Goal: Participate in discussion: Engage in conversation with other users on a specific topic

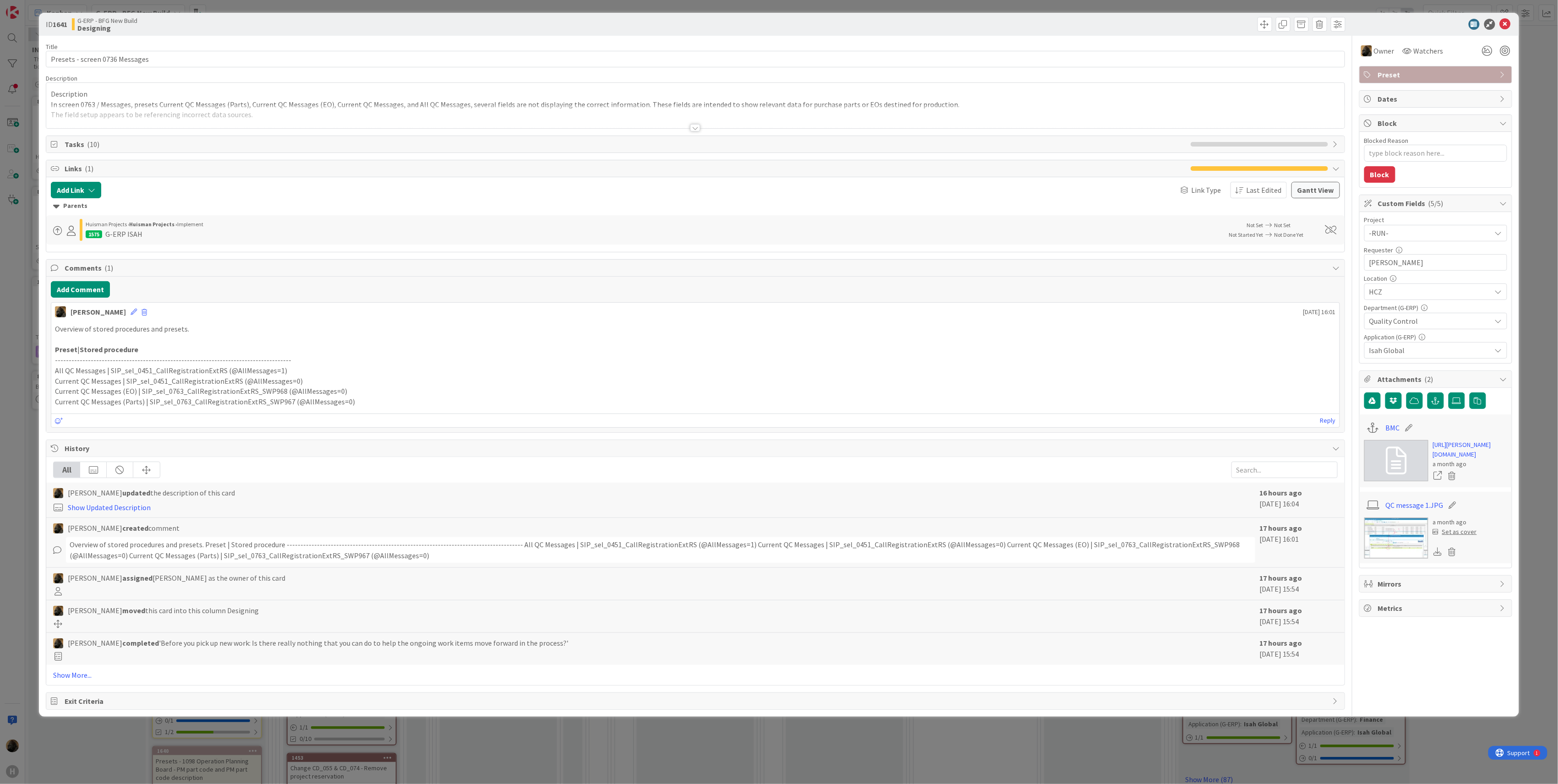
click at [24, 467] on div "ID 1641 G-ERP - BFG New Build Designing Title 30 / 128 Presets - screen 0736 Me…" at bounding box center [779, 392] width 1558 height 784
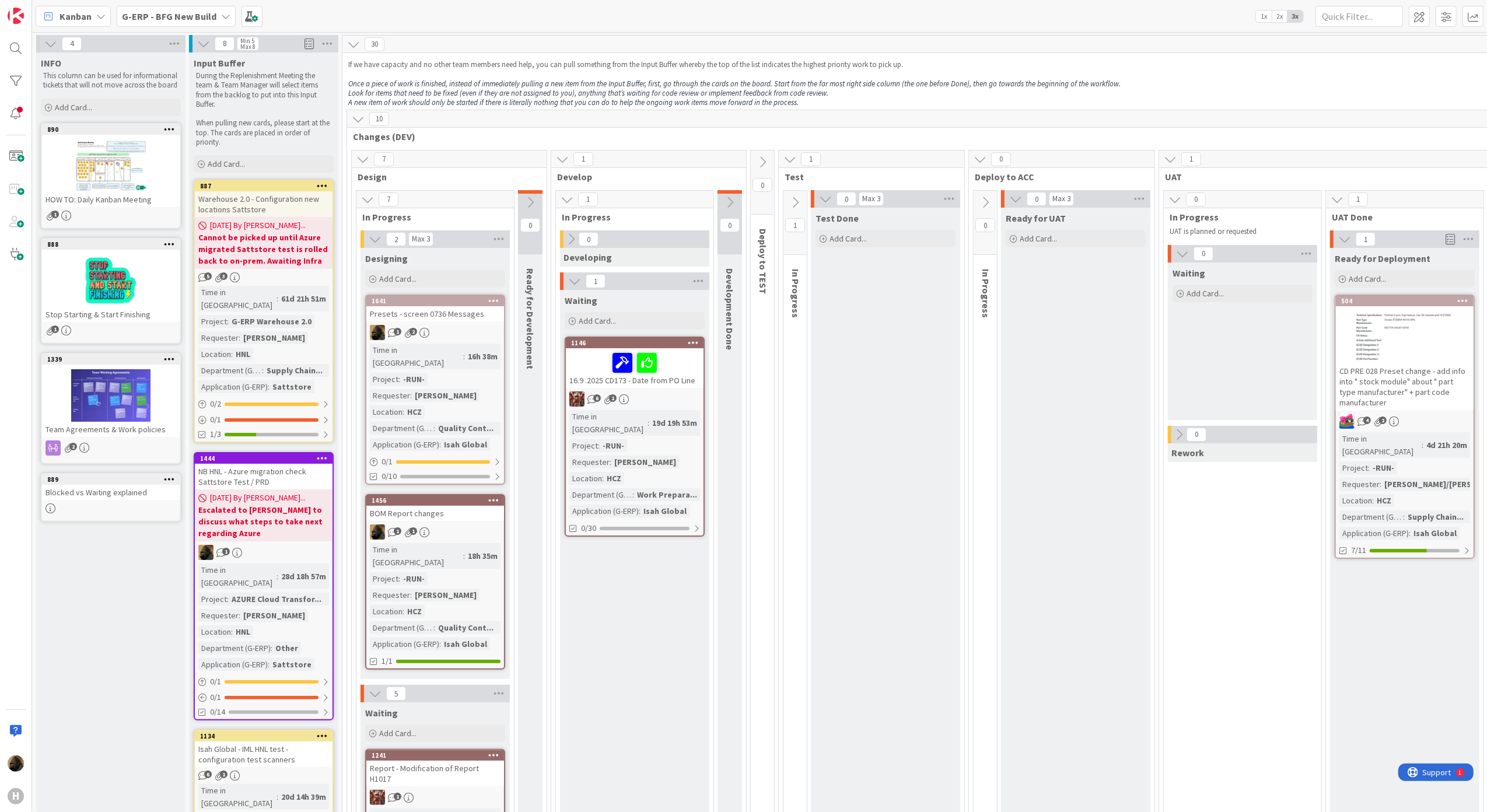
click at [184, 19] on b "G-ERP - BFG New Build" at bounding box center [169, 16] width 95 height 12
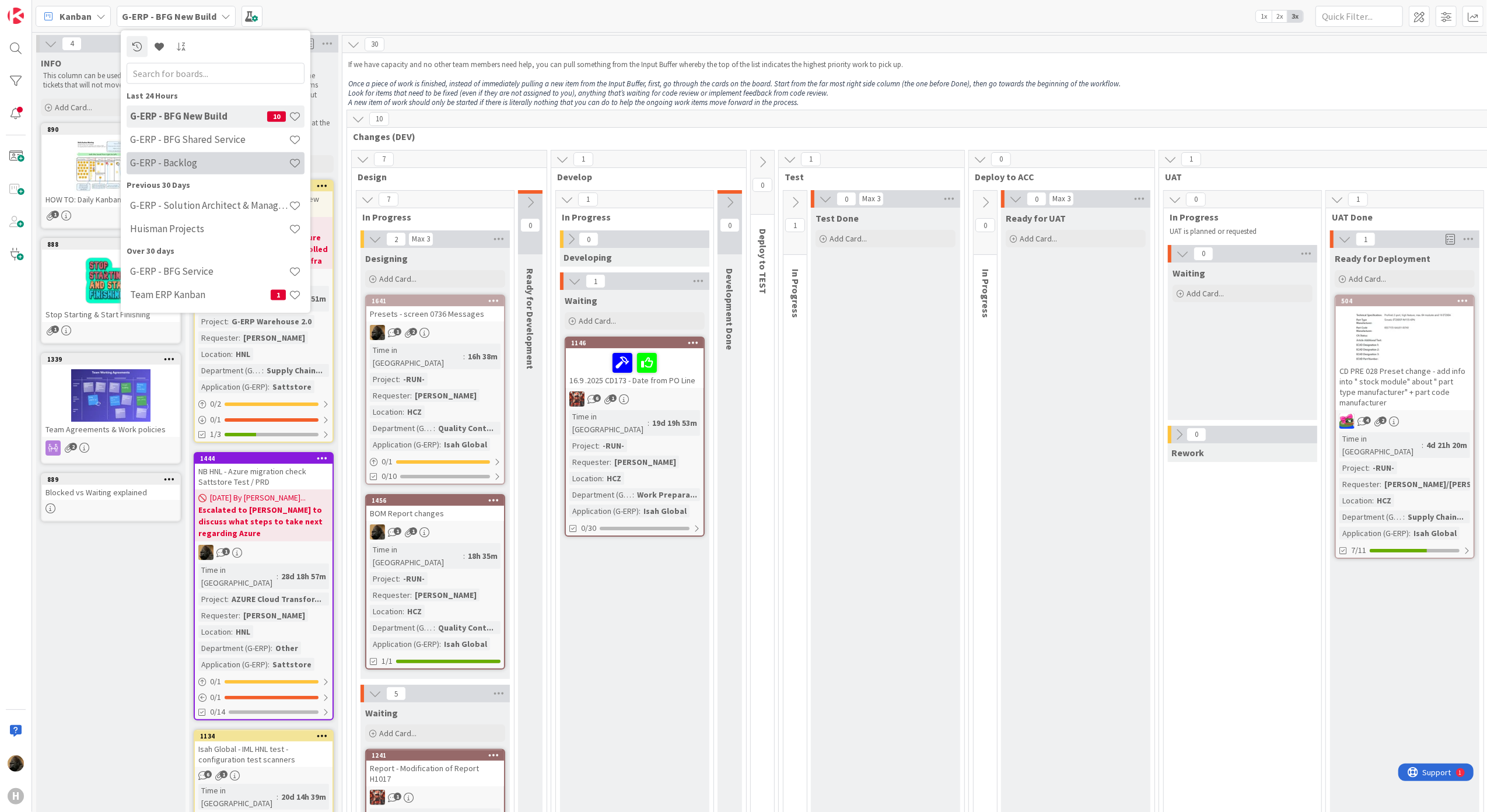
click at [197, 168] on h4 "G-ERP - Backlog" at bounding box center [209, 162] width 158 height 12
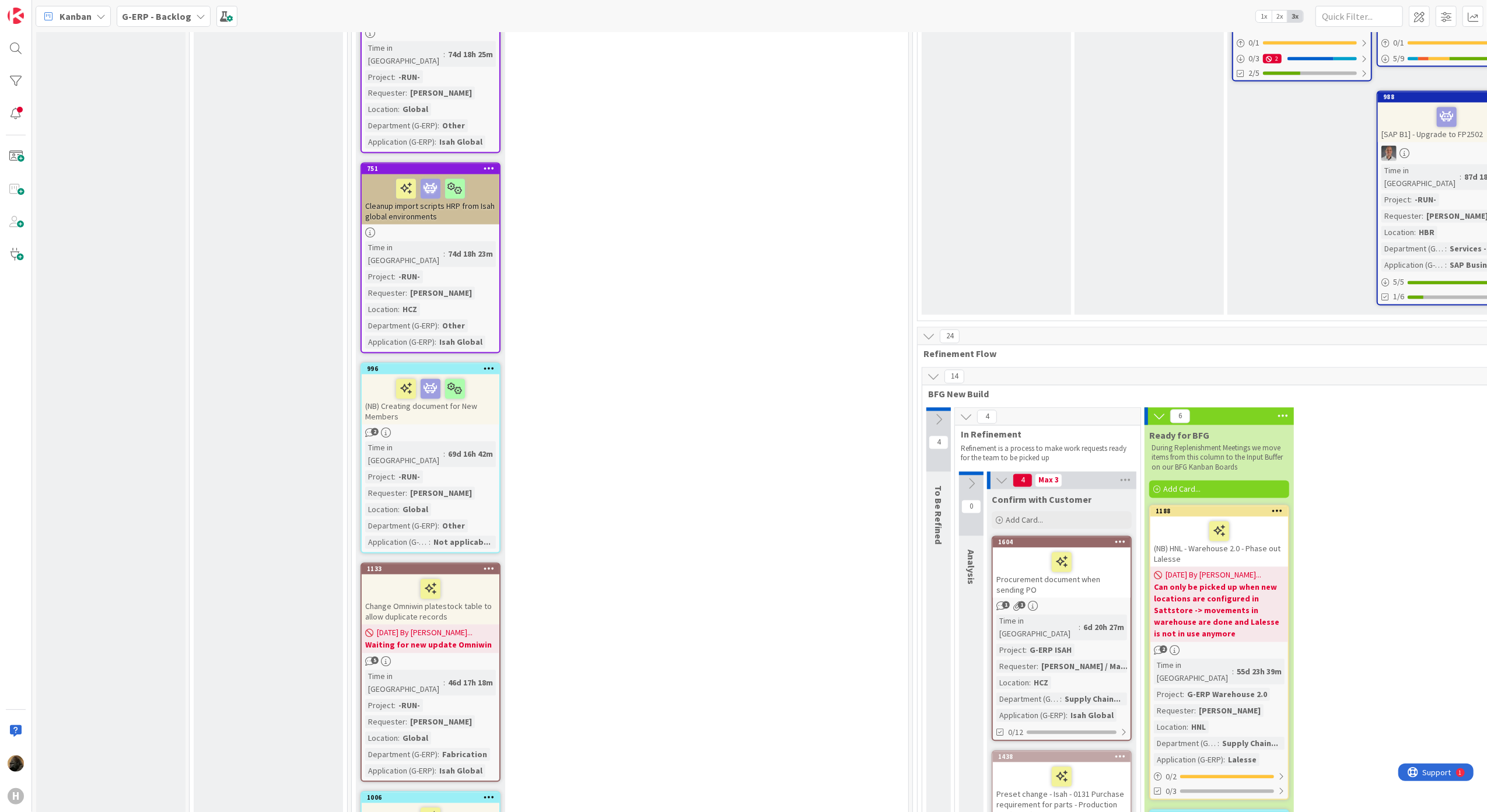
scroll to position [2255, 0]
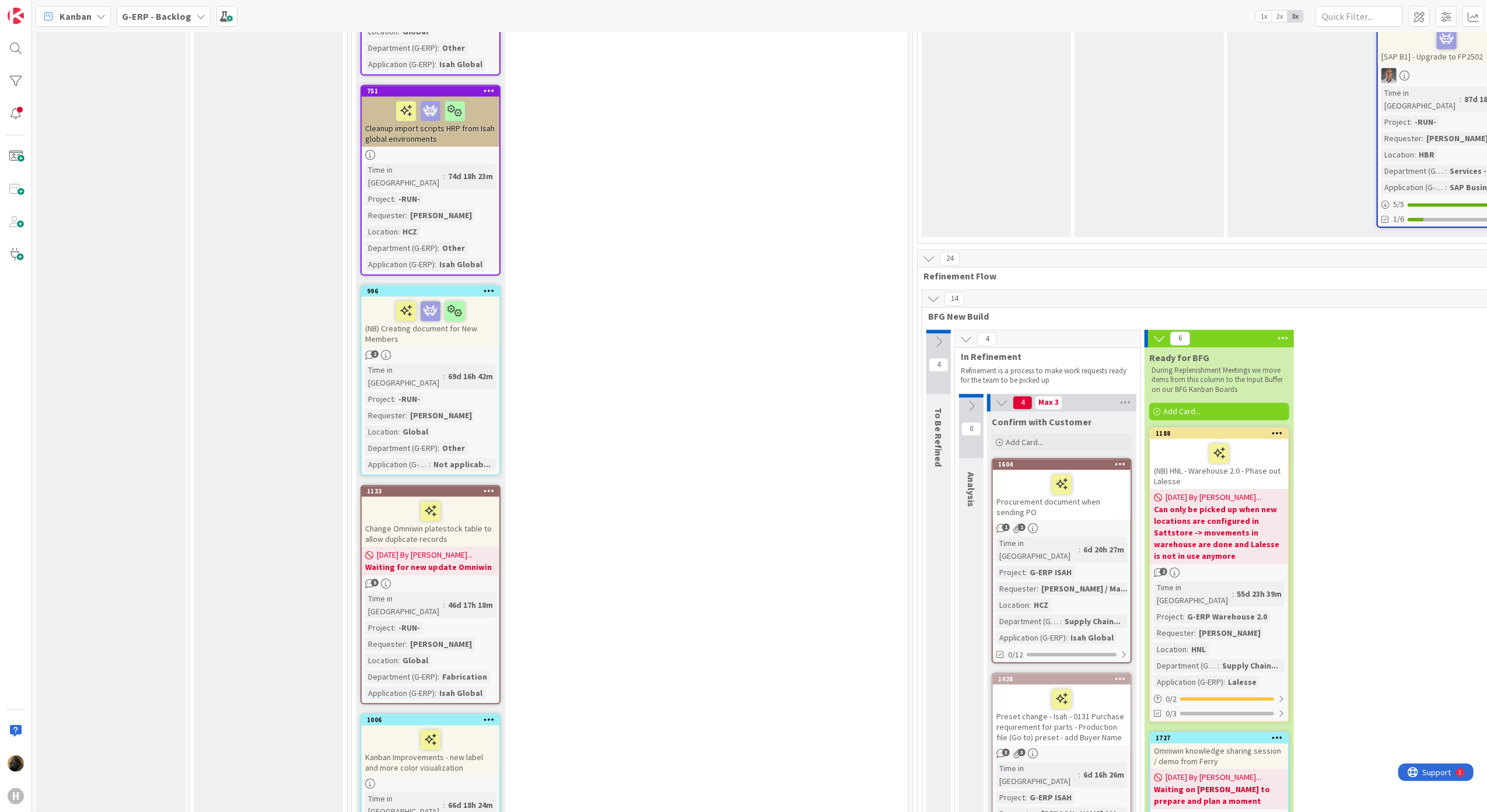
click at [940, 336] on icon at bounding box center [938, 343] width 13 height 13
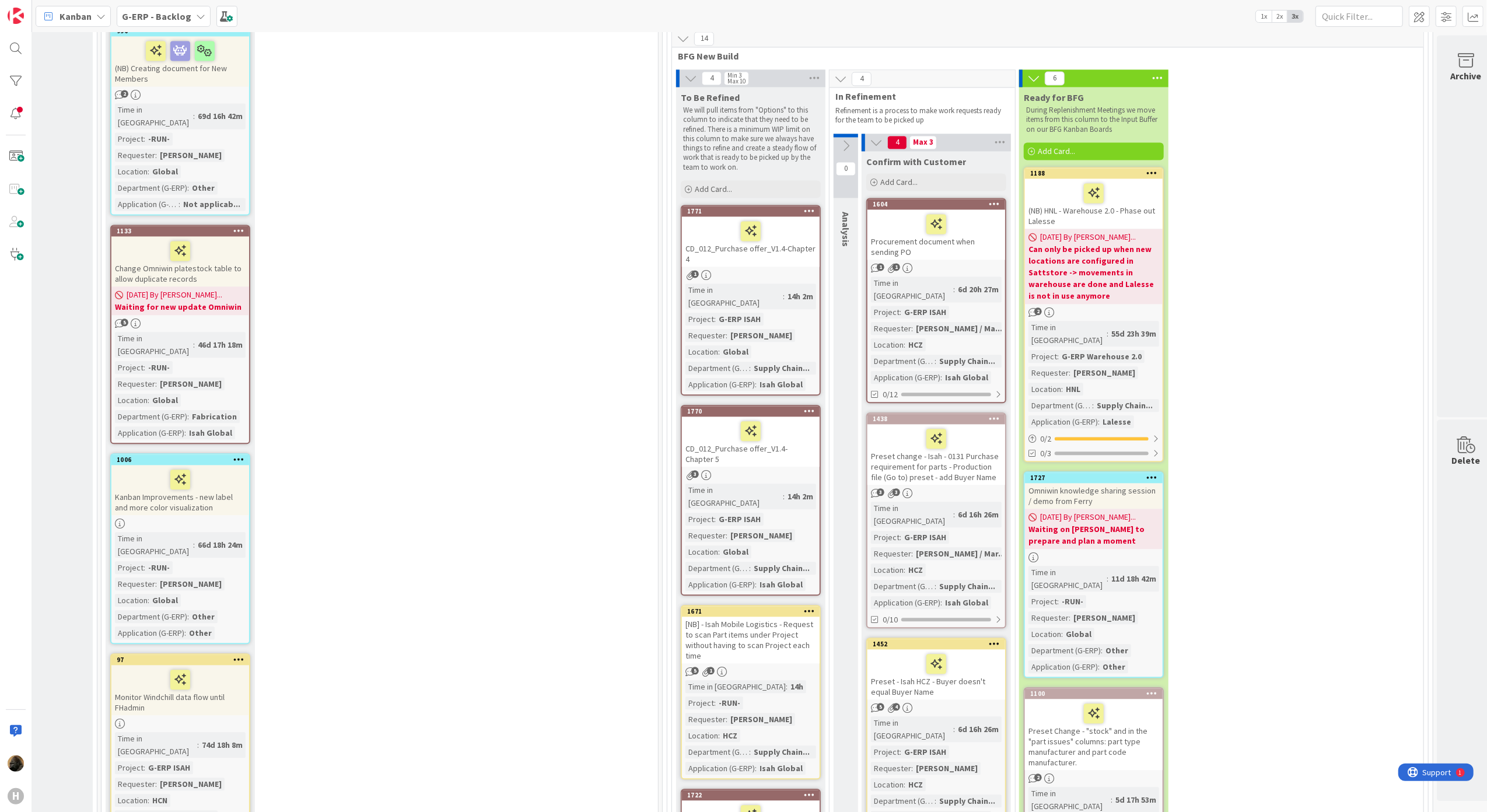
scroll to position [2488, 250]
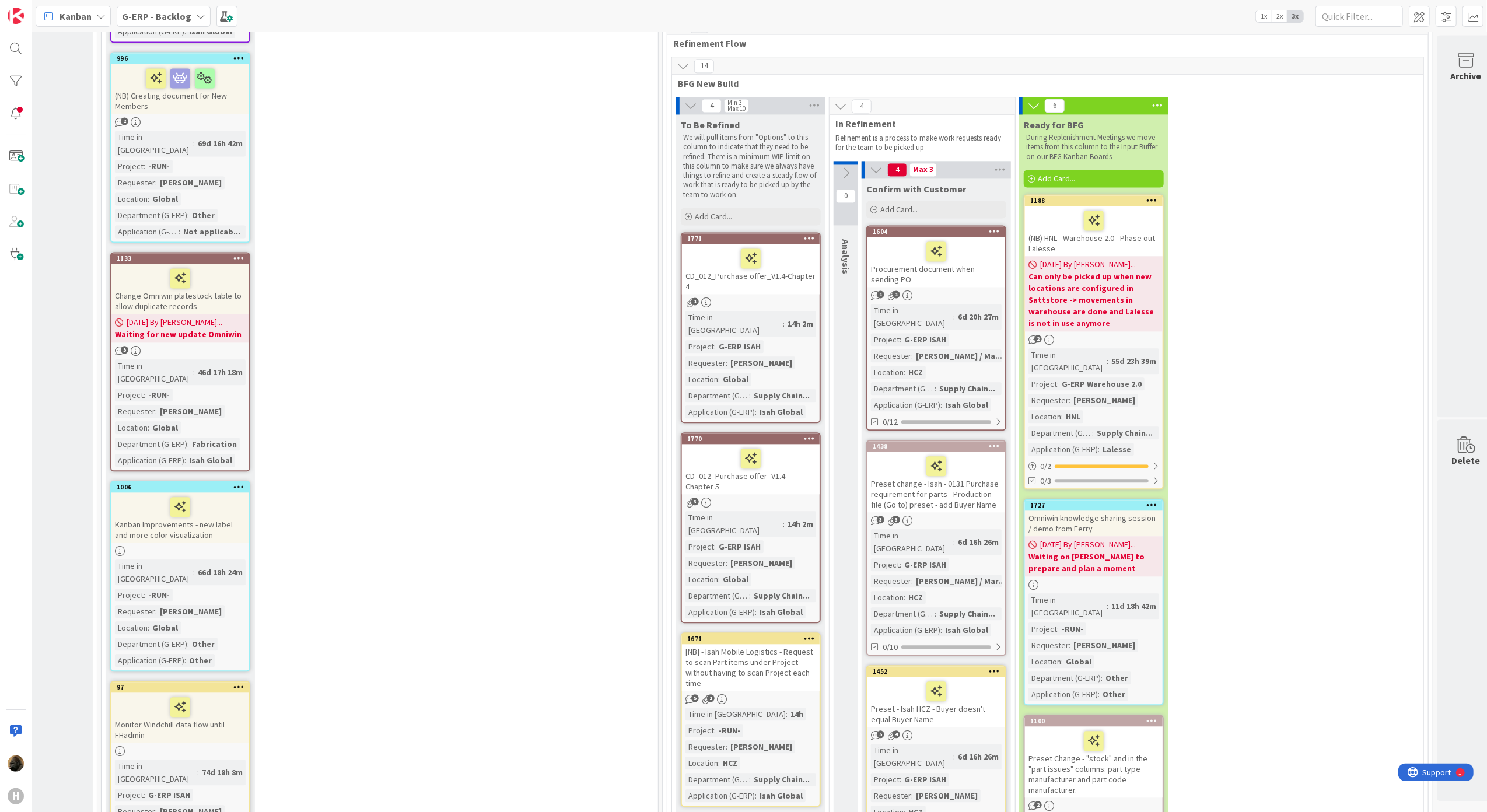
click at [732, 244] on div "CD_012_Purchase offer_V1.4-Chapter 4" at bounding box center [751, 269] width 138 height 50
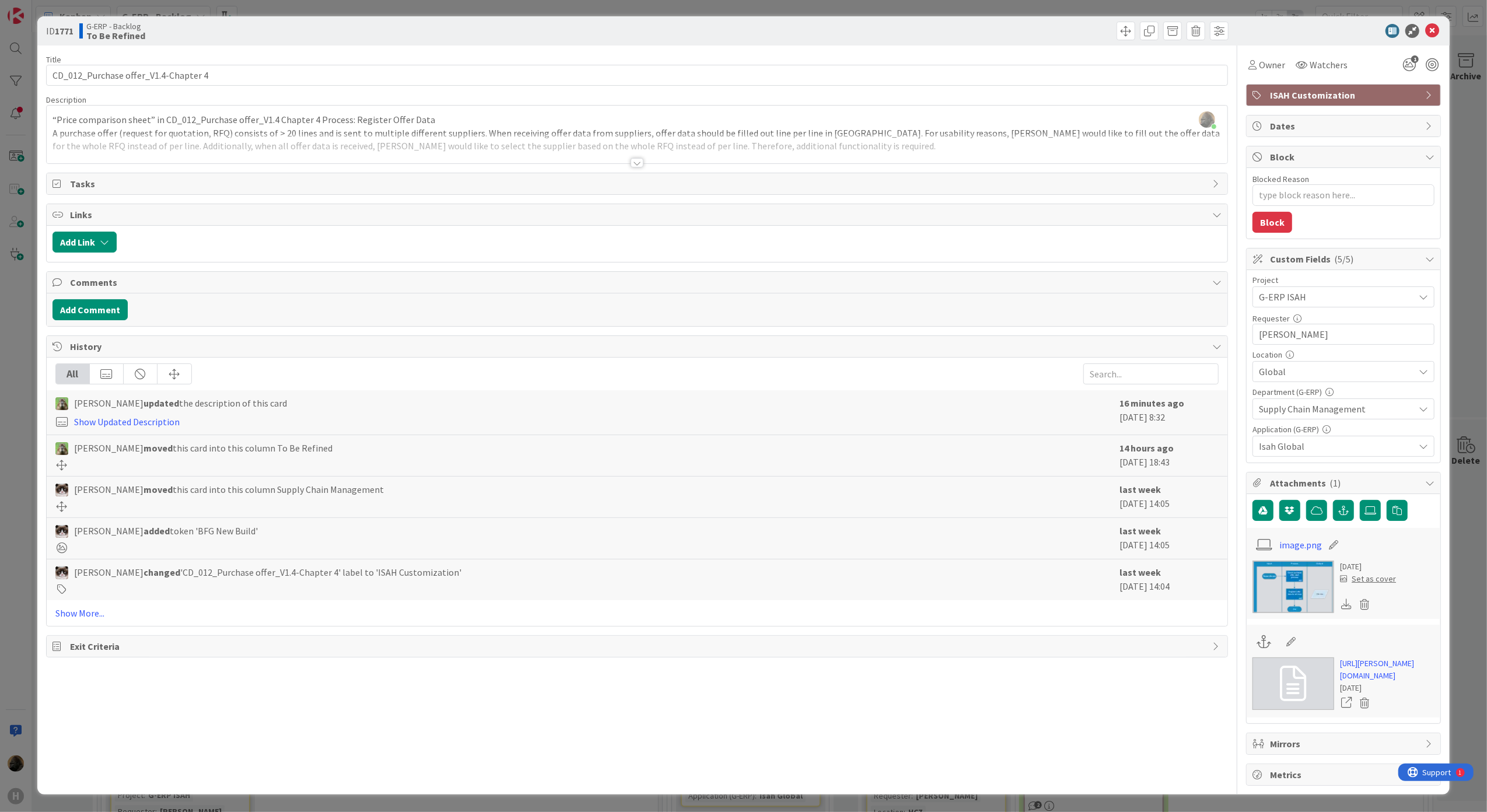
click at [635, 165] on div at bounding box center [637, 163] width 13 height 9
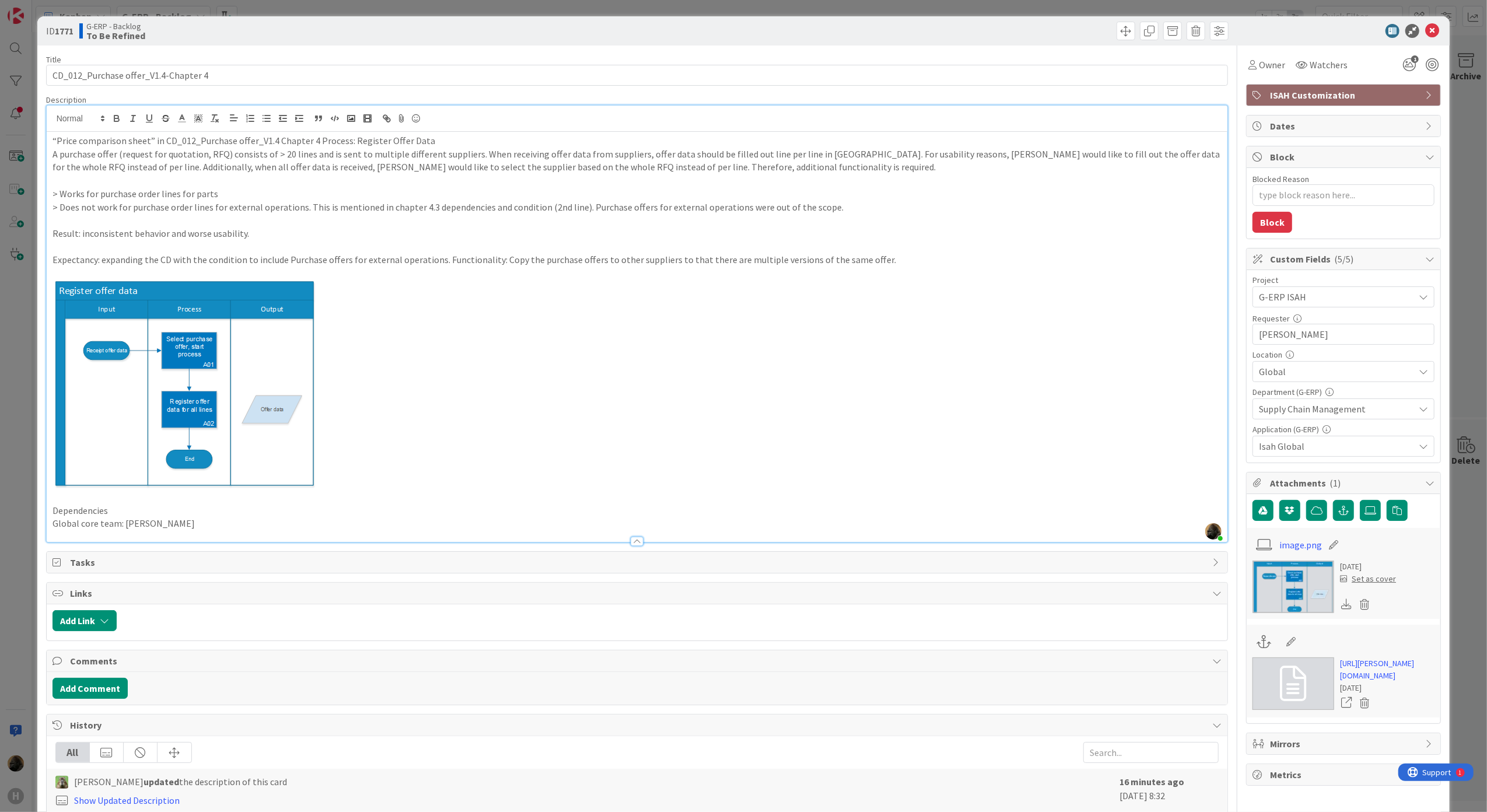
click at [538, 278] on p at bounding box center [637, 273] width 1170 height 13
click at [540, 250] on p at bounding box center [637, 247] width 1170 height 13
click at [539, 226] on p at bounding box center [637, 220] width 1170 height 13
click at [536, 198] on p "> Works for purchase order lines for parts" at bounding box center [637, 194] width 1170 height 13
click at [536, 194] on p "> Works for purchase order lines for parts" at bounding box center [637, 194] width 1170 height 13
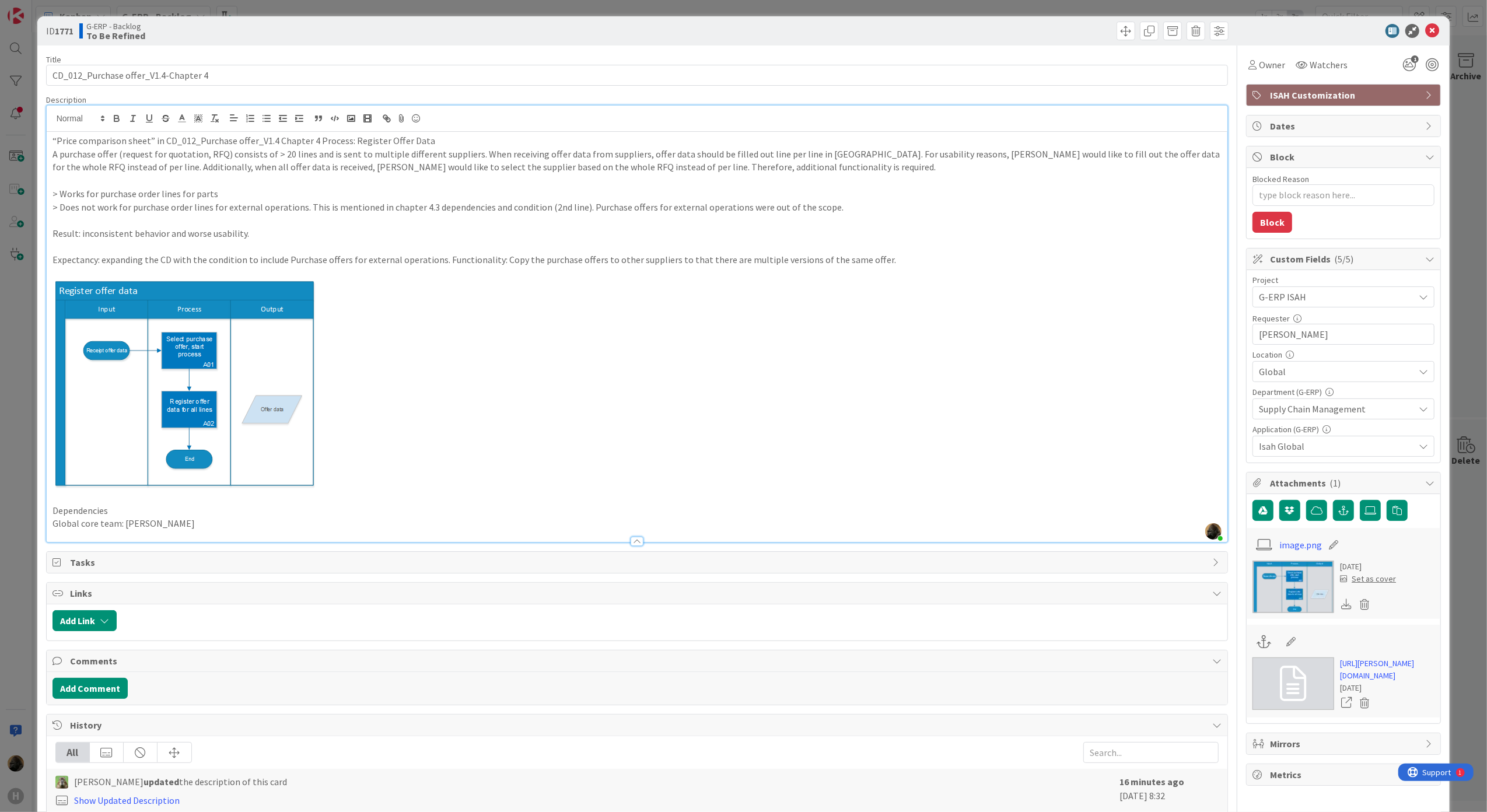
click at [539, 187] on p "> Works for purchase order lines for parts" at bounding box center [637, 194] width 1170 height 13
click at [540, 180] on p at bounding box center [637, 180] width 1170 height 13
click at [1425, 32] on icon at bounding box center [1432, 31] width 14 height 14
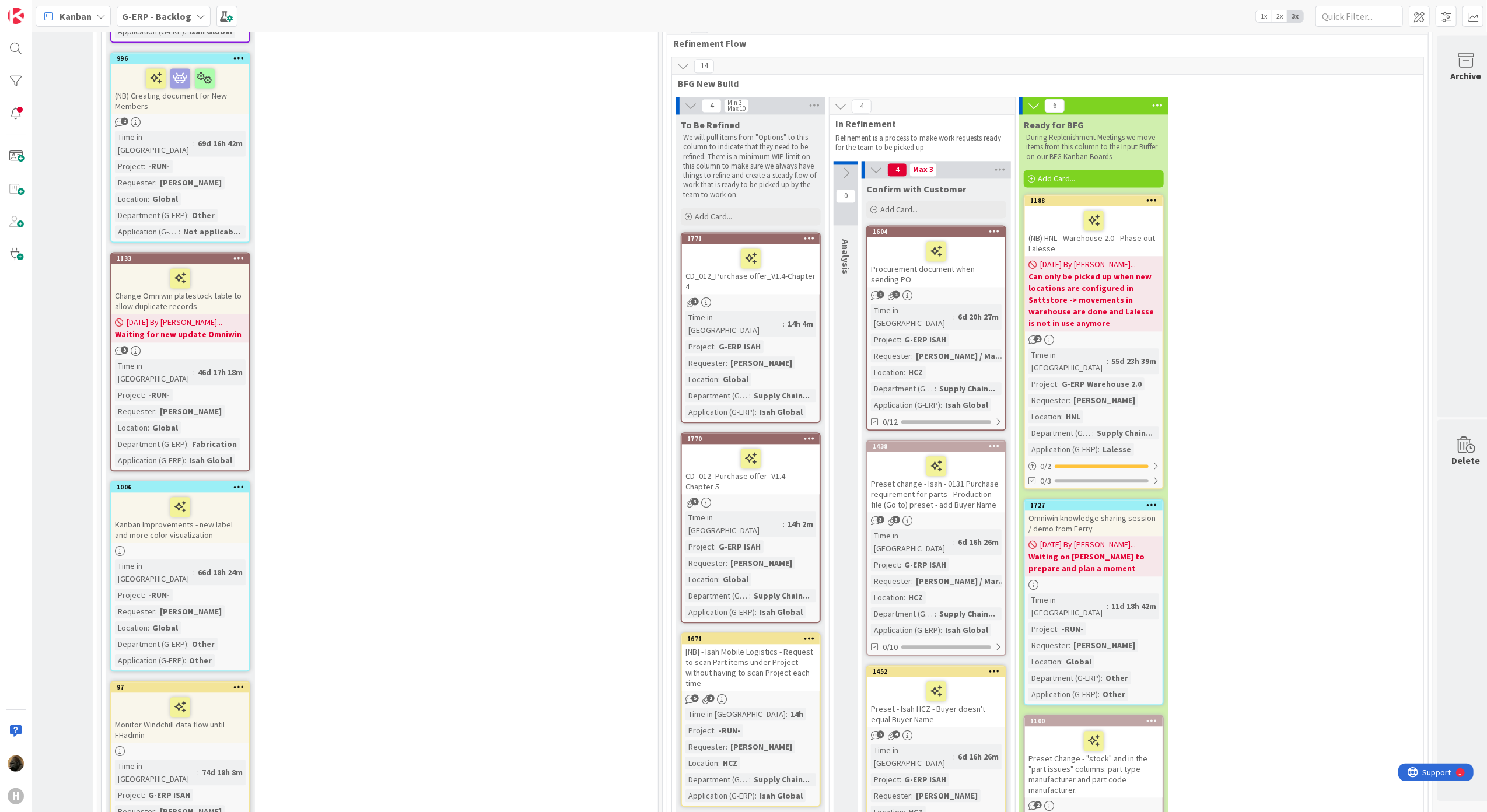
click at [744, 444] on div "CD_012_Purchase offer_V1.4- Chapter 5" at bounding box center [751, 469] width 138 height 50
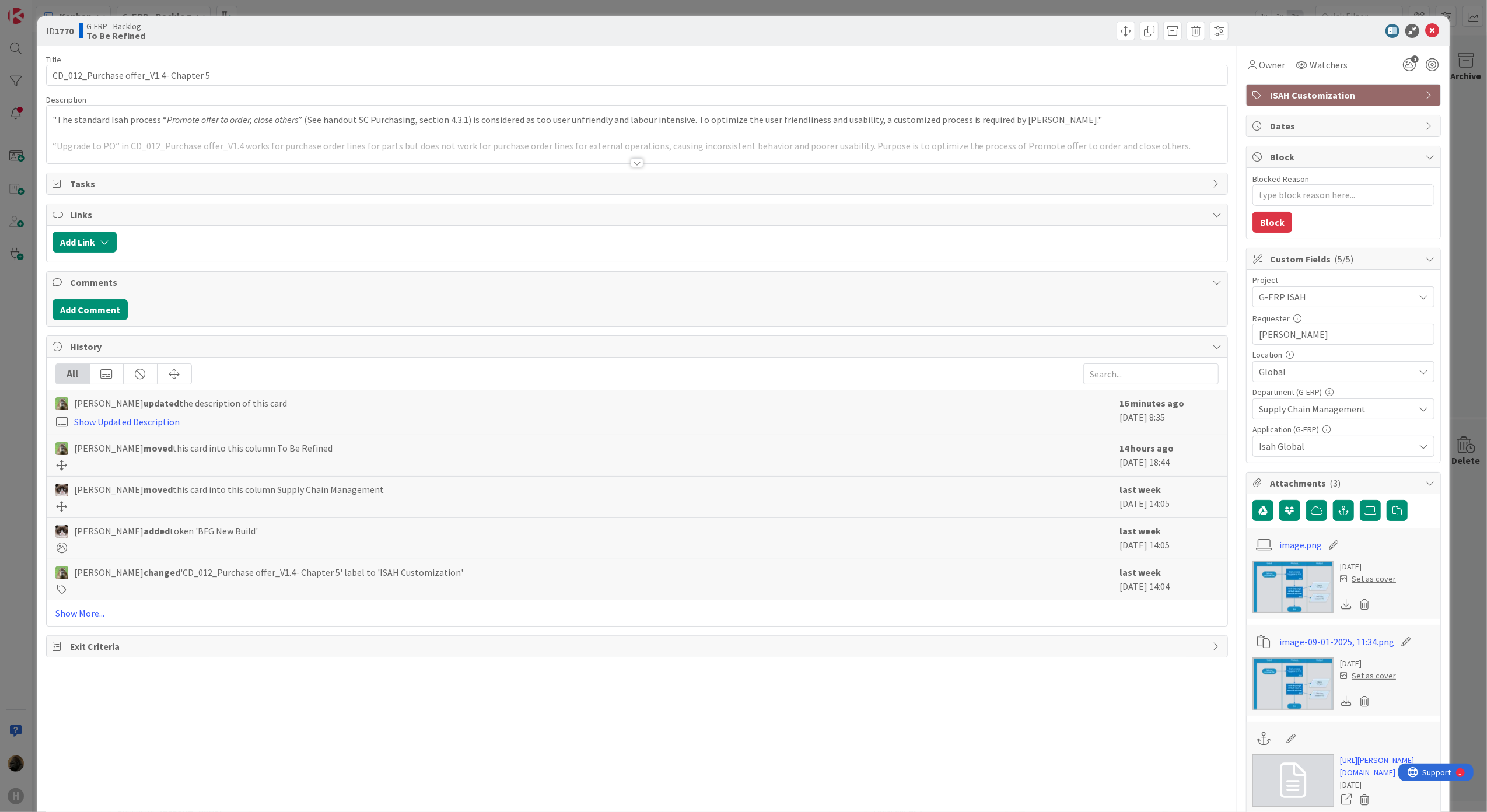
click at [636, 159] on div at bounding box center [637, 163] width 13 height 9
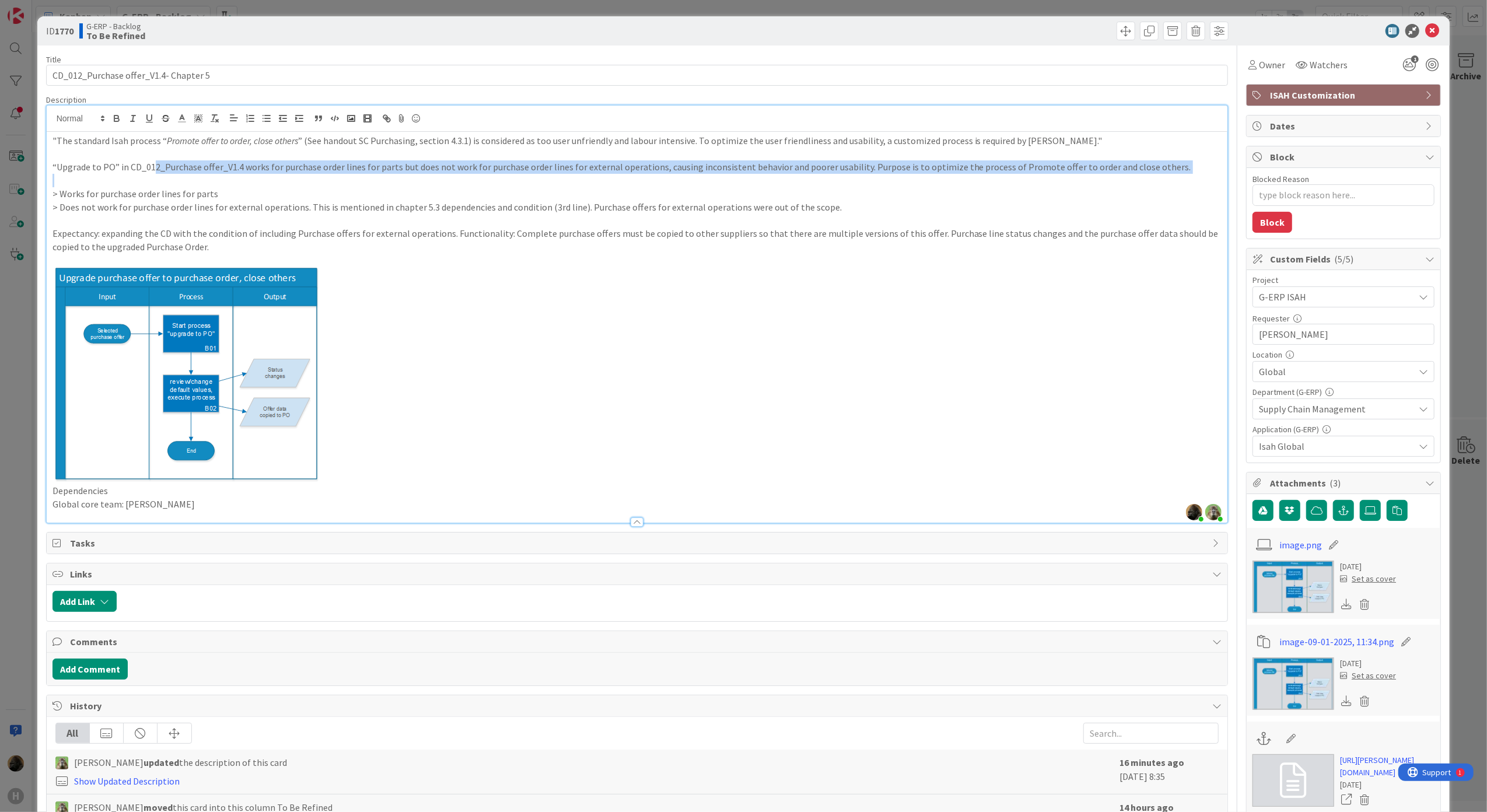
drag, startPoint x: 152, startPoint y: 167, endPoint x: 308, endPoint y: 178, distance: 156.4
click at [308, 178] on div ""The standard Isah process “ Promote offer to order, close others ” (See handou…" at bounding box center [637, 327] width 1181 height 391
click at [285, 172] on p "“Upgrade to PO” in CD_012_Purchase offer_V1.4 works for purchase order lines fo…" at bounding box center [637, 167] width 1170 height 13
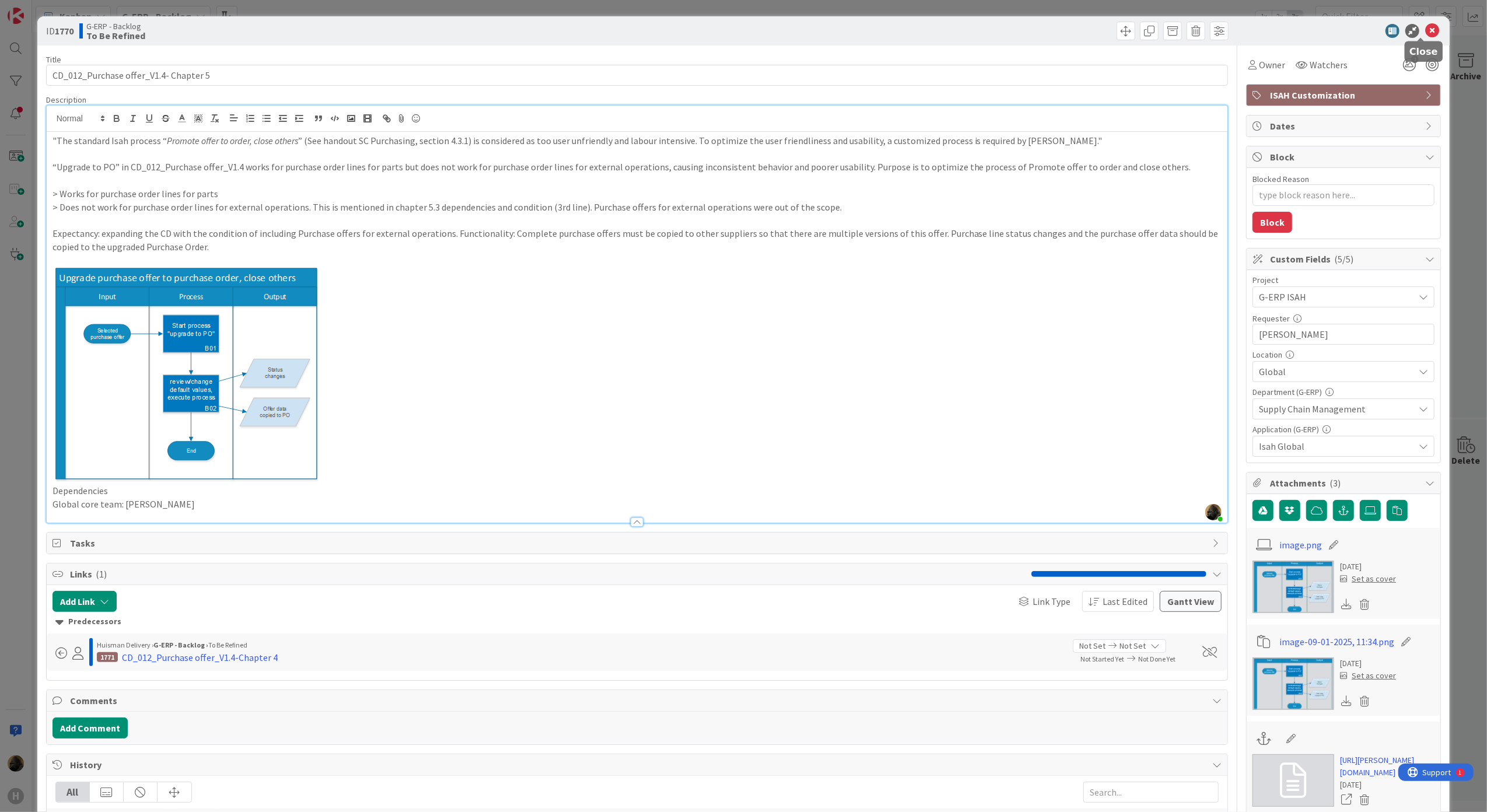
click at [1425, 32] on icon at bounding box center [1432, 31] width 14 height 14
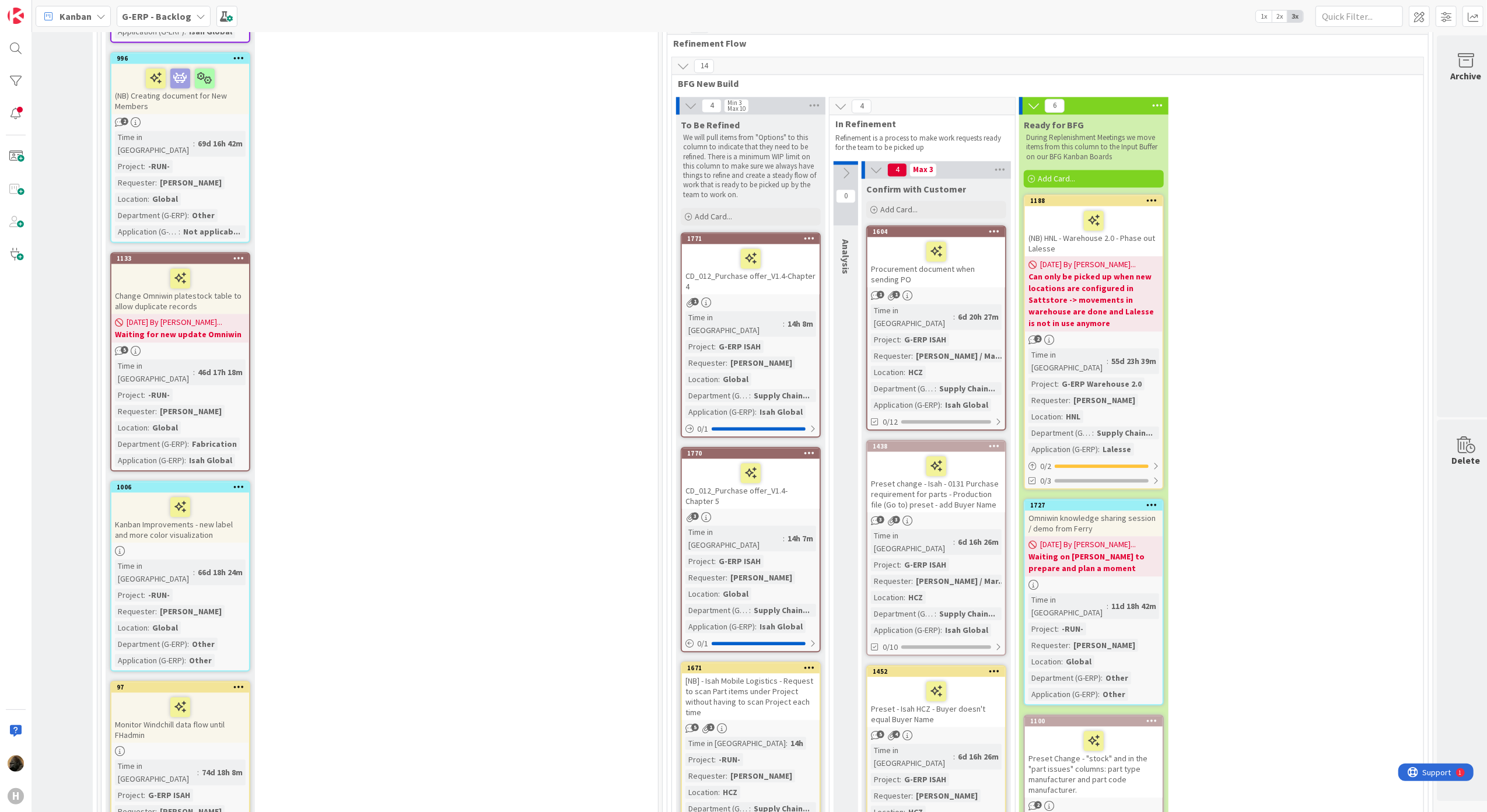
scroll to position [2721, 250]
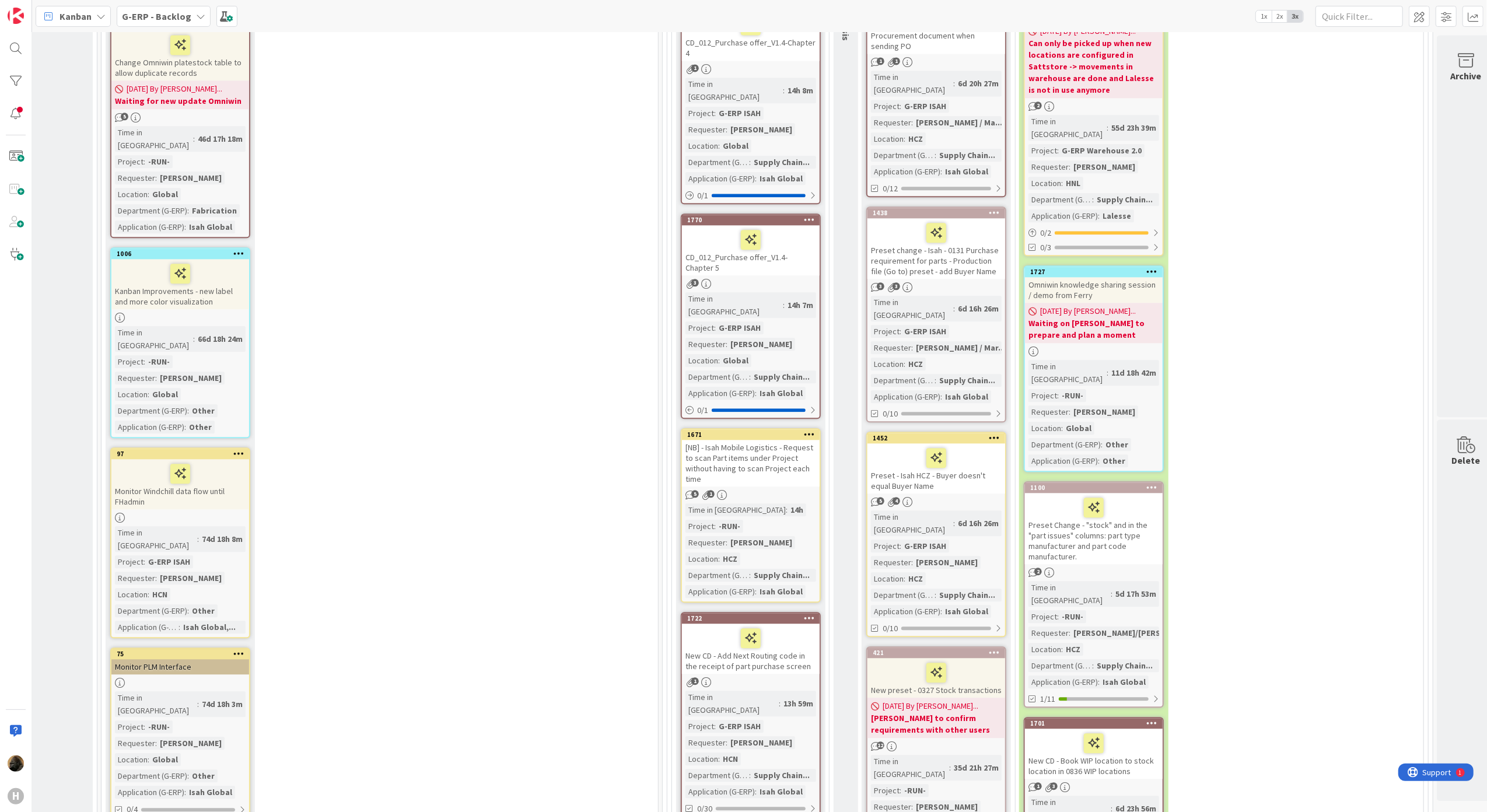
click at [695, 439] on div "[NB] - Isah Mobile Logistics - Request to scan Part items under Project without…" at bounding box center [751, 462] width 138 height 46
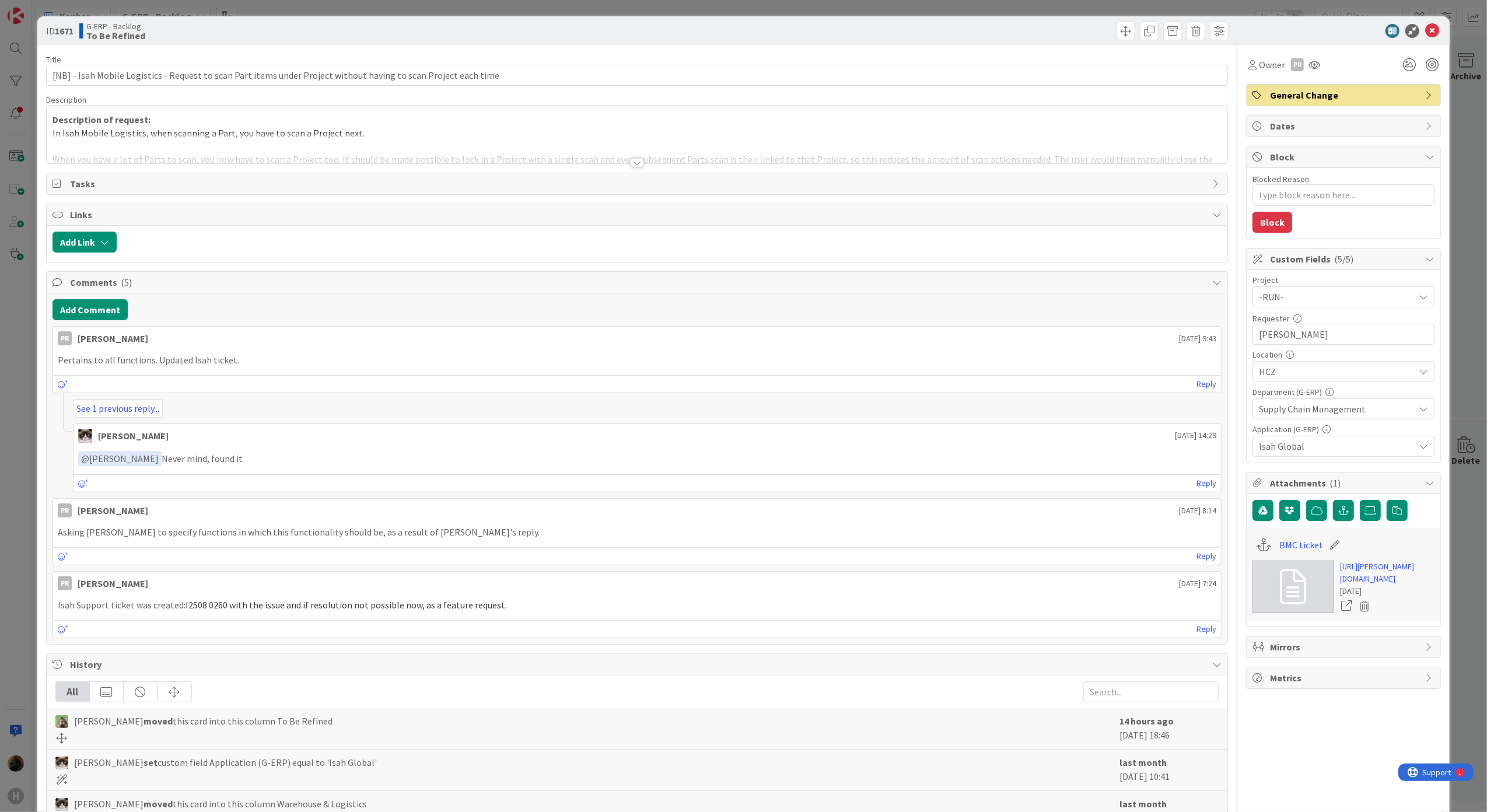
click at [633, 164] on div at bounding box center [637, 163] width 13 height 9
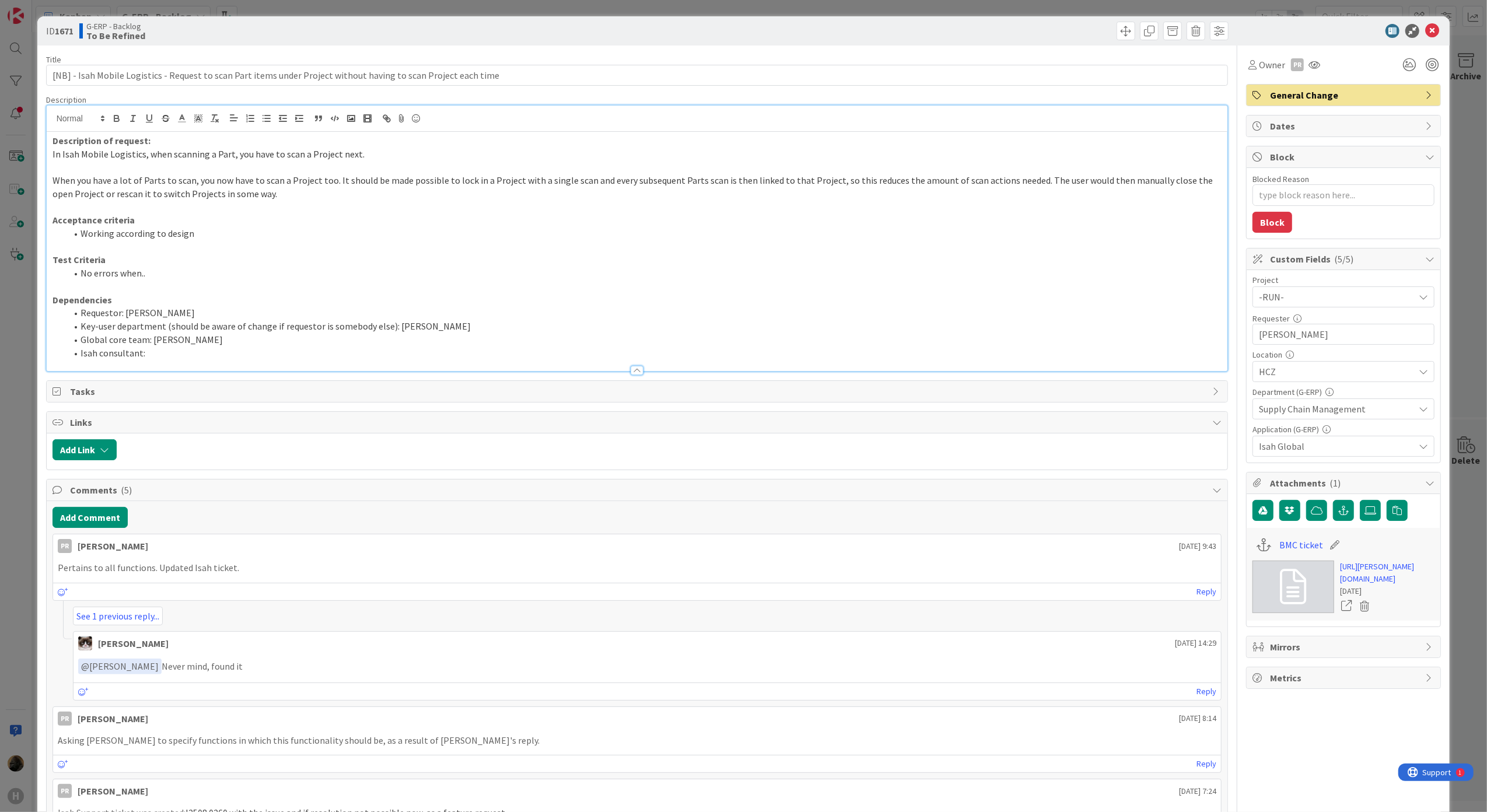
click at [187, 164] on p at bounding box center [637, 167] width 1170 height 13
click at [241, 80] on input "[NB] - Isah Mobile Logistics - Request to scan Part items under Project without…" at bounding box center [637, 75] width 1182 height 21
click at [336, 37] on div "G-ERP - Backlog To Be Refined" at bounding box center [357, 31] width 555 height 19
click at [1425, 31] on icon at bounding box center [1432, 31] width 14 height 14
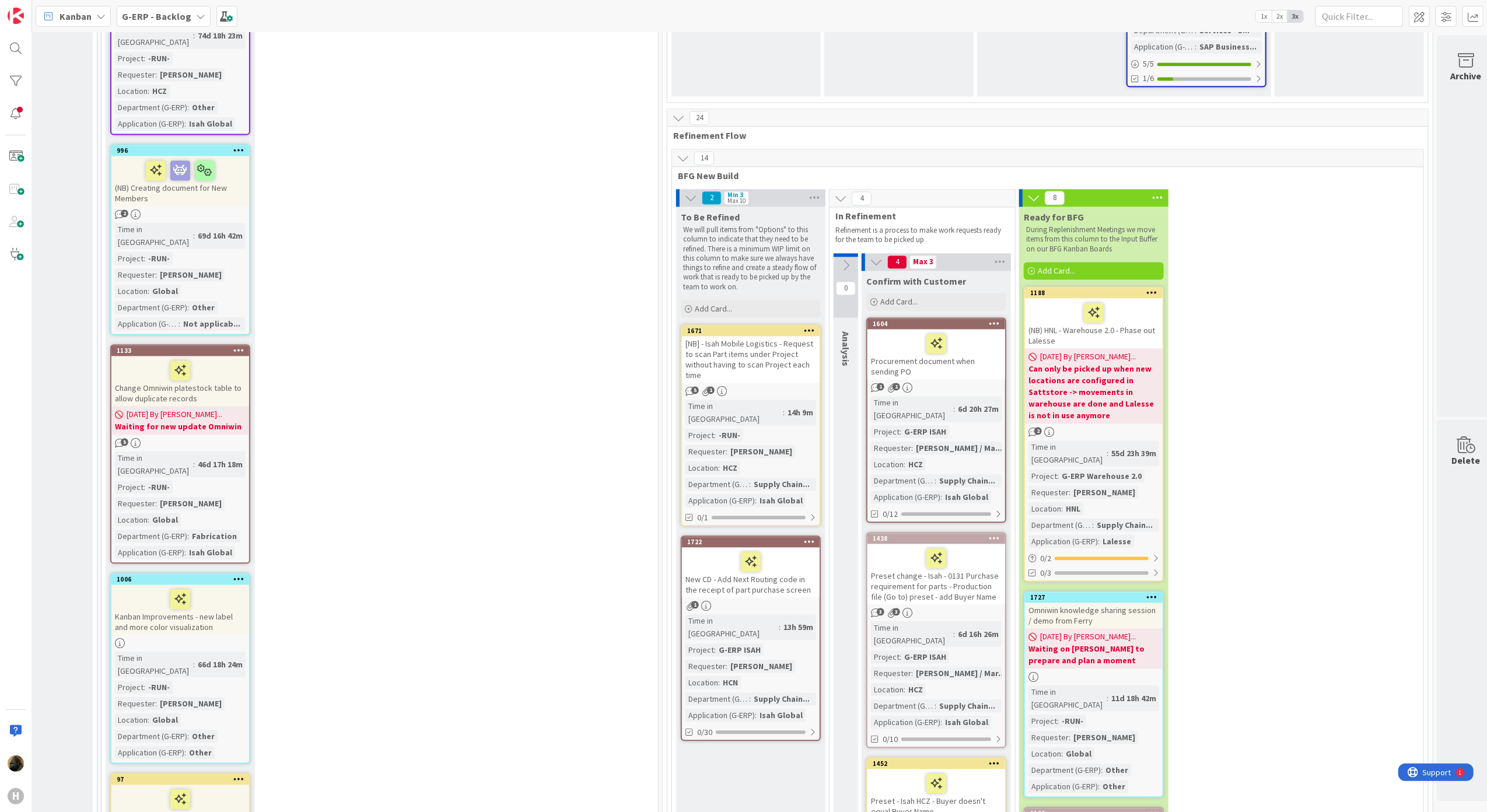
click at [766, 547] on div "New CD - Add Next Routing code in the receipt of part purchase screen" at bounding box center [751, 573] width 138 height 50
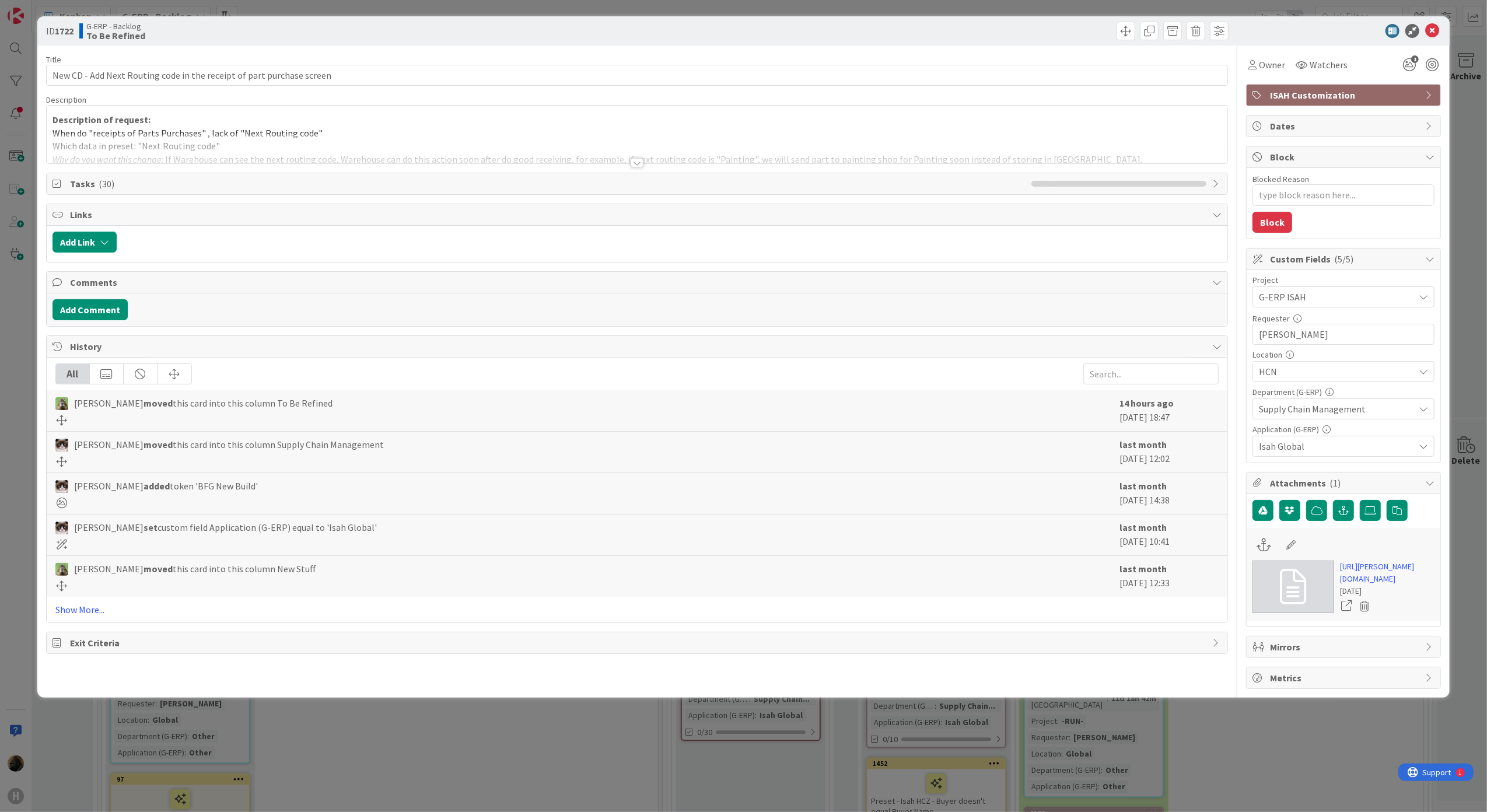
click at [642, 162] on div at bounding box center [637, 163] width 13 height 9
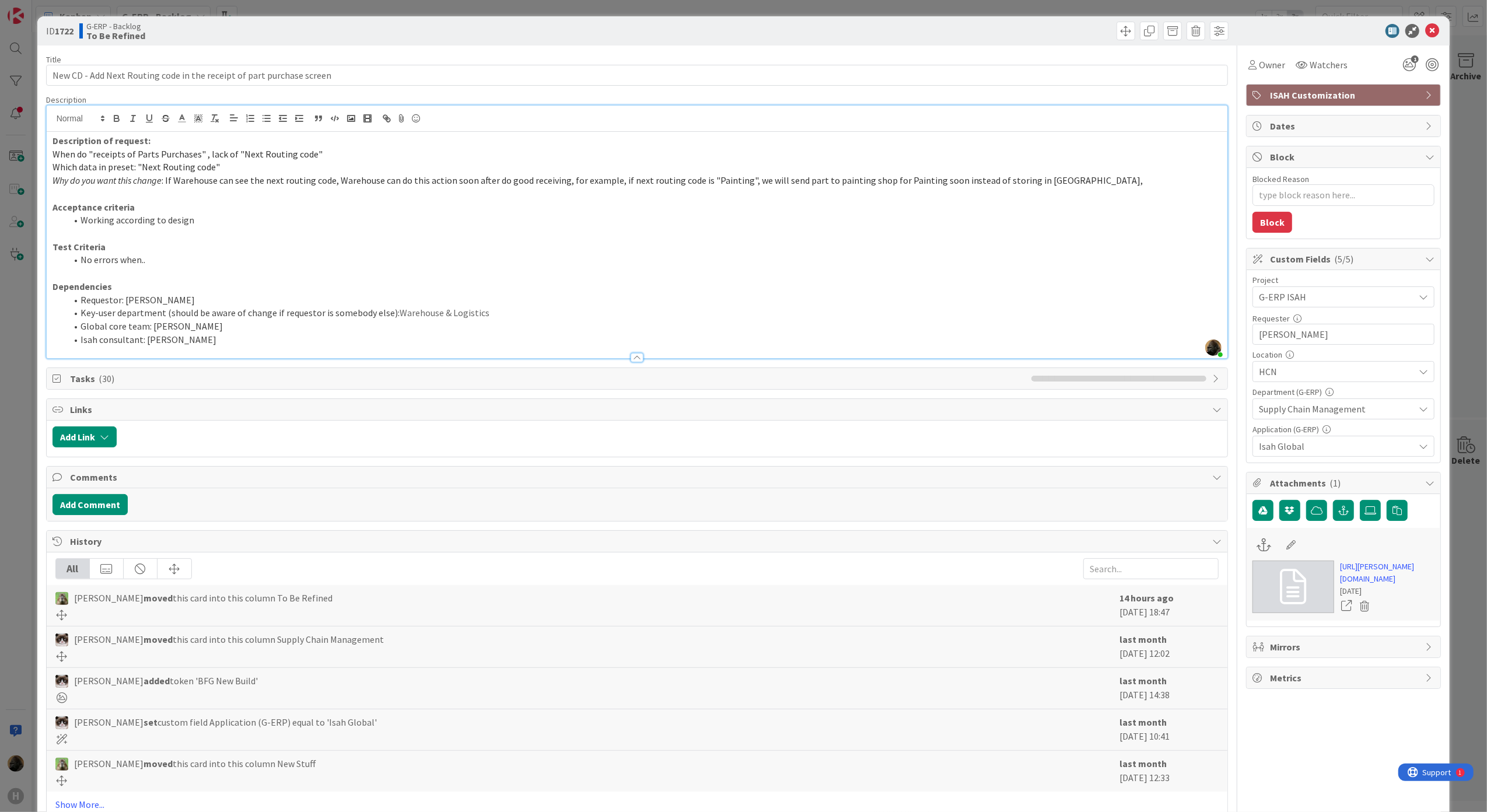
click at [582, 159] on p "When do "receipts of Parts Purchases" , lack of "Next Routing code"" at bounding box center [637, 154] width 1170 height 13
click at [581, 150] on p "When do "receipts of Parts Purchases" , lack of "Next Routing code"" at bounding box center [637, 154] width 1170 height 13
click at [152, 147] on p "When do "receipts of Parts Purchases" , lack of "Next Routing code"" at bounding box center [637, 154] width 1170 height 13
drag, startPoint x: 147, startPoint y: 140, endPoint x: 54, endPoint y: 140, distance: 93.0
click at [54, 140] on p "Description of request:" at bounding box center [637, 140] width 1170 height 13
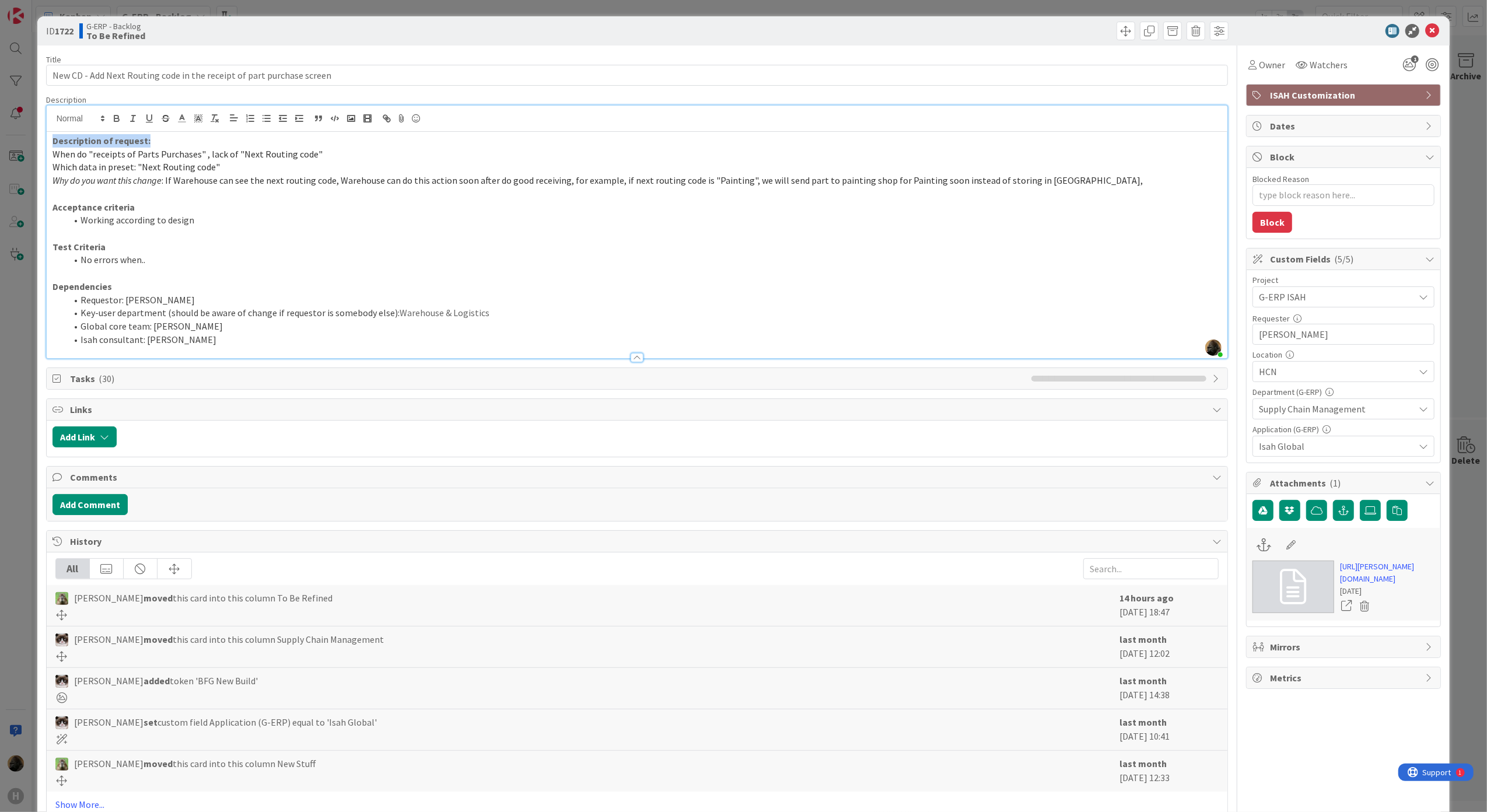
click at [54, 140] on strong "Description of request:" at bounding box center [102, 140] width 98 height 12
drag, startPoint x: 50, startPoint y: 141, endPoint x: 169, endPoint y: 132, distance: 119.3
click at [169, 132] on div "Description of request: When do "receipts of Parts Purchases" , lack of "Next R…" at bounding box center [637, 244] width 1181 height 226
click at [169, 141] on p "Description of request:" at bounding box center [637, 140] width 1170 height 13
drag, startPoint x: 169, startPoint y: 141, endPoint x: 50, endPoint y: 145, distance: 119.1
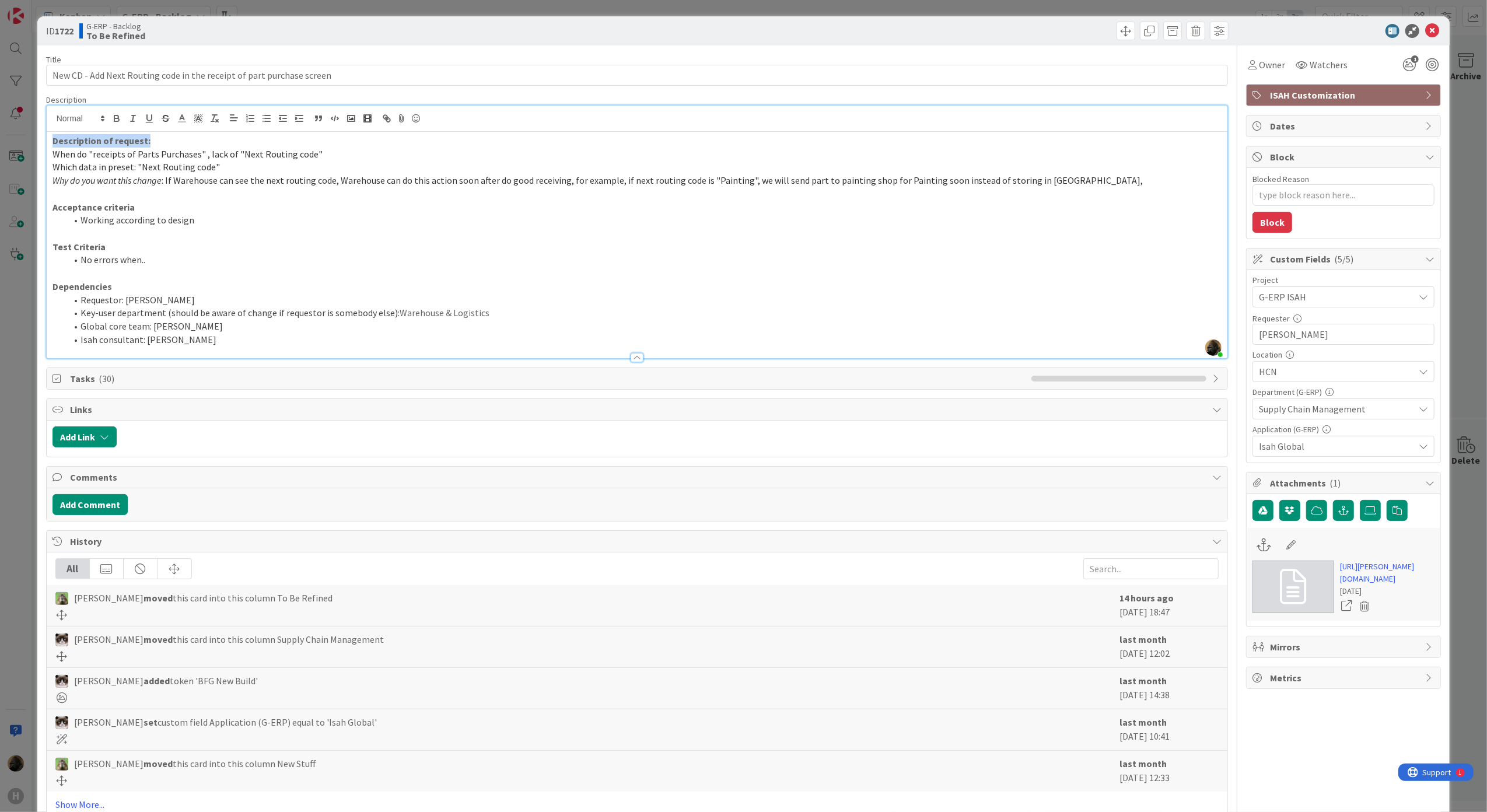
click at [50, 145] on div "Description of request: When do "receipts of Parts Purchases" , lack of "Next R…" at bounding box center [637, 244] width 1181 height 226
drag, startPoint x: 50, startPoint y: 145, endPoint x: 187, endPoint y: 140, distance: 137.1
click at [187, 140] on div "Description of request: When do "receipts of Parts Purchases" , lack of "Next R…" at bounding box center [637, 244] width 1181 height 226
click at [184, 140] on p "Description of request:" at bounding box center [637, 140] width 1170 height 13
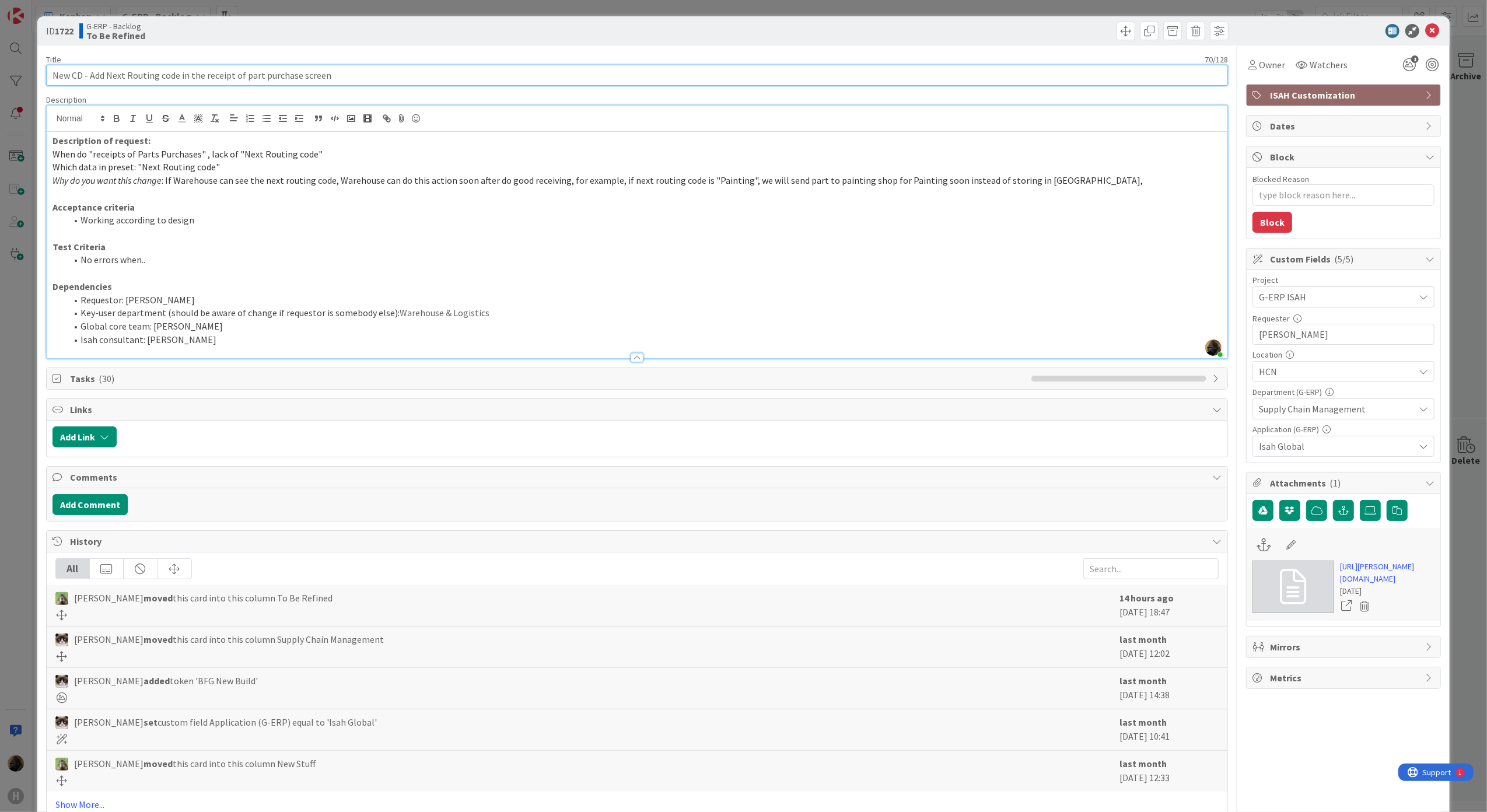
click at [339, 71] on input "New CD - Add Next Routing code in the receipt of part purchase screen" at bounding box center [637, 75] width 1182 height 21
click at [355, 46] on div "Title 70 / 128 New CD - Add Next Routing code in the receipt of part purchase s…" at bounding box center [637, 447] width 1182 height 803
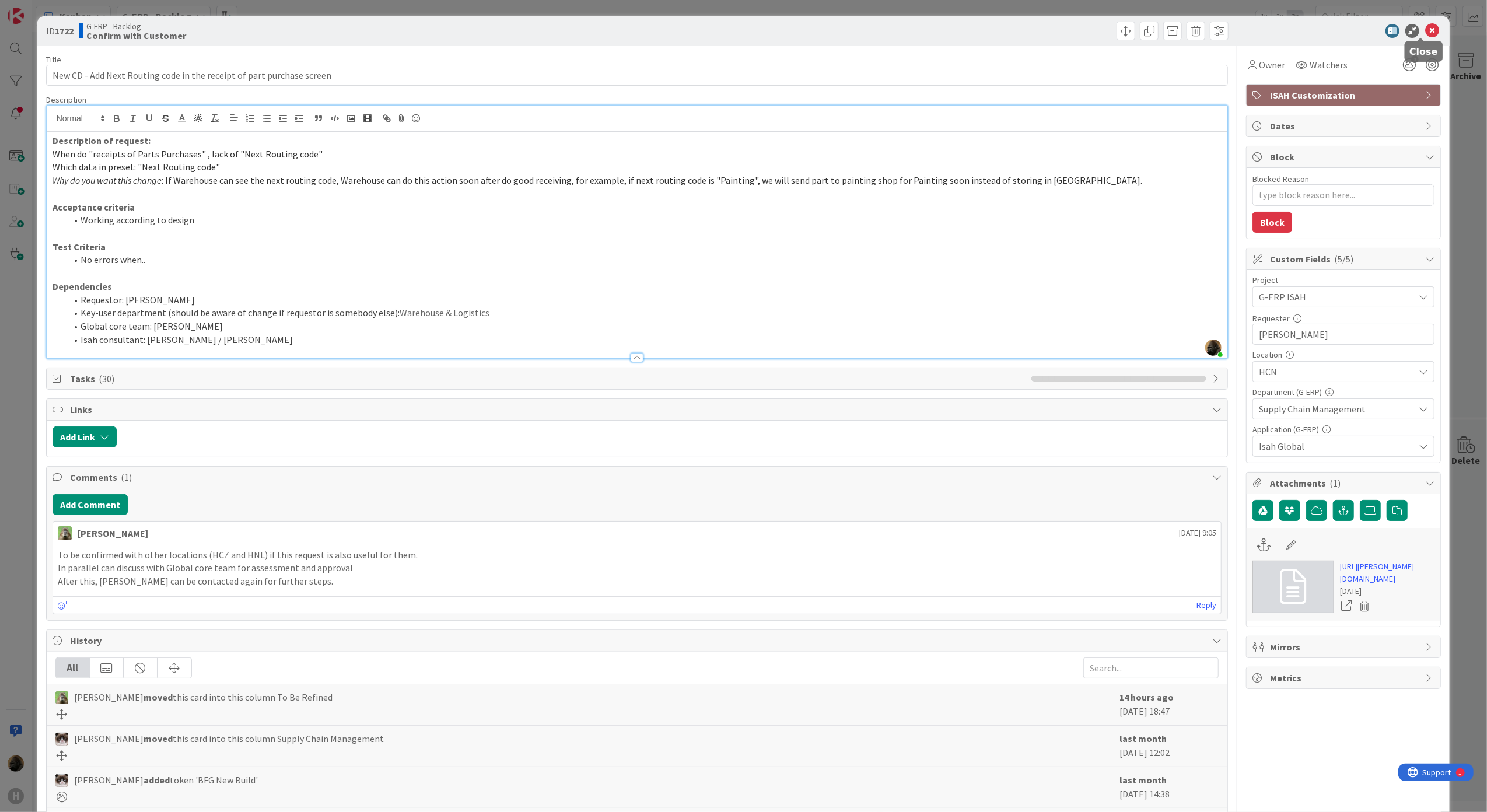
click at [1425, 34] on icon at bounding box center [1432, 31] width 14 height 14
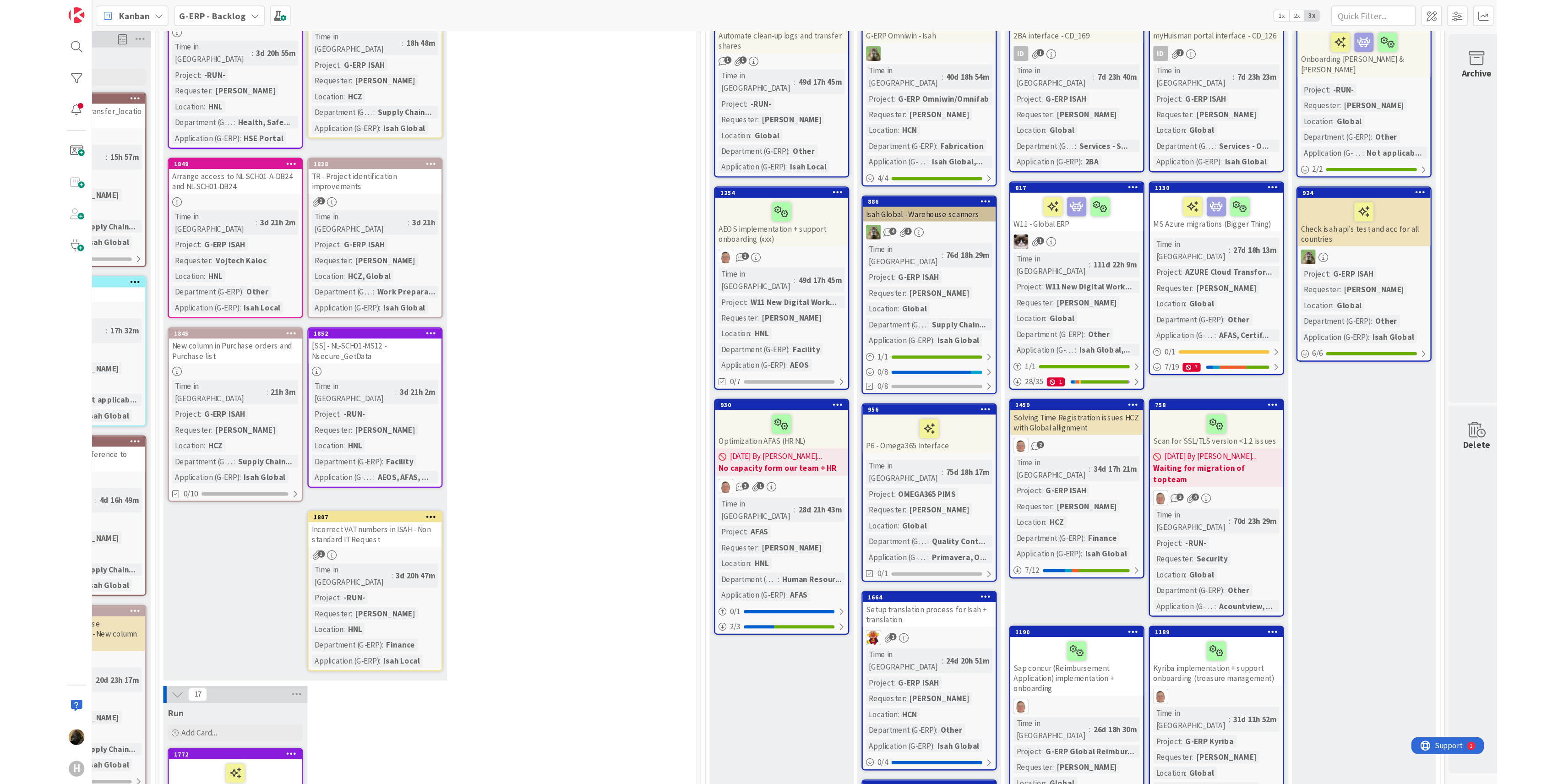
scroll to position [0, 197]
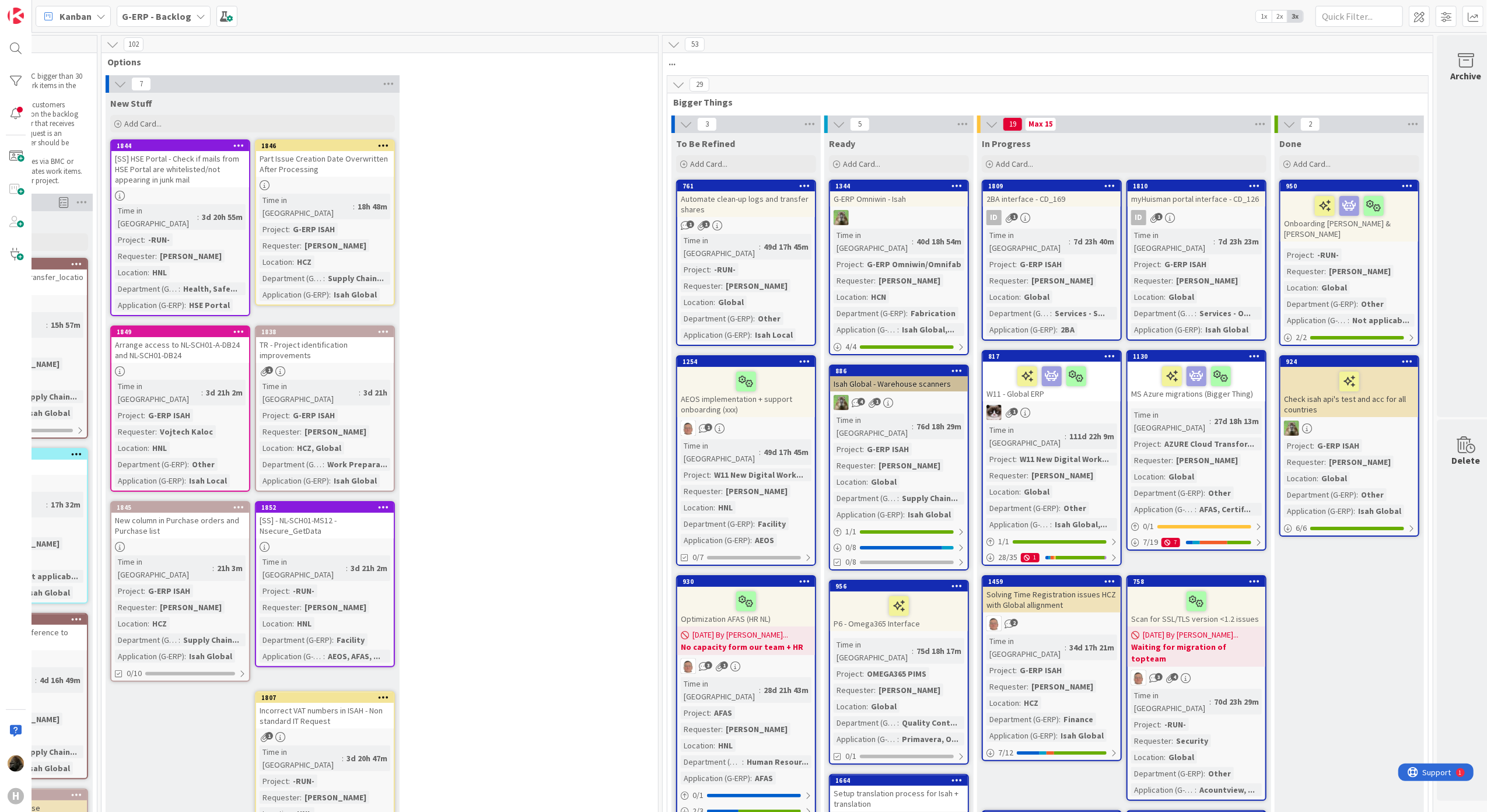
click at [593, 490] on div "7 New Stuff Add Card... 1846 Part Issue Creation Date Overwritten After Process…" at bounding box center [380, 474] width 552 height 797
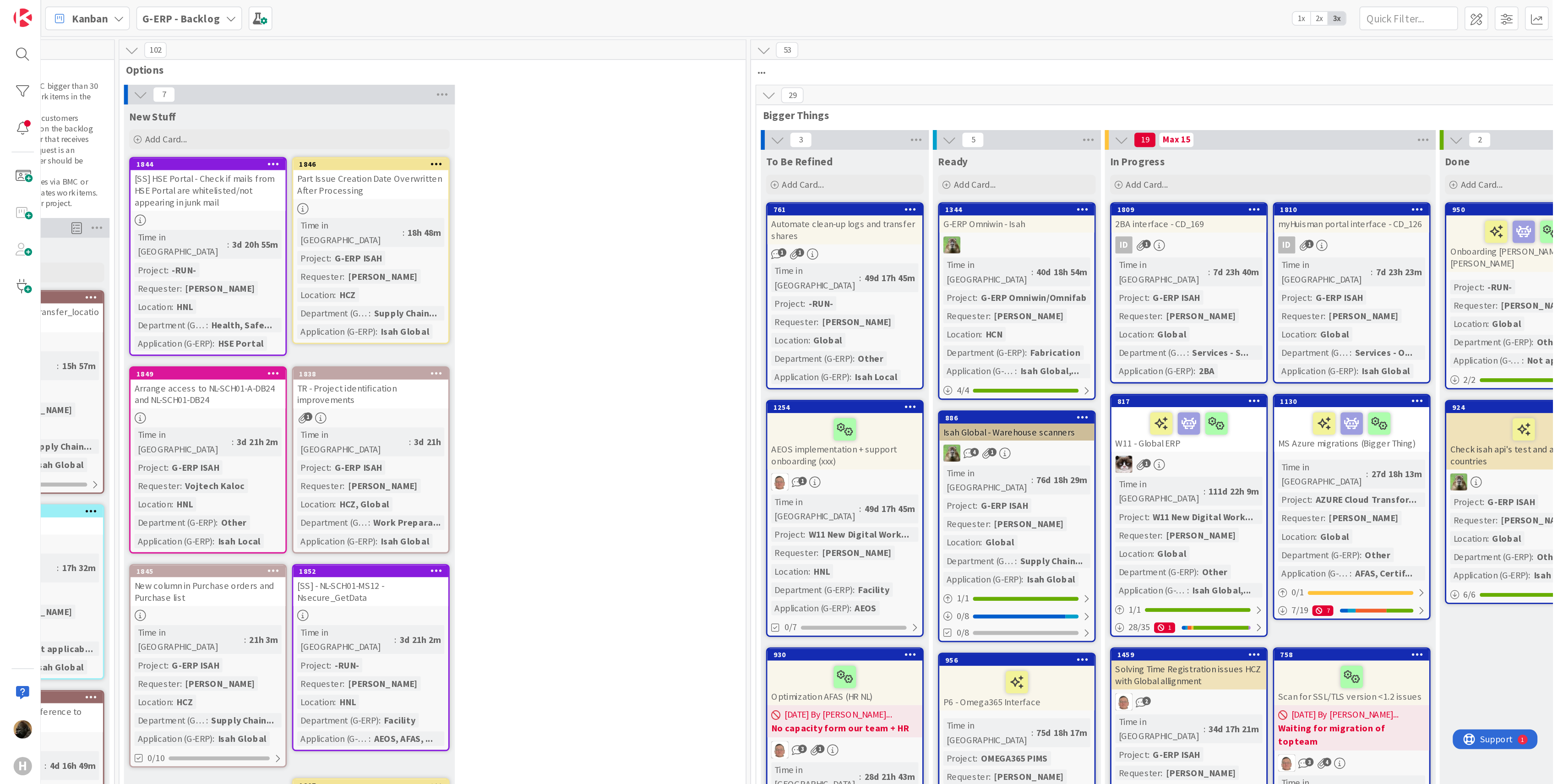
scroll to position [0, 0]
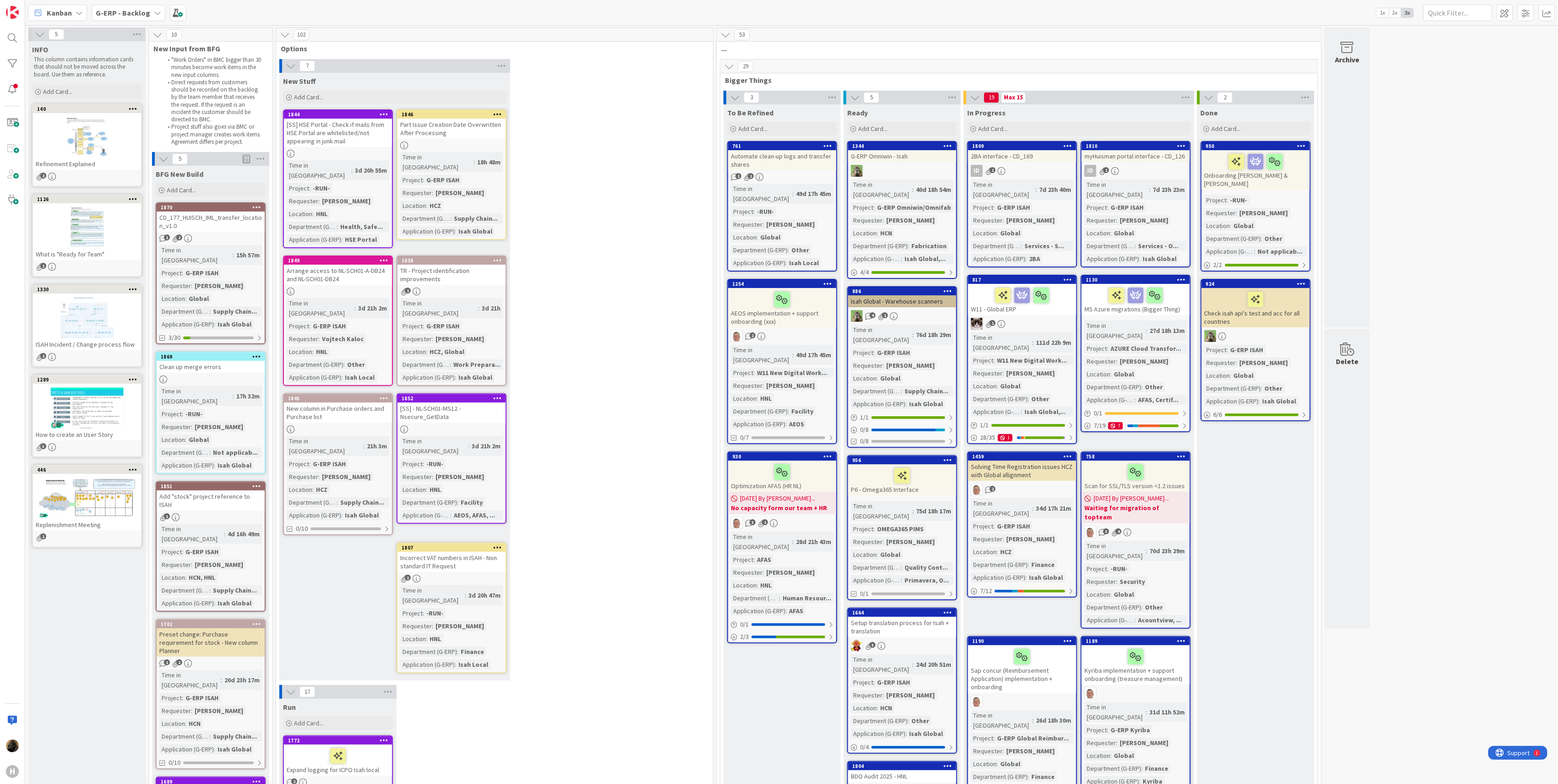
click at [127, 10] on b "G-ERP - Backlog" at bounding box center [123, 12] width 54 height 9
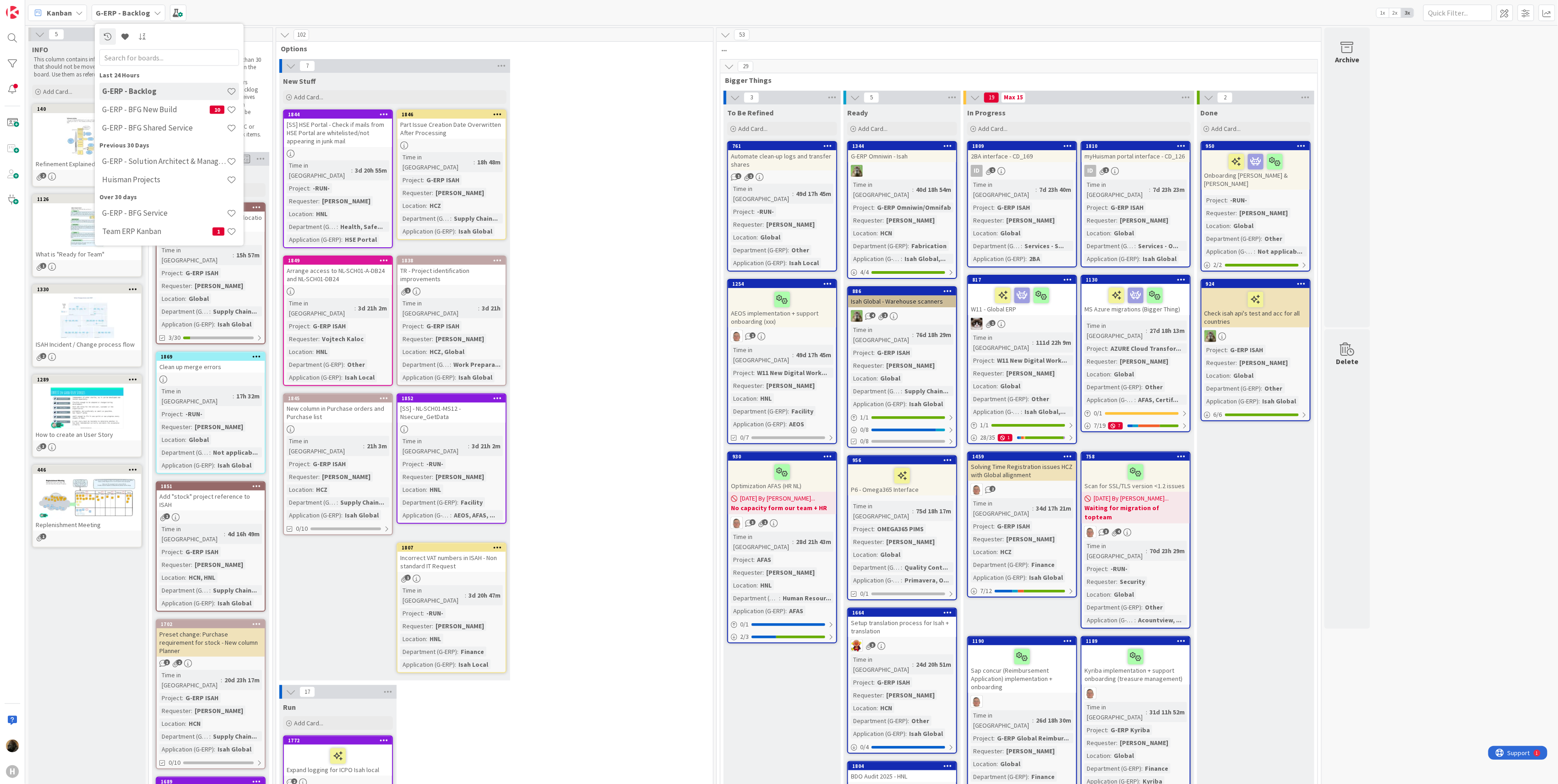
click at [64, 7] on span "Kanban" at bounding box center [59, 13] width 25 height 11
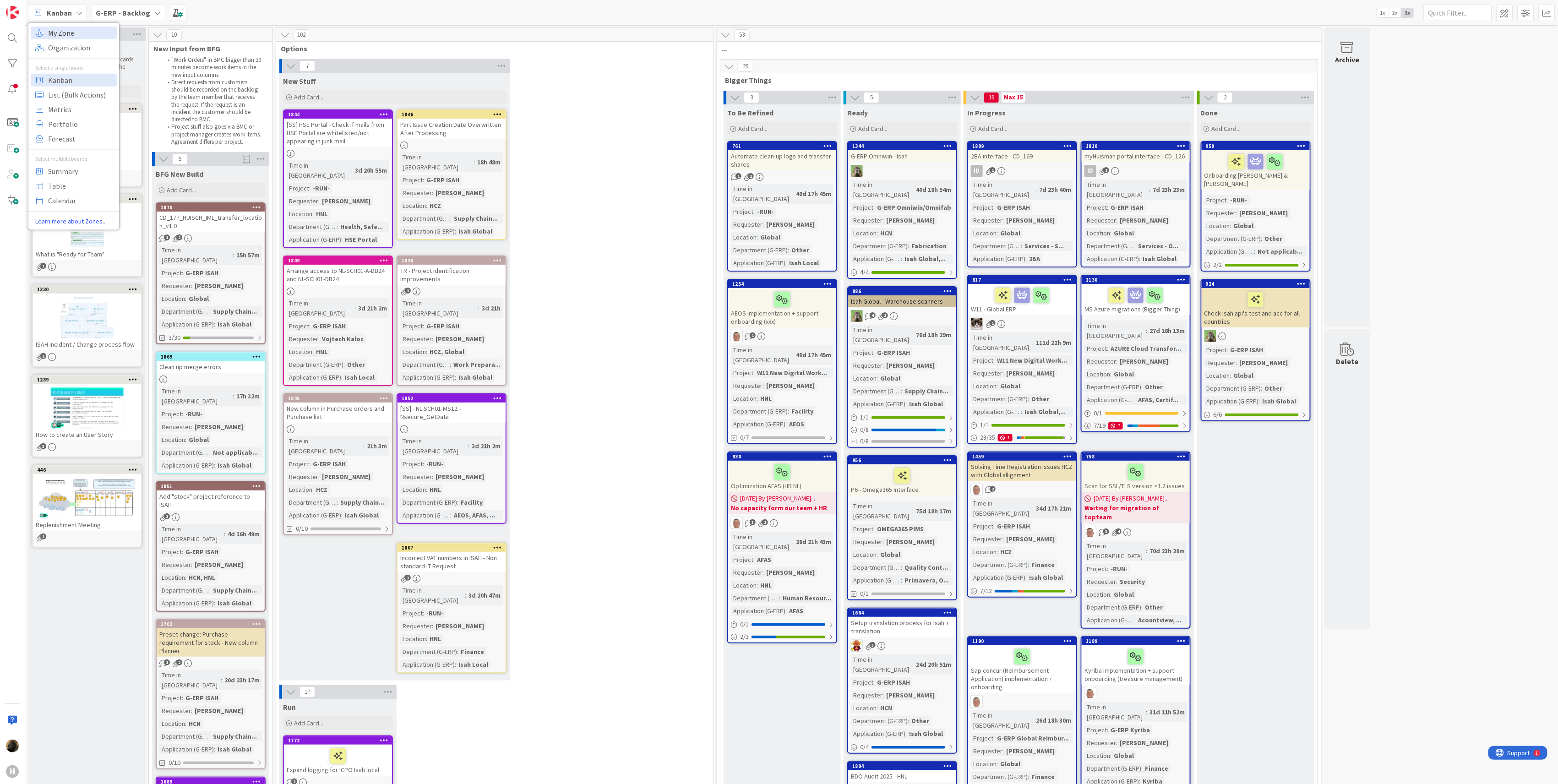
click at [77, 32] on span "My Zone" at bounding box center [81, 32] width 66 height 14
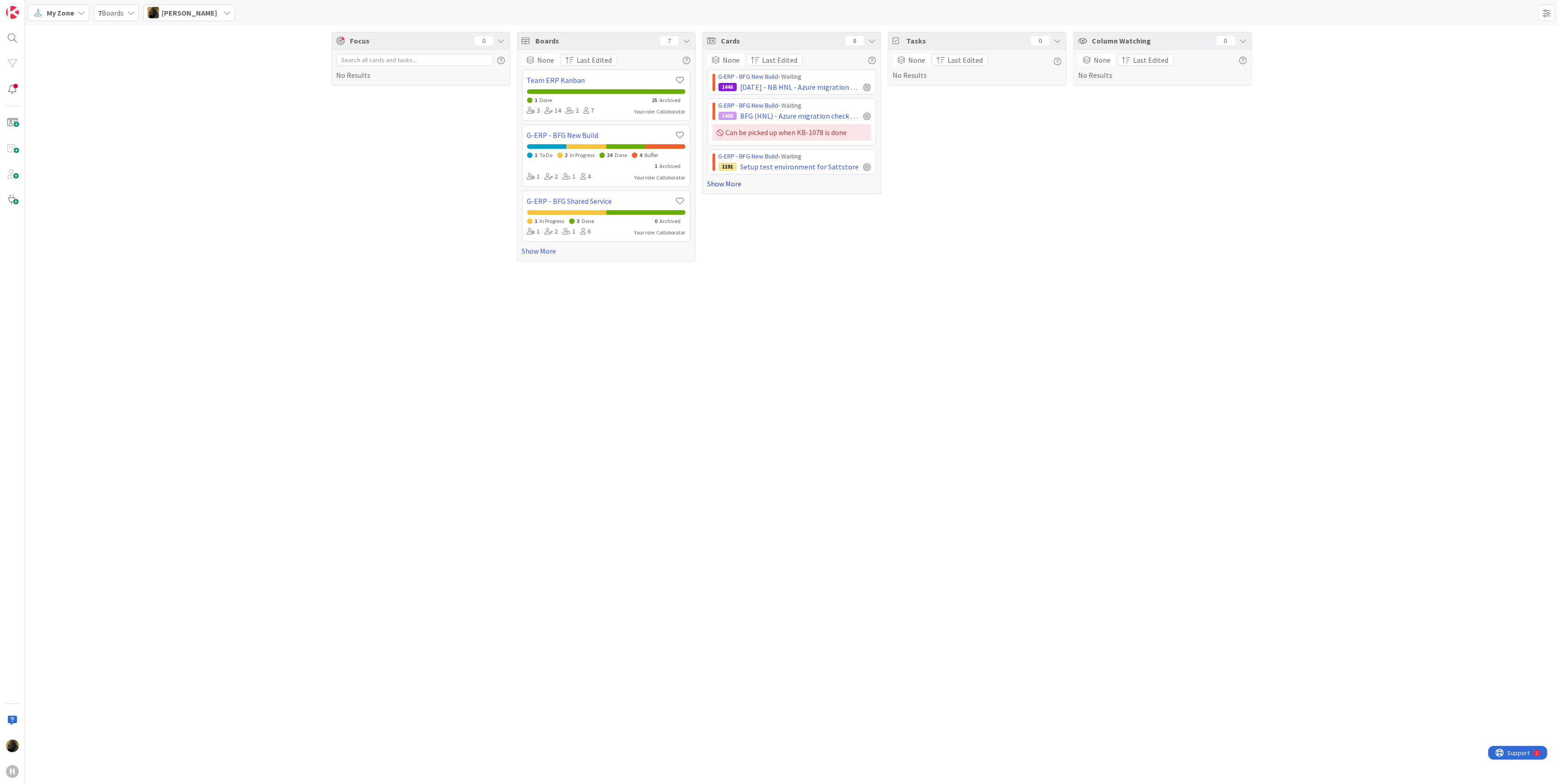
click at [728, 185] on link "Show More" at bounding box center [792, 184] width 169 height 11
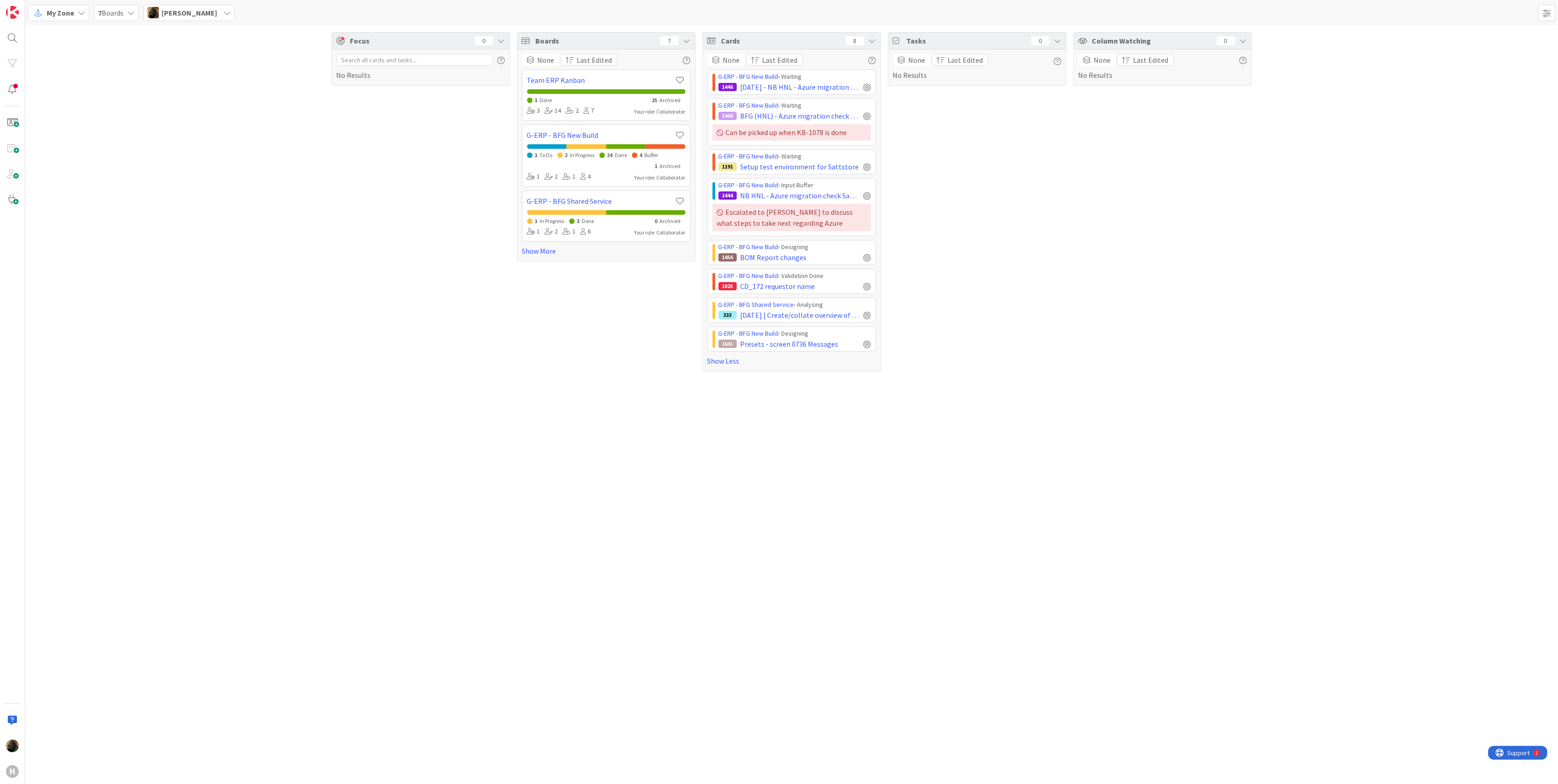
click at [456, 232] on div "Focus 0 No Results" at bounding box center [421, 202] width 179 height 339
click at [770, 258] on span "BOM Report changes" at bounding box center [773, 257] width 66 height 11
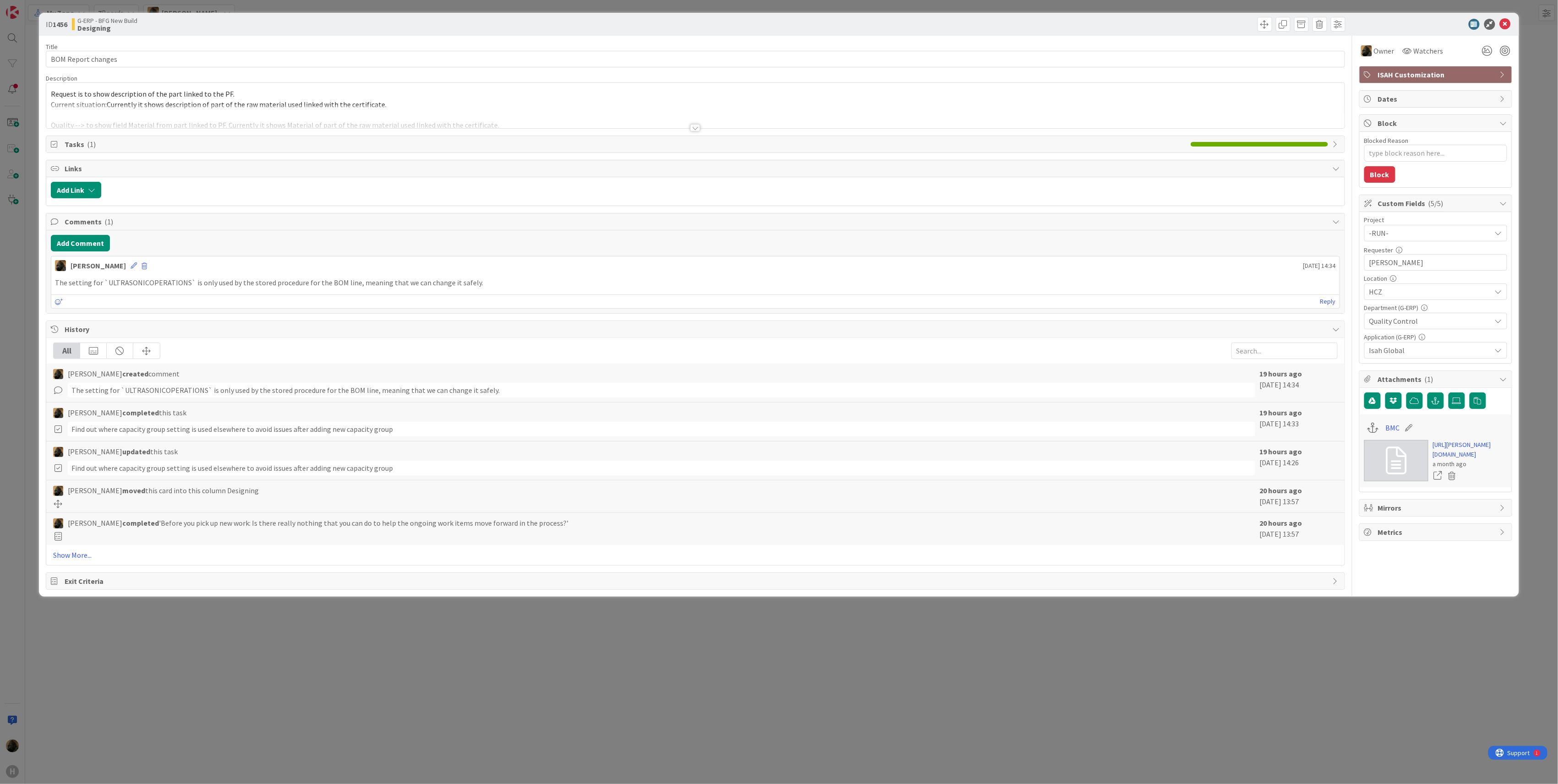
click at [693, 127] on div at bounding box center [695, 128] width 10 height 7
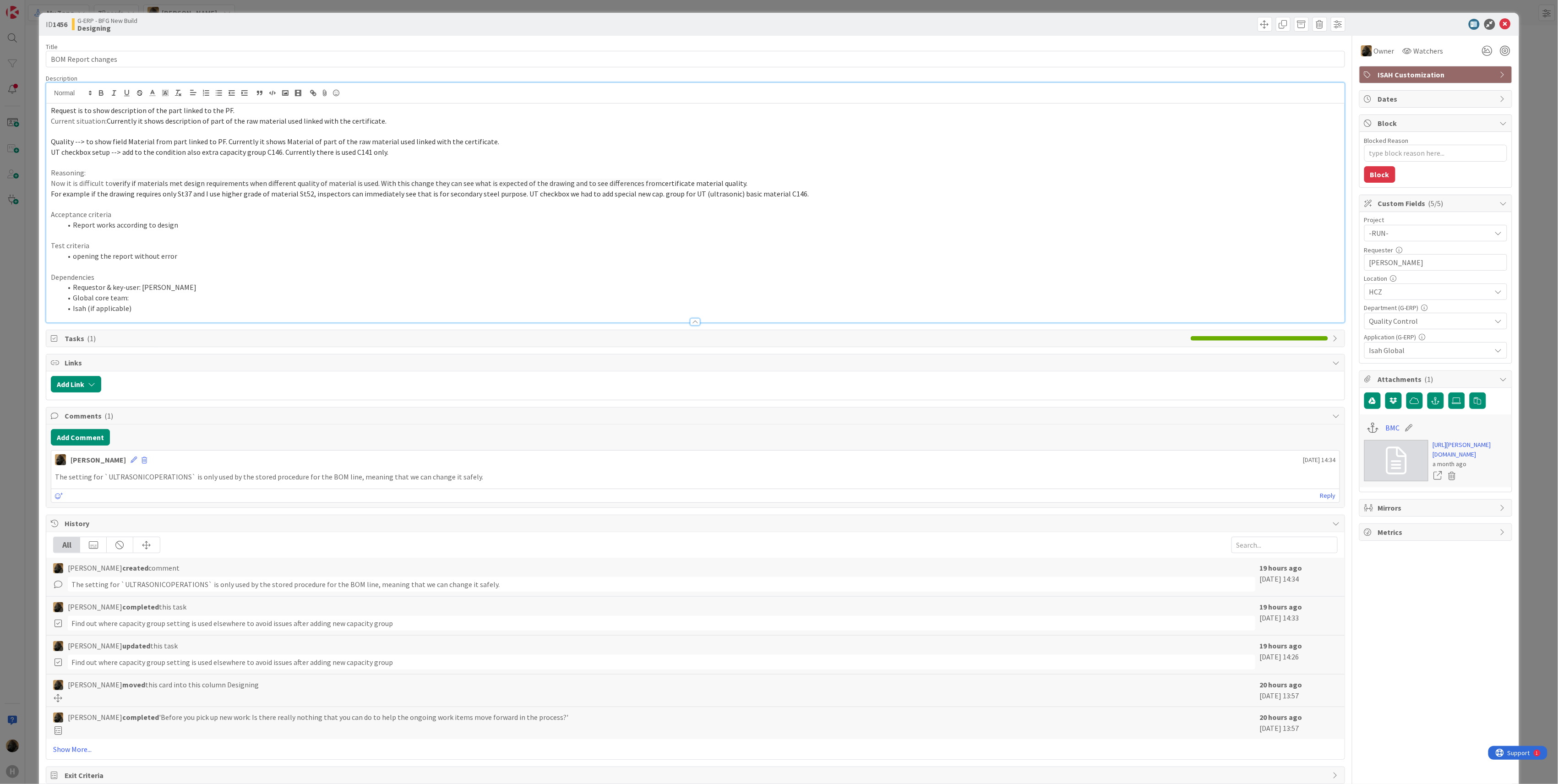
click at [476, 165] on p at bounding box center [695, 163] width 1290 height 11
drag, startPoint x: 381, startPoint y: 156, endPoint x: 48, endPoint y: 145, distance: 333.2
click at [48, 145] on div "Request is to show description of the part linked to the PF. Current situation:…" at bounding box center [695, 213] width 1298 height 219
click at [48, 144] on div "Request is to show description of the part linked to the PF. Current situation:…" at bounding box center [695, 213] width 1298 height 219
drag, startPoint x: 47, startPoint y: 144, endPoint x: 405, endPoint y: 158, distance: 358.3
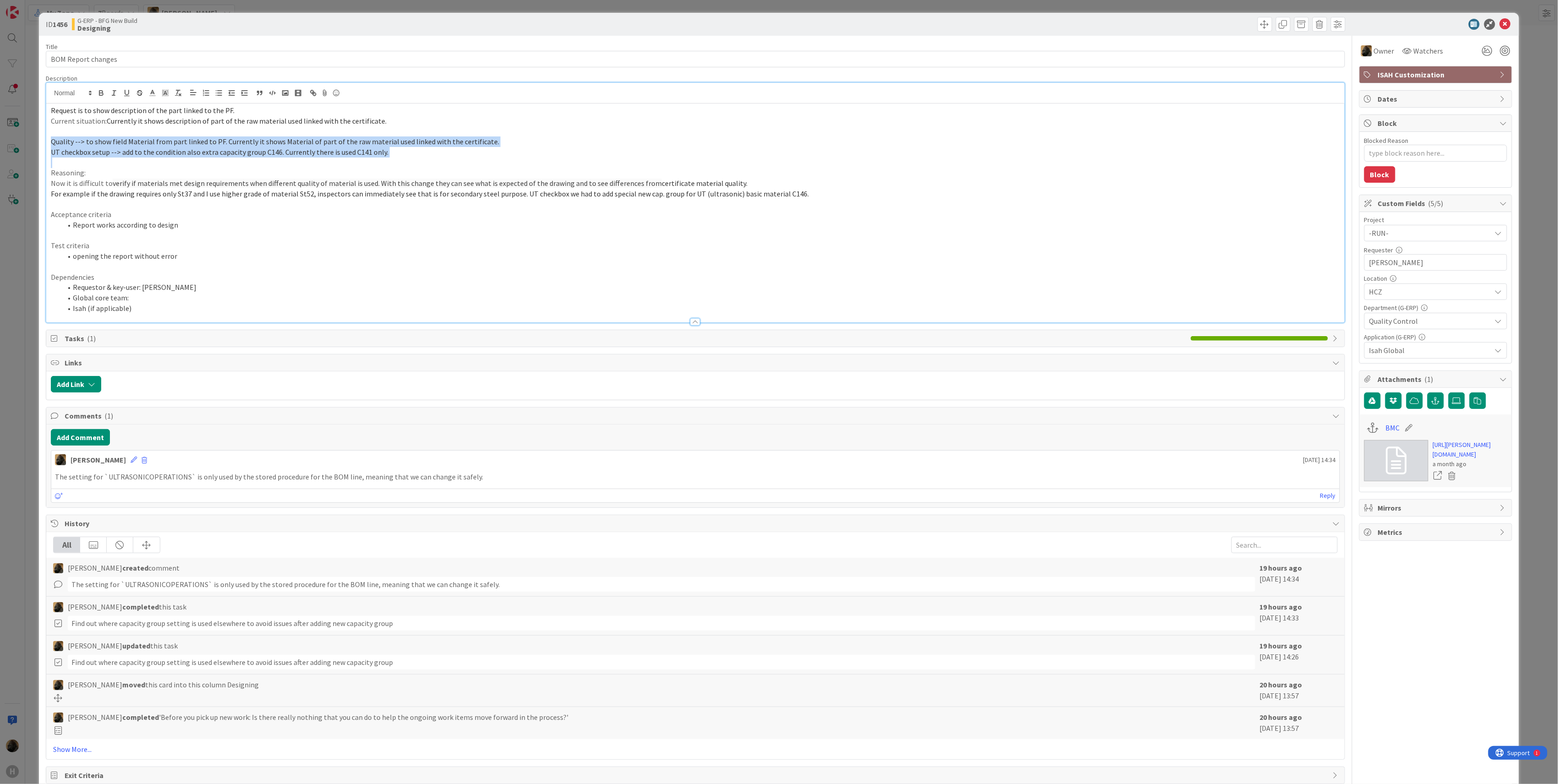
click at [405, 158] on div "Request is to show description of the part linked to the PF. Current situation:…" at bounding box center [695, 213] width 1298 height 219
click at [396, 156] on p "UT checkbox setup --> add to the condition also extra capacity group C146. Curr…" at bounding box center [695, 152] width 1290 height 11
click at [187, 312] on li "Isah (if applicable)" at bounding box center [701, 308] width 1278 height 11
click at [150, 206] on p at bounding box center [695, 203] width 1290 height 11
click at [253, 261] on li "opening the report without error" at bounding box center [701, 256] width 1278 height 11
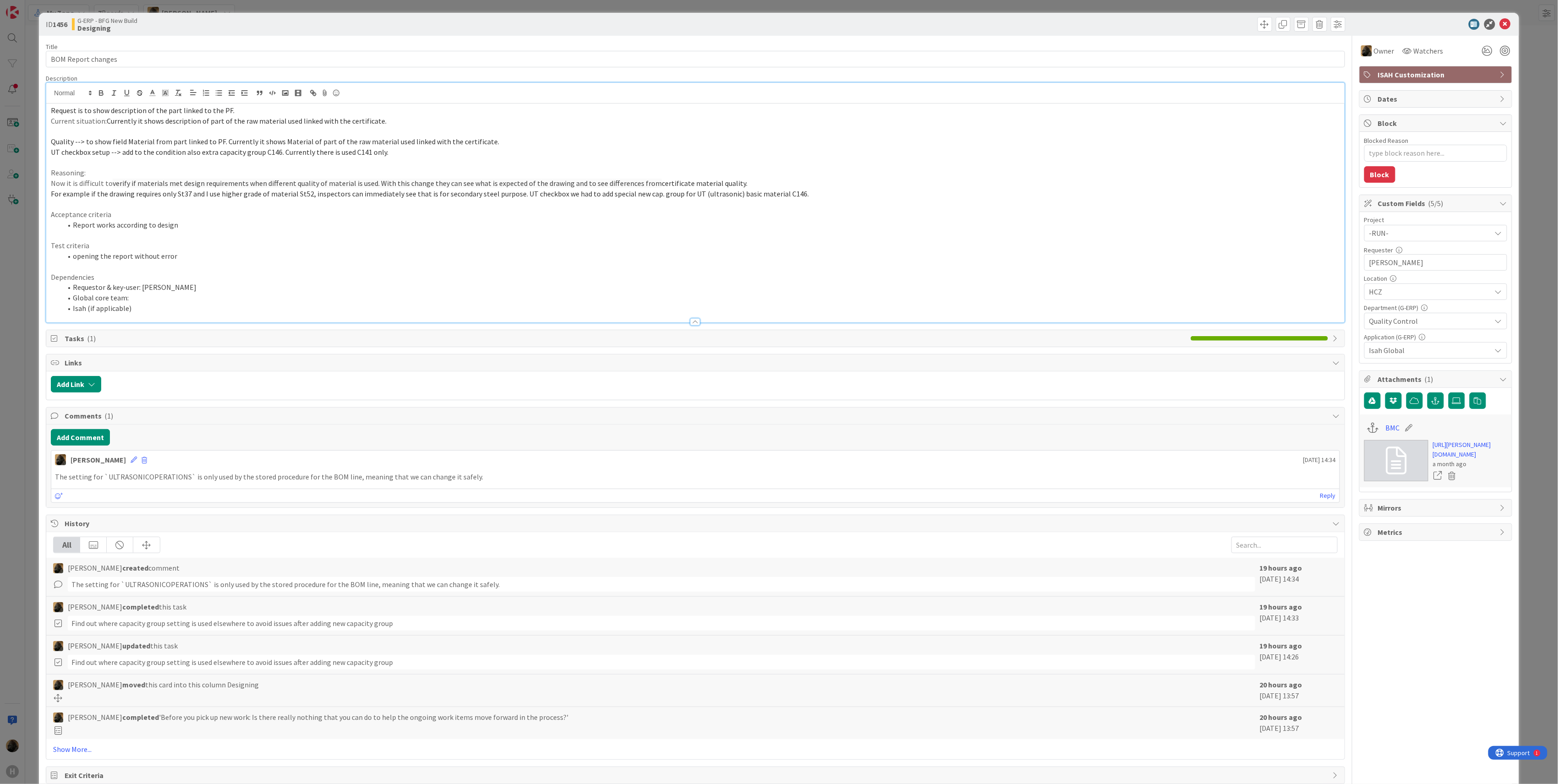
click at [246, 263] on p at bounding box center [695, 266] width 1290 height 11
click at [335, 488] on div "[PERSON_NAME] [DATE] 14:34 The setting for `ULTRASONICOPERATIONS` is only used …" at bounding box center [695, 476] width 1290 height 53
click at [1167, 459] on link "[URL][PERSON_NAME][DOMAIN_NAME]" at bounding box center [1470, 450] width 74 height 19
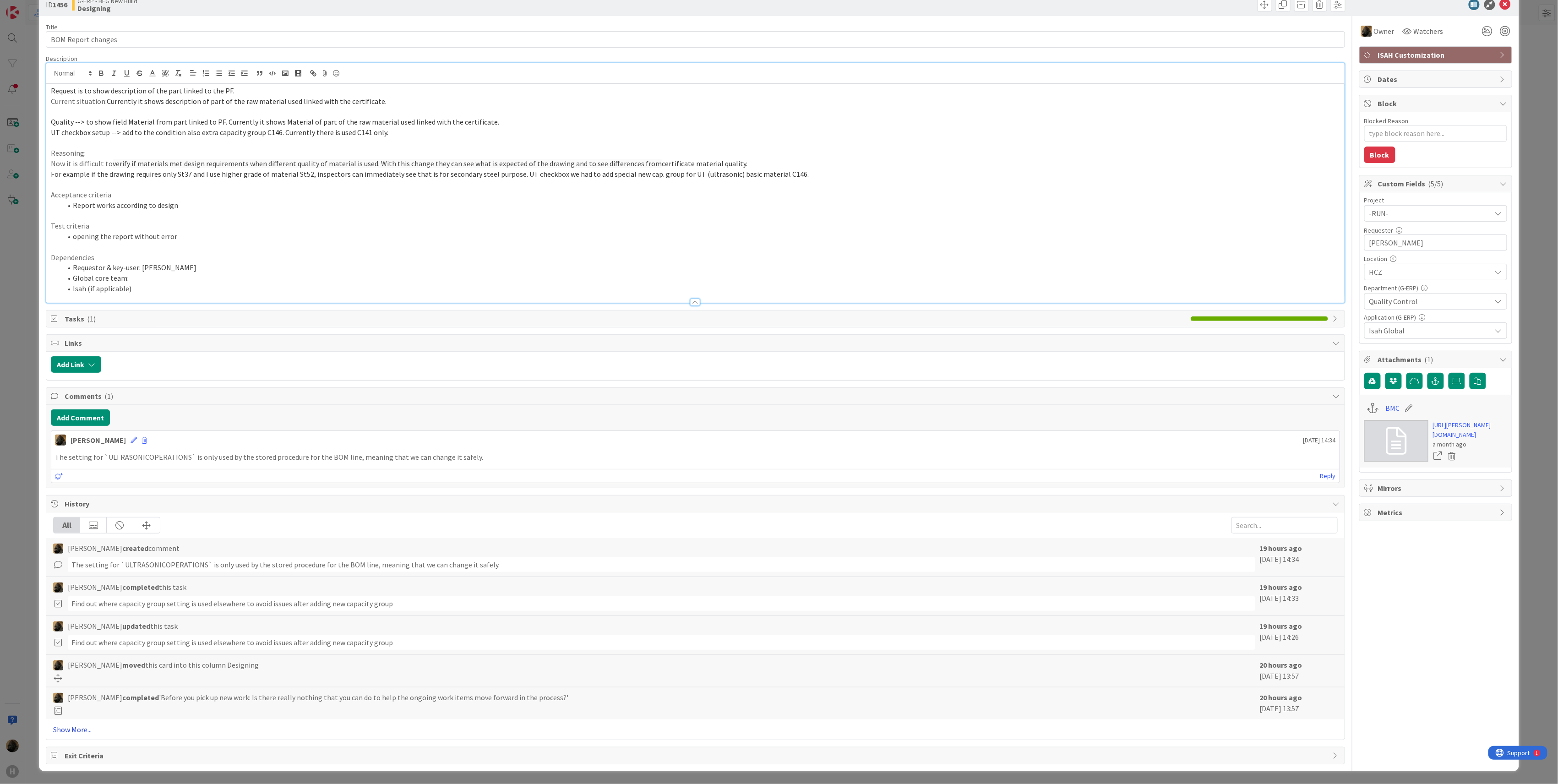
click at [96, 637] on link "Show More..." at bounding box center [695, 730] width 1285 height 11
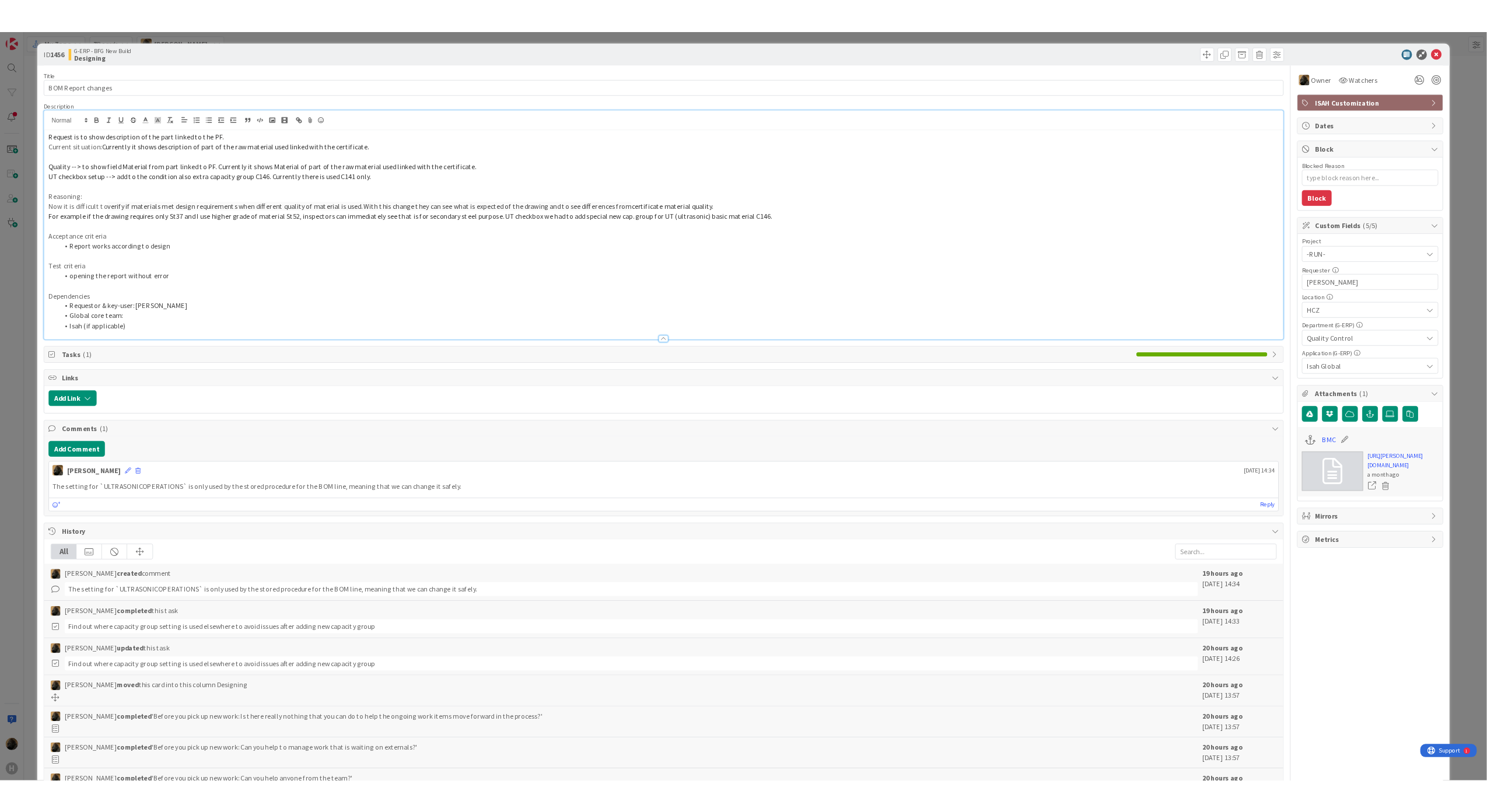
scroll to position [0, 0]
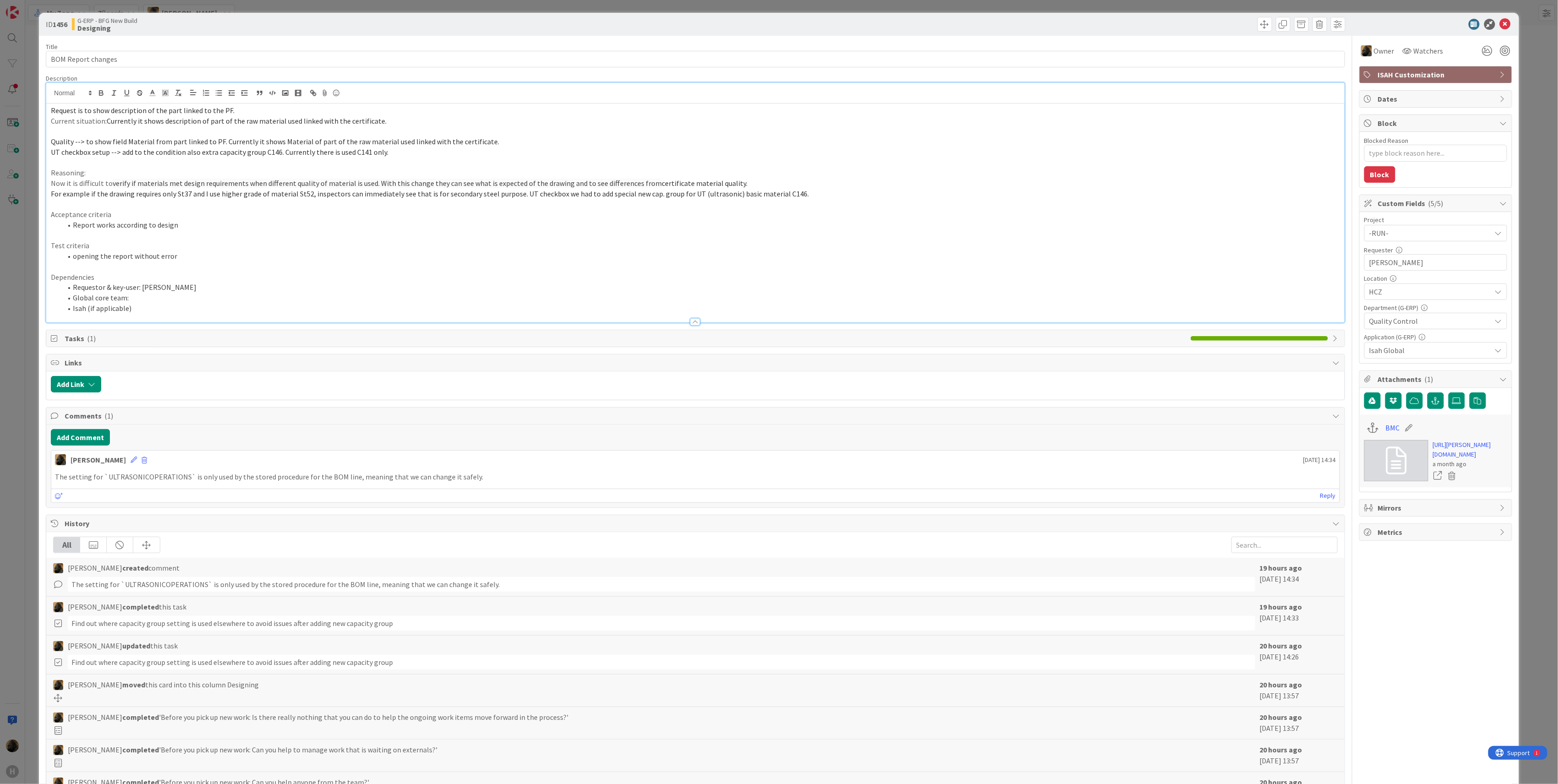
click at [484, 123] on p "Current situation: Currently it shows description of part of the raw material u…" at bounding box center [695, 121] width 1290 height 11
click at [474, 134] on p at bounding box center [695, 131] width 1290 height 11
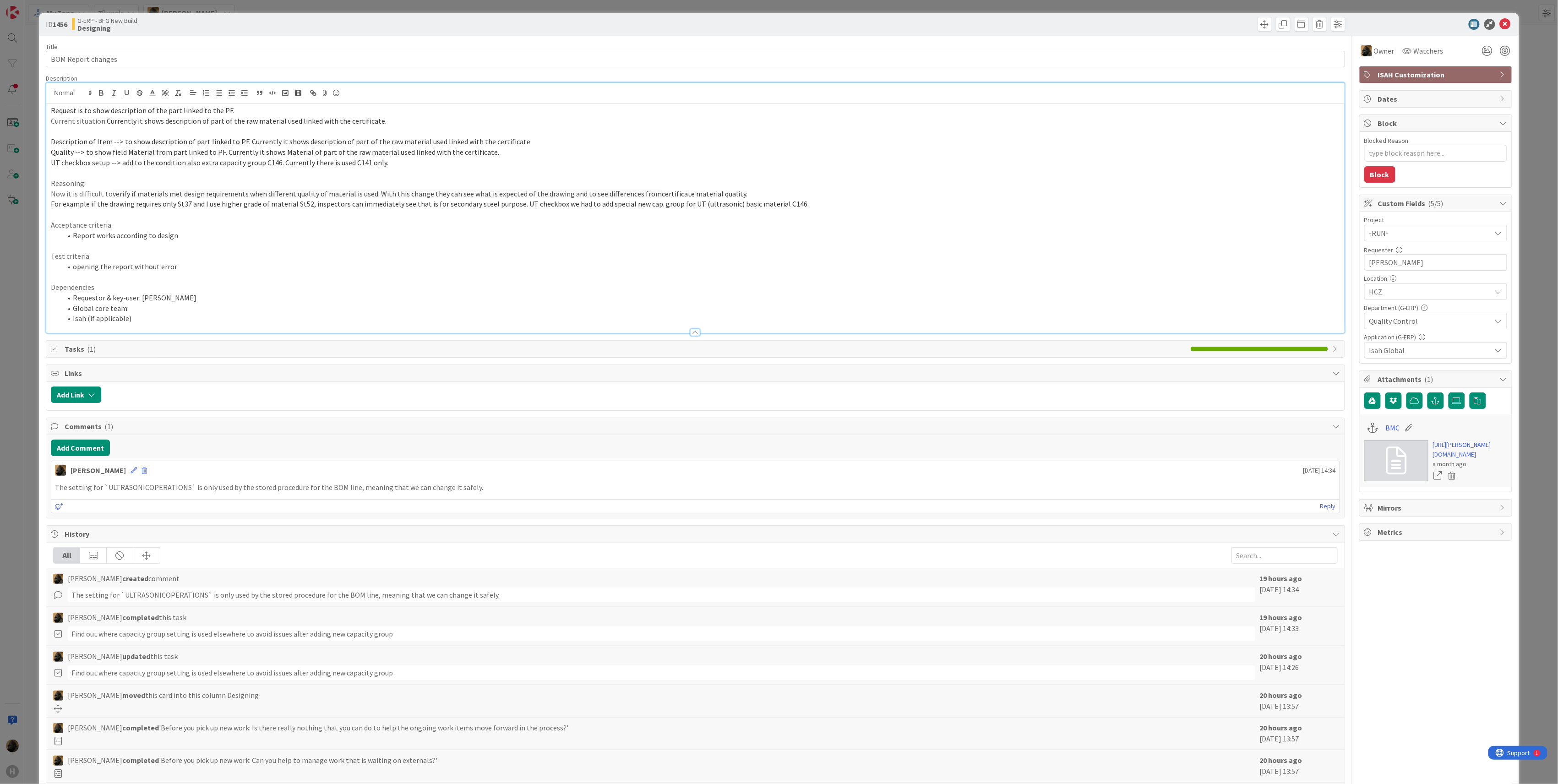
click at [310, 168] on p "UT checkbox setup --> add to the condition also extra capacity group C146. Curr…" at bounding box center [695, 163] width 1290 height 11
click at [308, 175] on p at bounding box center [695, 173] width 1290 height 11
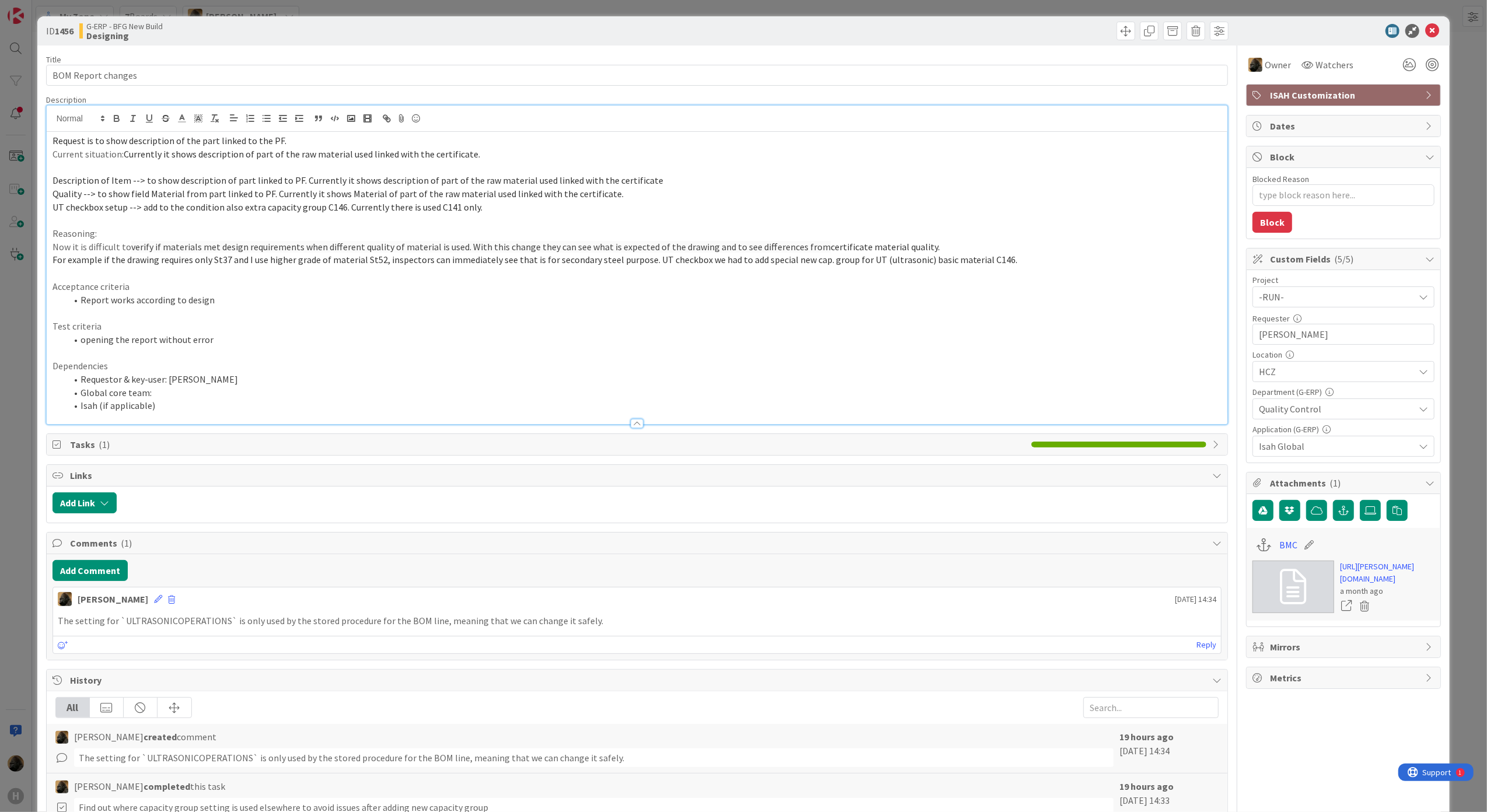
type textarea "x"
click at [415, 217] on p at bounding box center [637, 220] width 1170 height 13
click at [477, 209] on p "UT checkbox setup --> add to the condition also extra capacity group C146. Curr…" at bounding box center [637, 207] width 1170 height 13
drag, startPoint x: 603, startPoint y: 196, endPoint x: 54, endPoint y: 187, distance: 549.1
click at [54, 187] on div "Request is to show description of the part linked to the PF. Current situation:…" at bounding box center [637, 277] width 1181 height 292
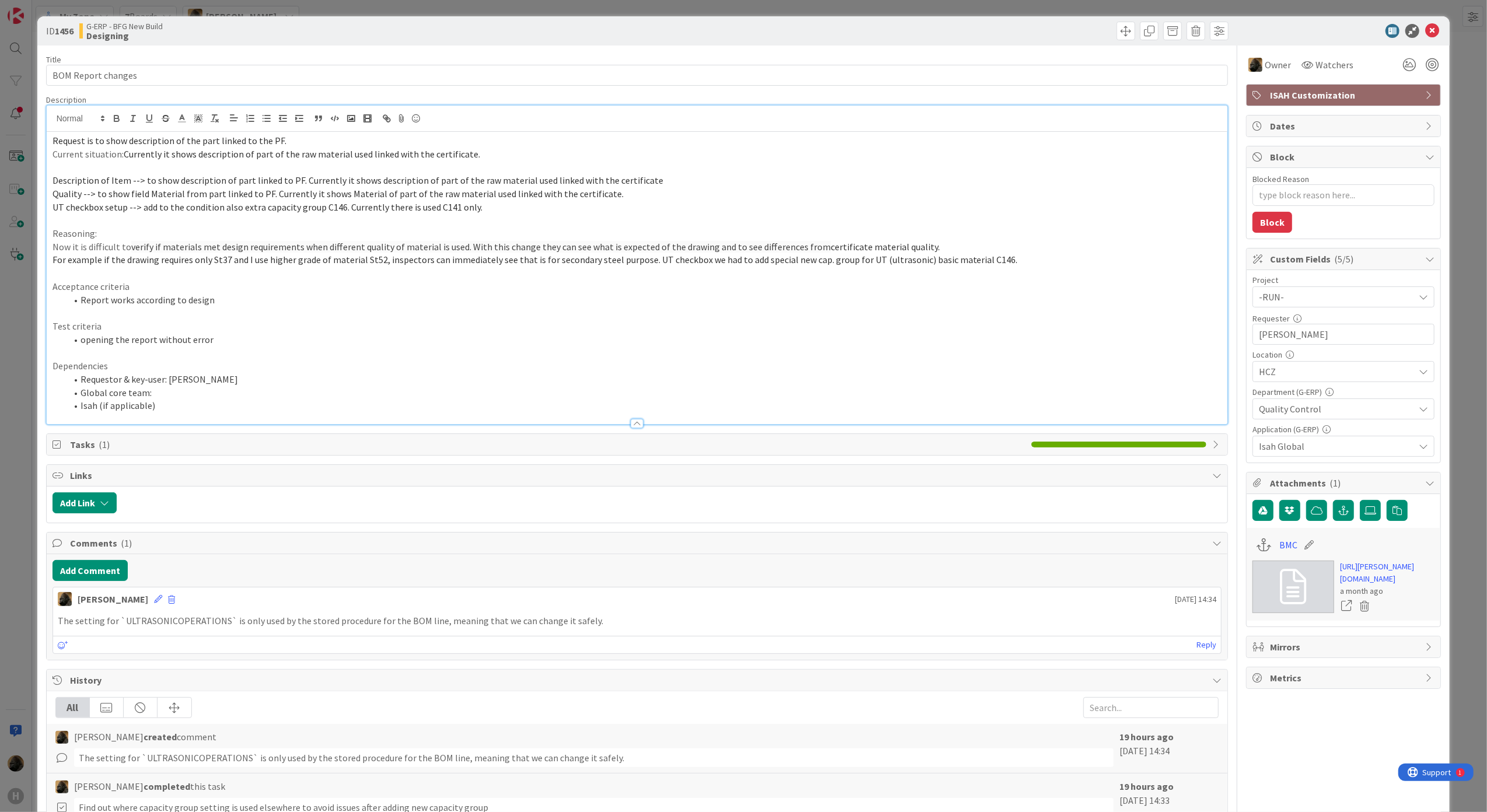
copy div "Description of Item --> to show description of part linked to PF. Currently it …"
click at [385, 278] on p at bounding box center [637, 273] width 1170 height 13
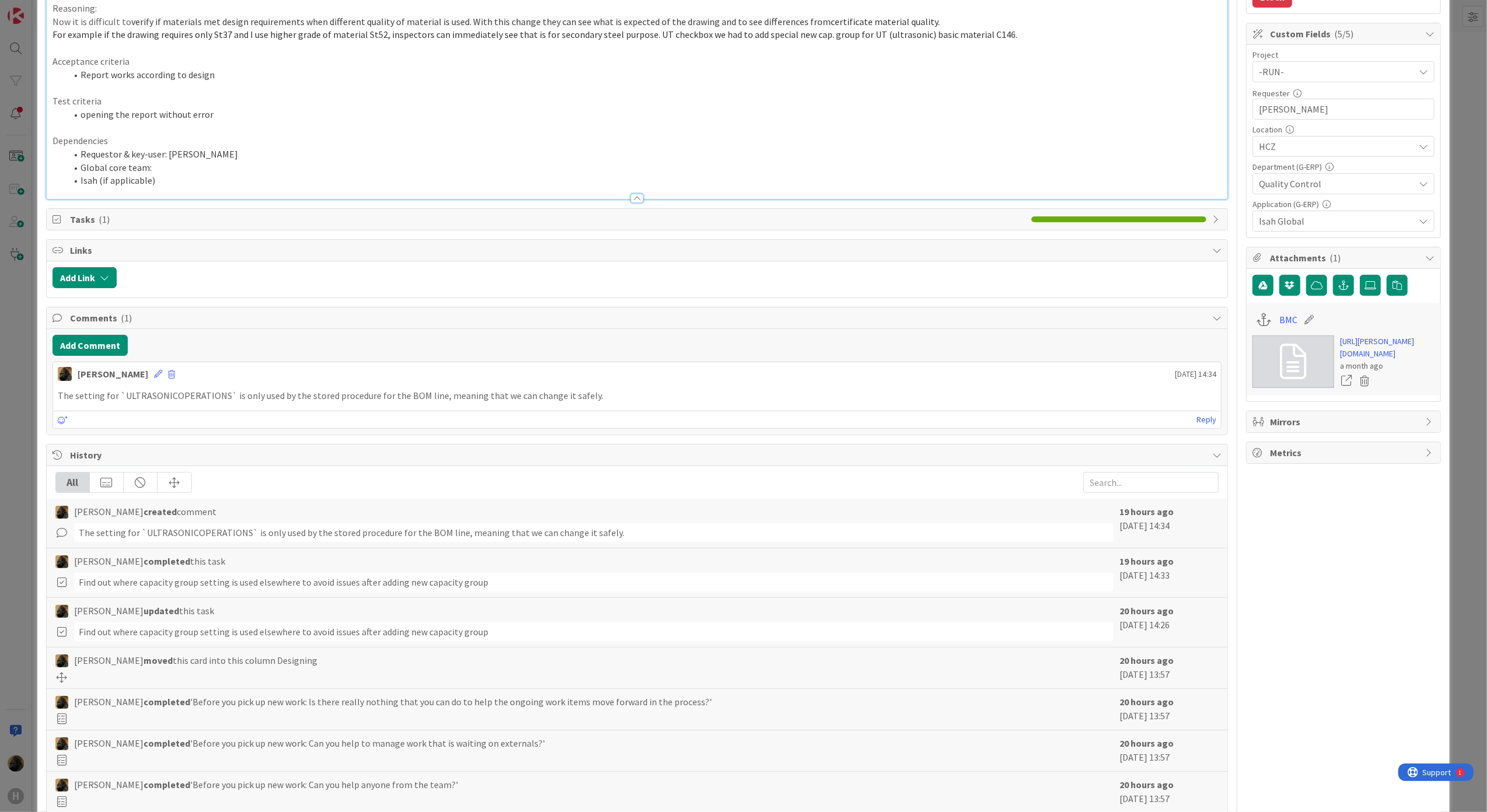
scroll to position [233, 0]
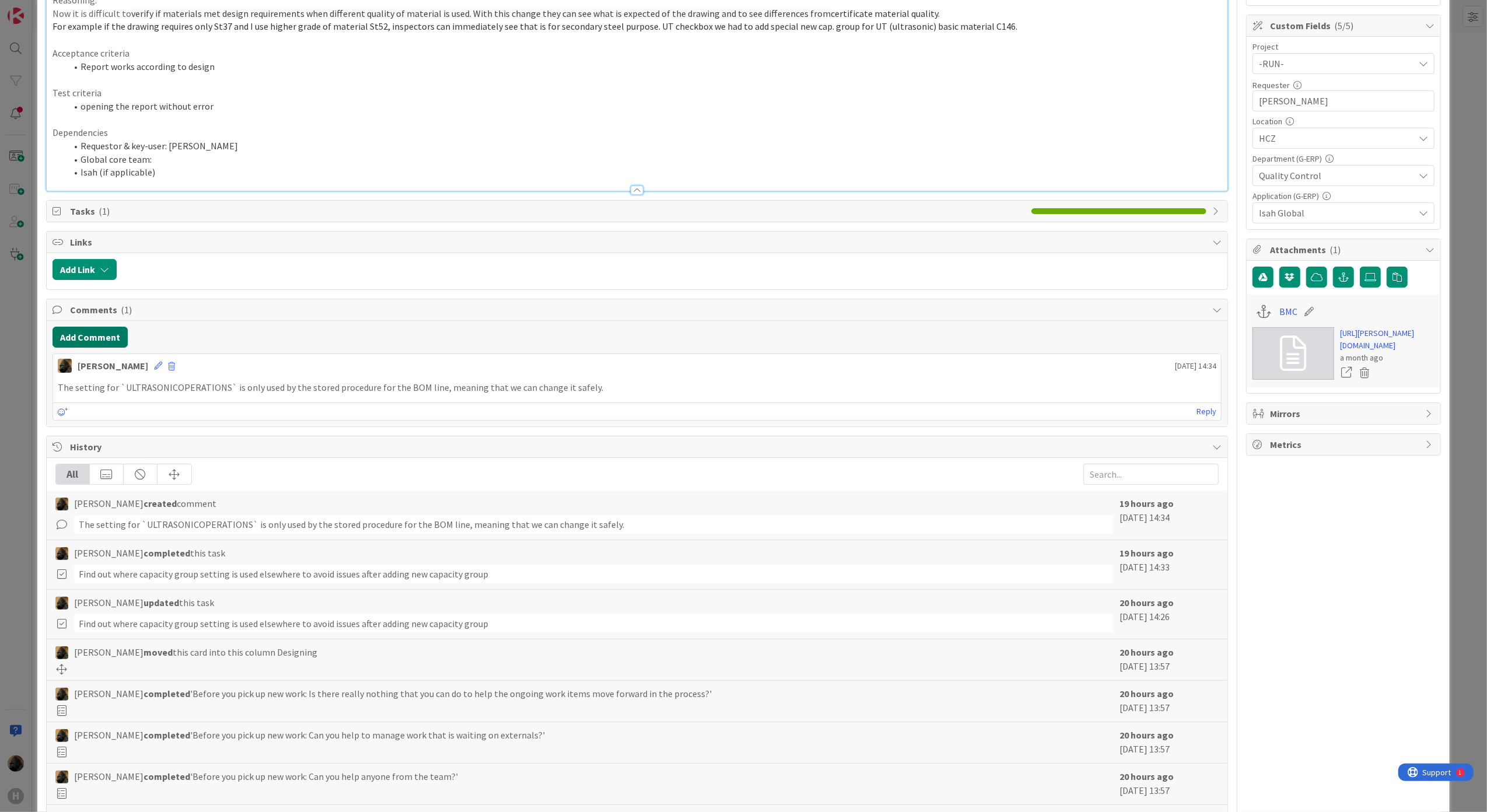
click at [108, 343] on button "Add Comment" at bounding box center [91, 337] width 76 height 21
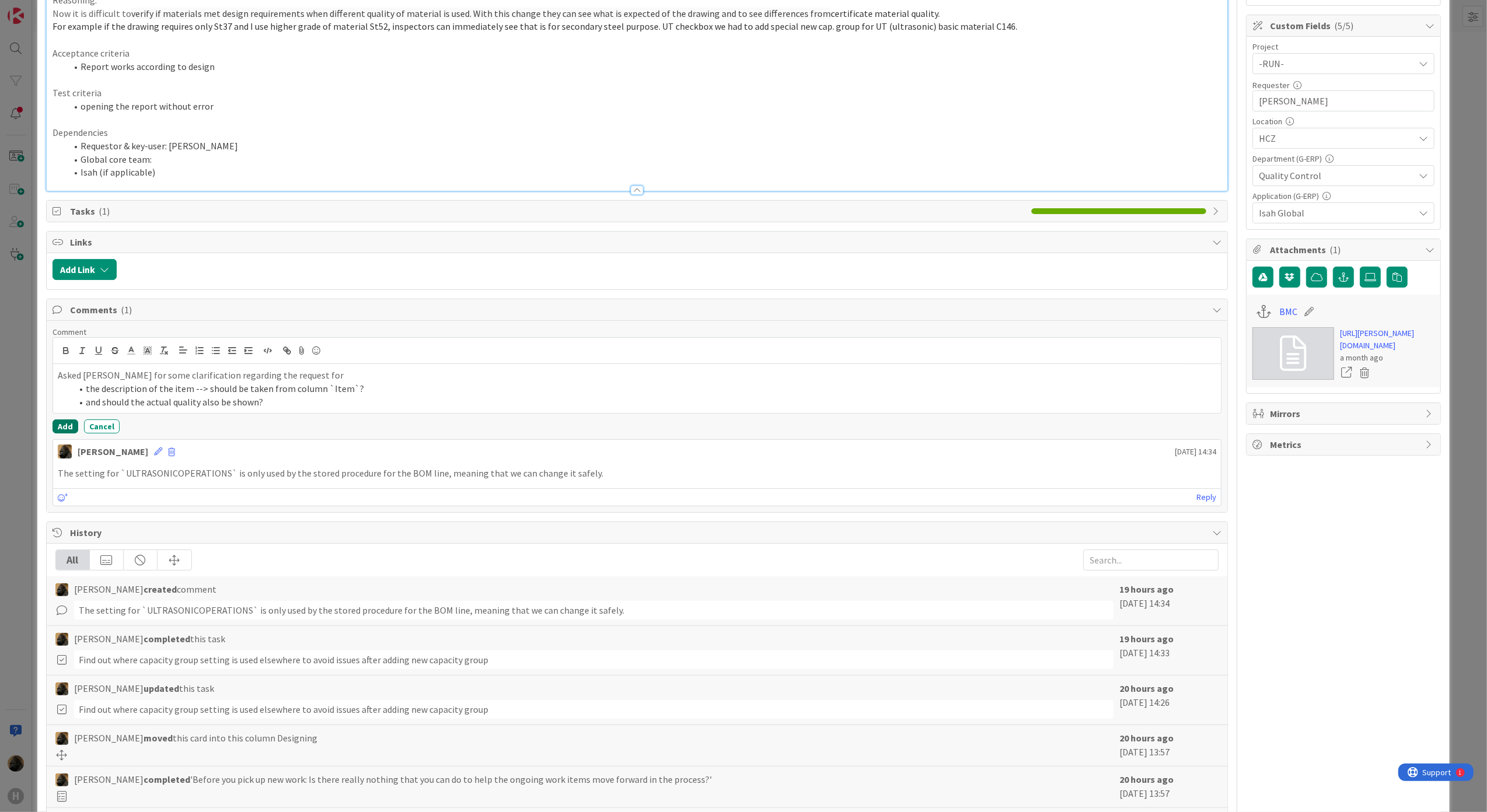
click at [57, 431] on button "Add" at bounding box center [65, 426] width 26 height 14
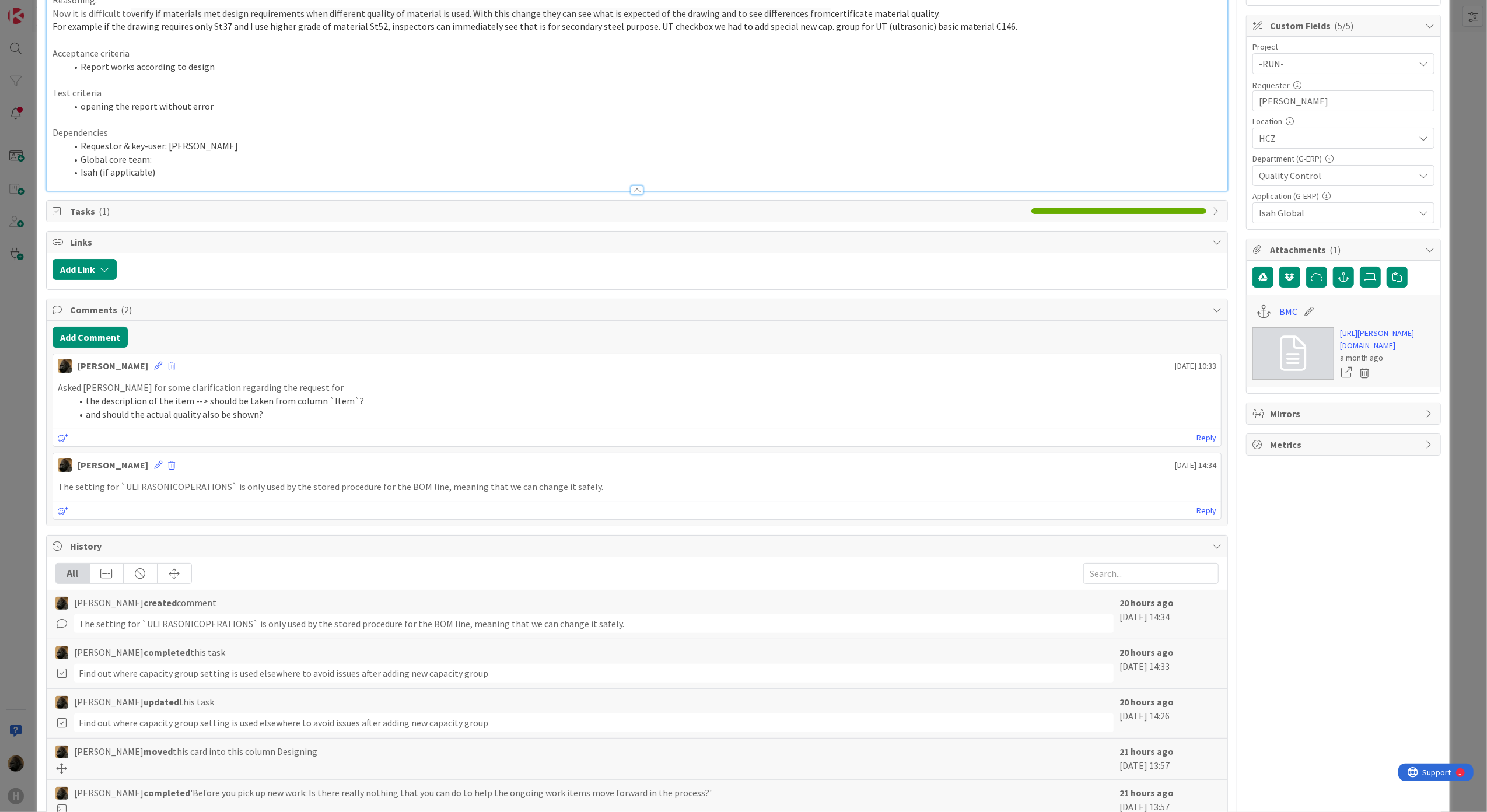
click at [364, 425] on div "Asked [PERSON_NAME] for some clarification regarding the request for the descri…" at bounding box center [636, 401] width 1168 height 49
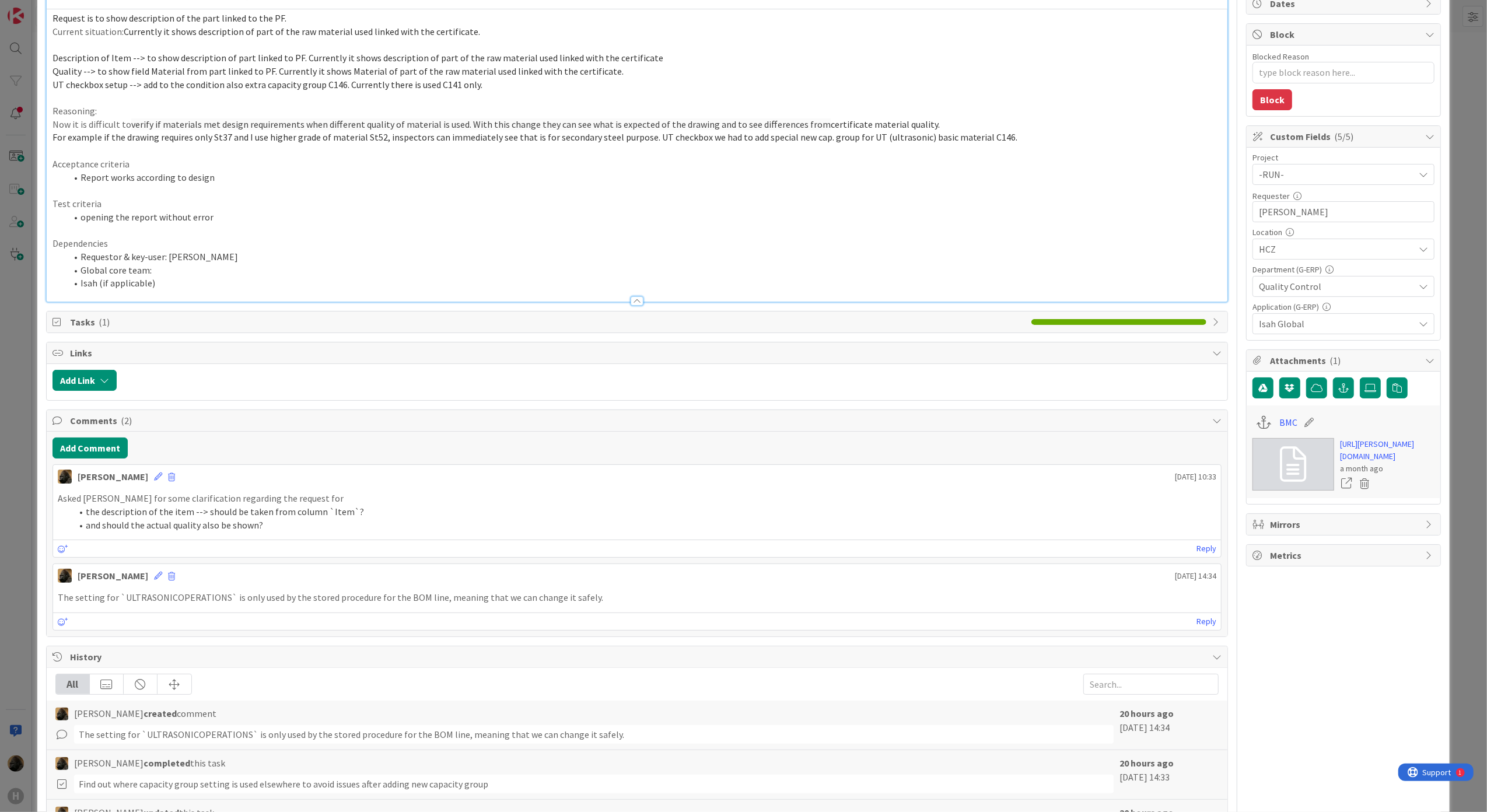
scroll to position [0, 0]
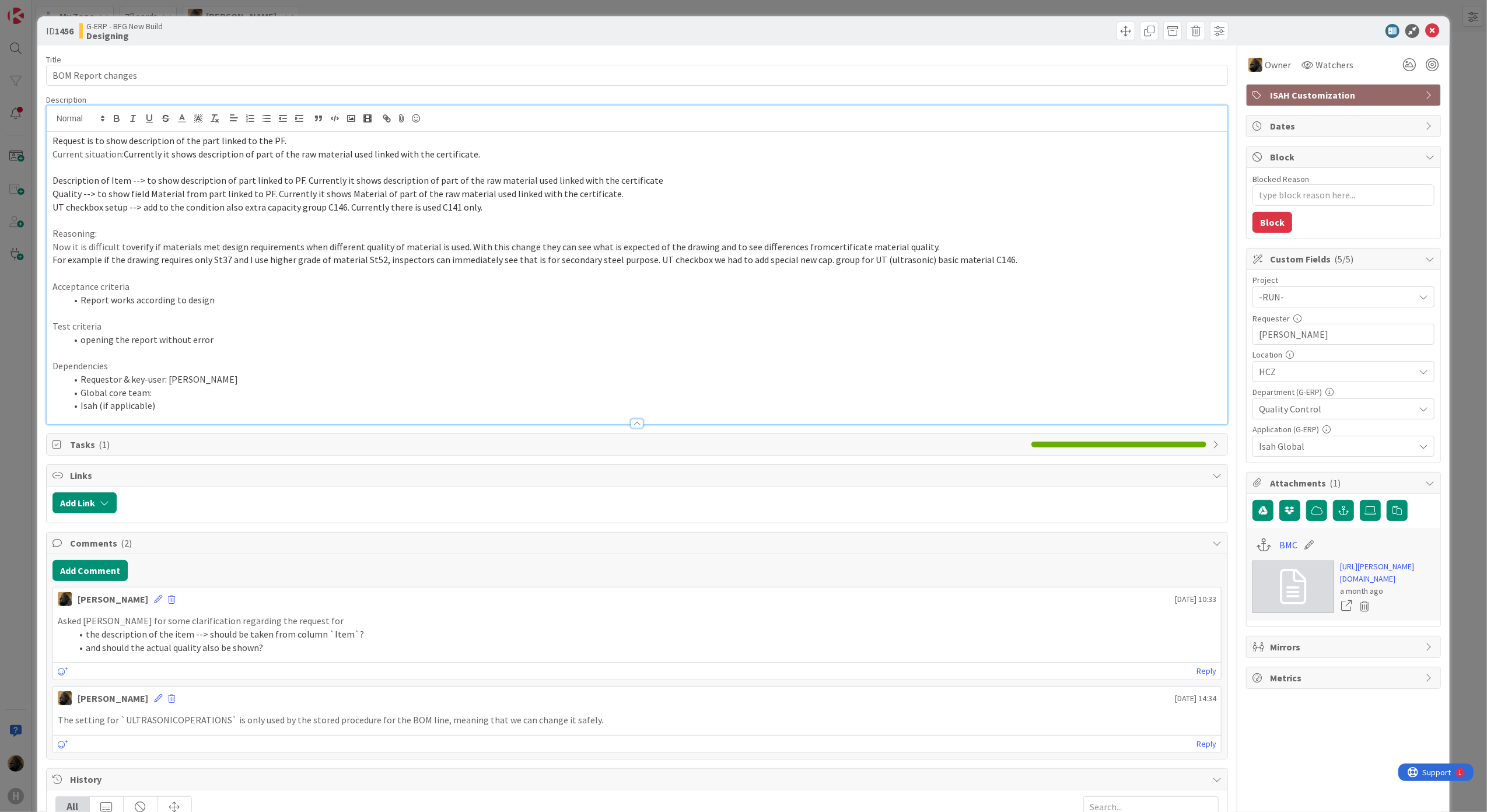
click at [17, 356] on div "ID 1456 G-ERP - BFG New Build Designing Title 18 / 128 BOM Report changes Descr…" at bounding box center [744, 406] width 1487 height 812
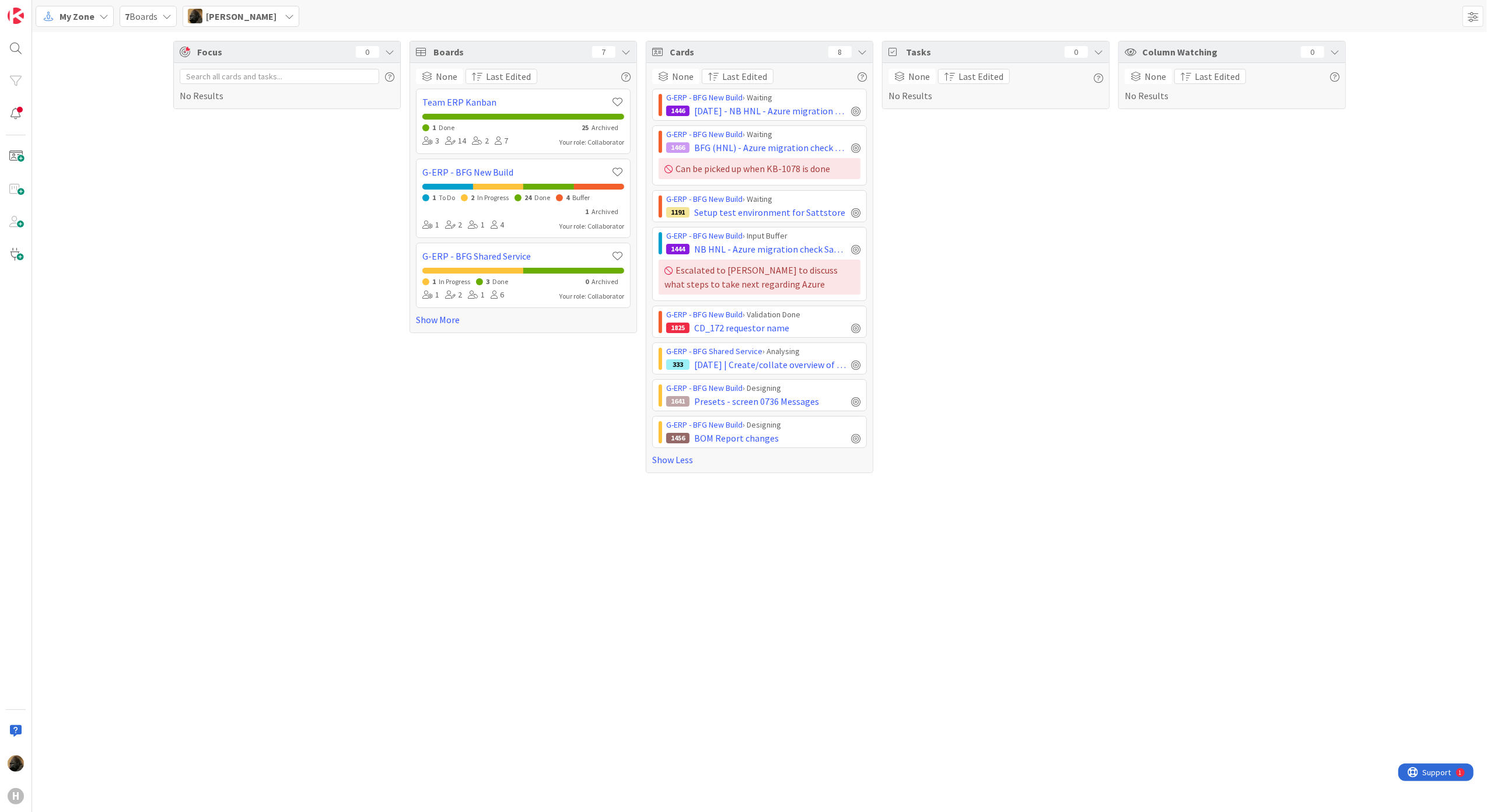
click at [85, 14] on span "My Zone" at bounding box center [77, 17] width 35 height 14
click at [90, 95] on span "Kanban" at bounding box center [103, 102] width 84 height 17
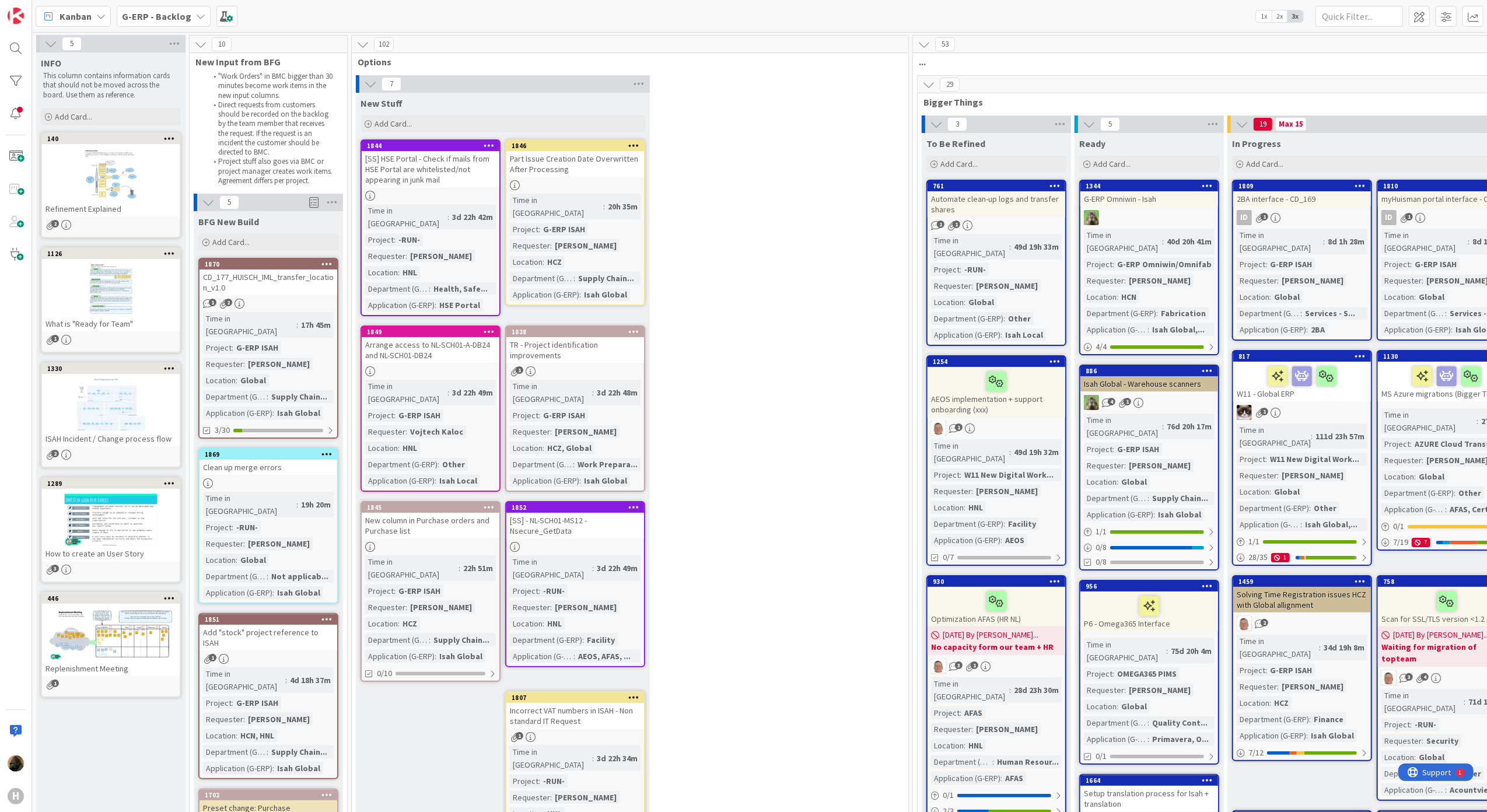
click at [164, 10] on b "G-ERP - Backlog" at bounding box center [157, 16] width 69 height 12
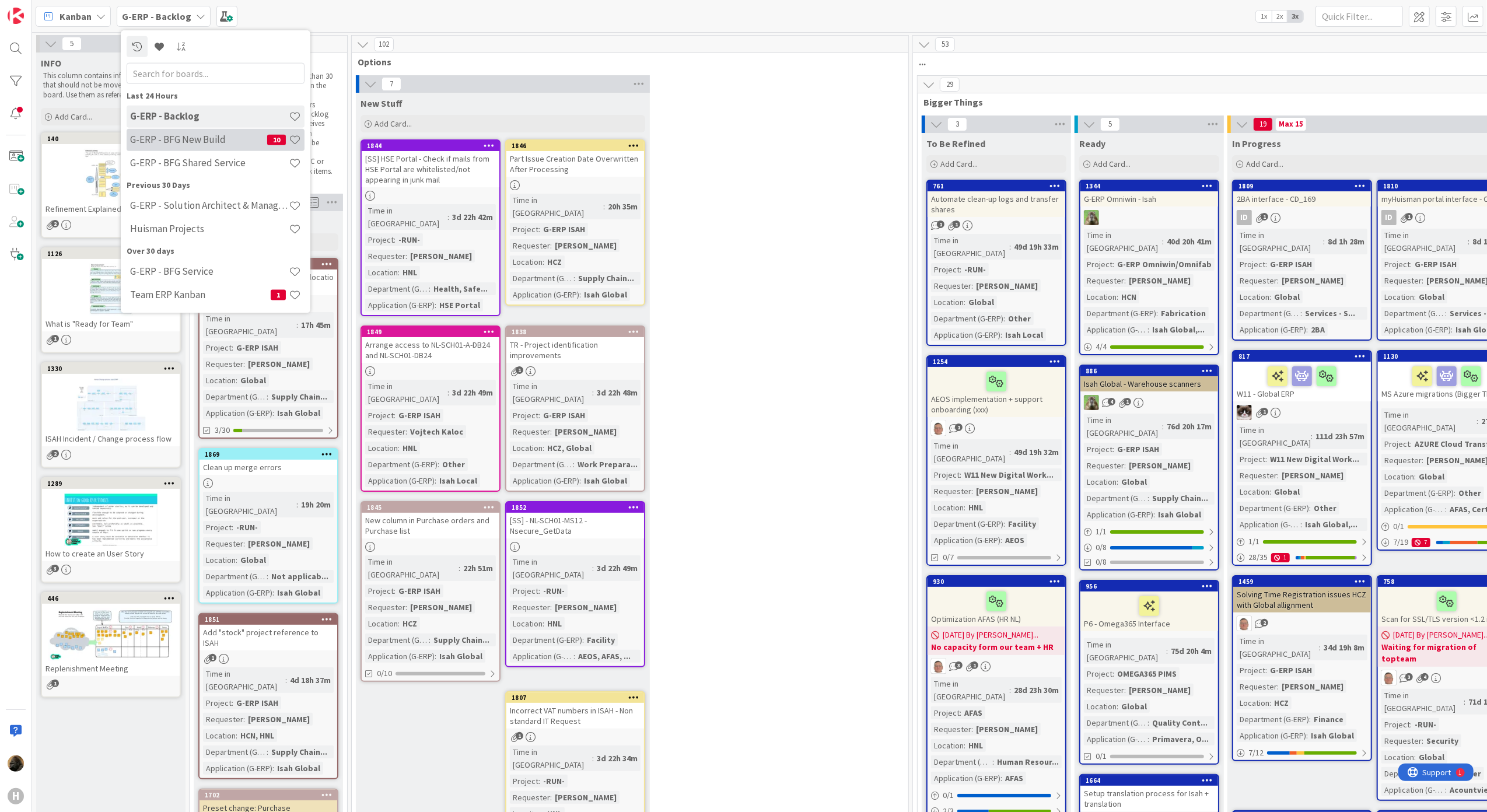
click at [182, 141] on h4 "G-ERP - BFG New Build" at bounding box center [198, 139] width 137 height 12
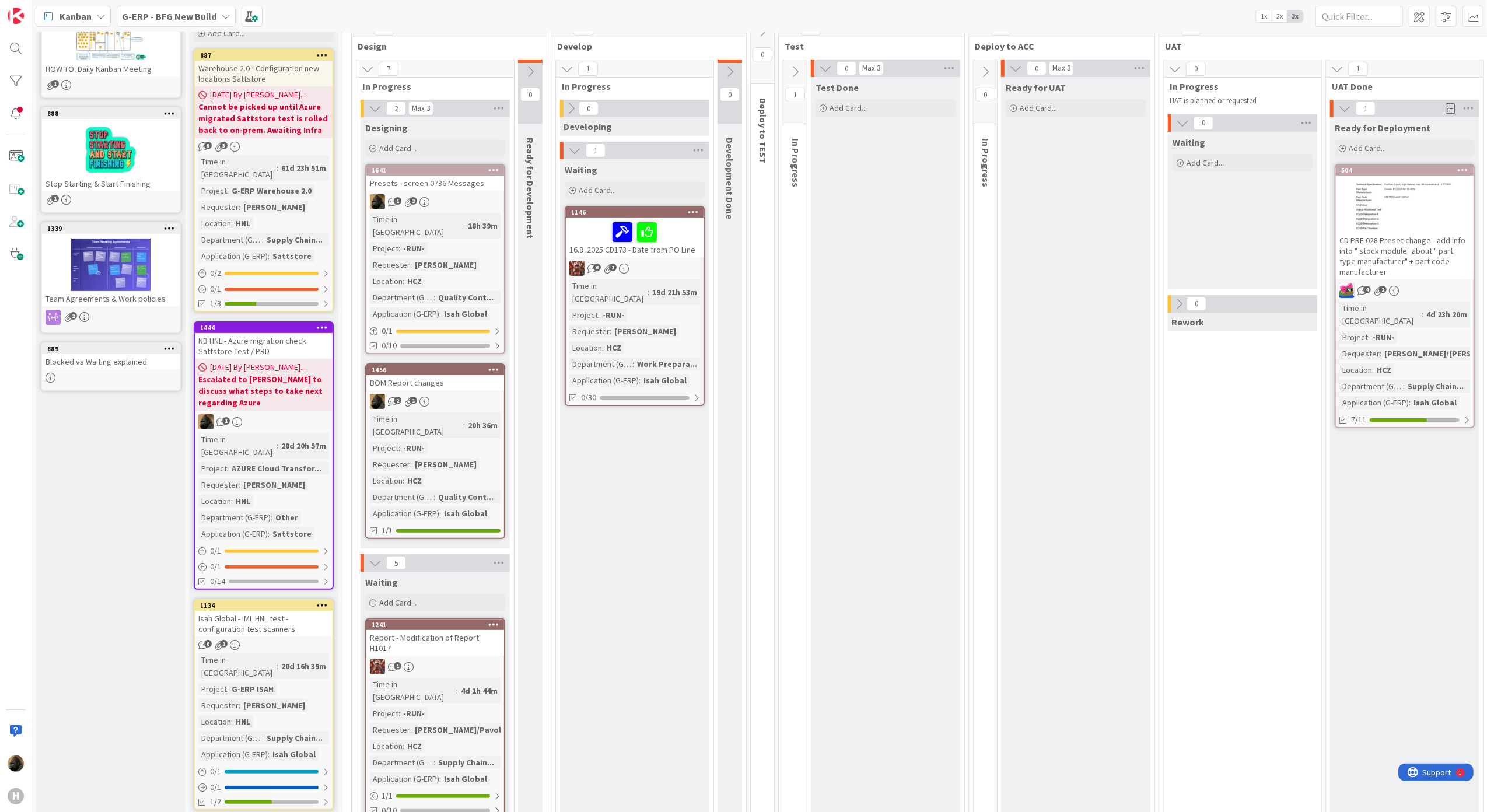
scroll to position [155, 0]
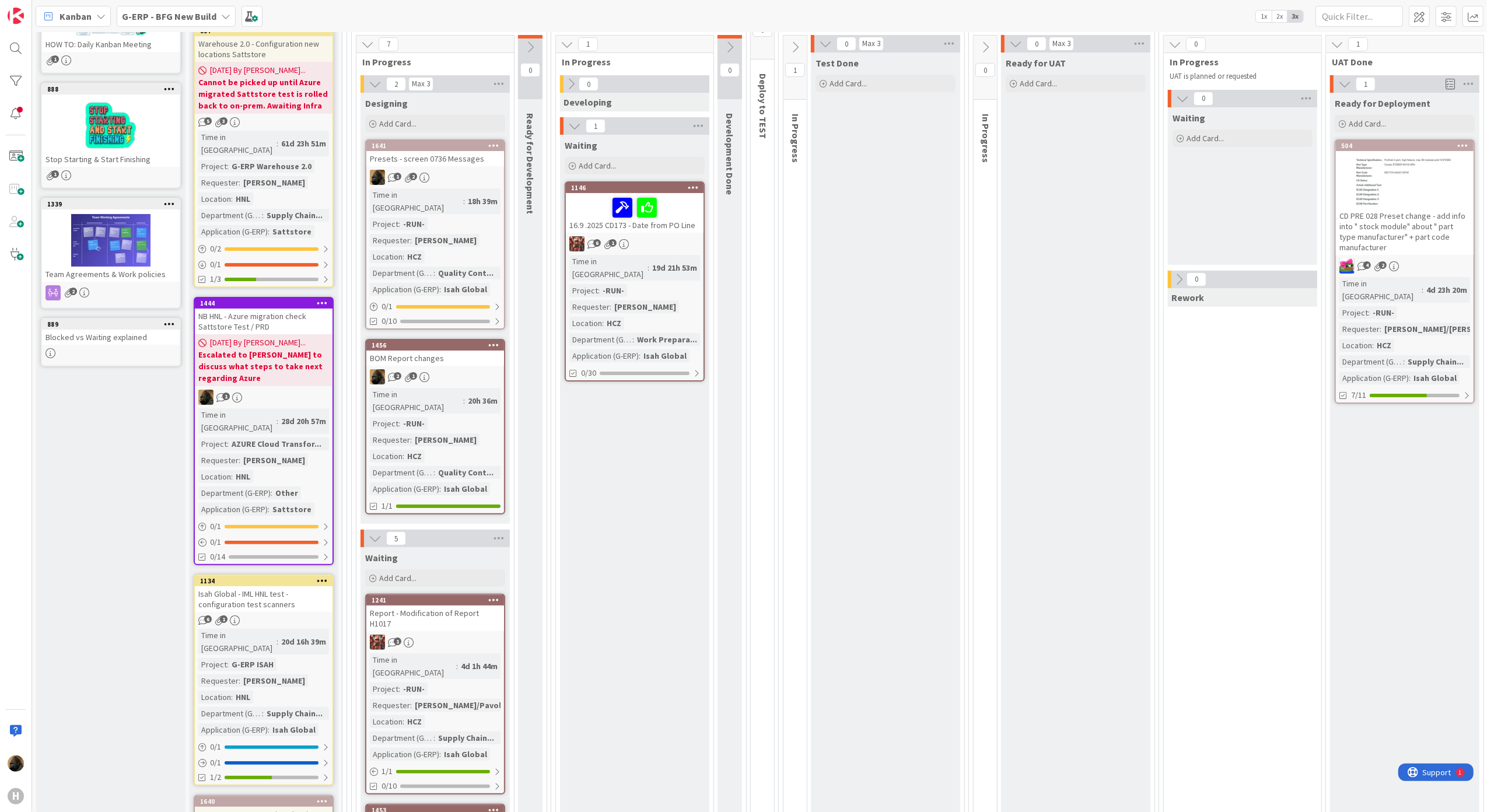
click at [442, 159] on div "Presets - screen 0736 Messages" at bounding box center [435, 158] width 138 height 15
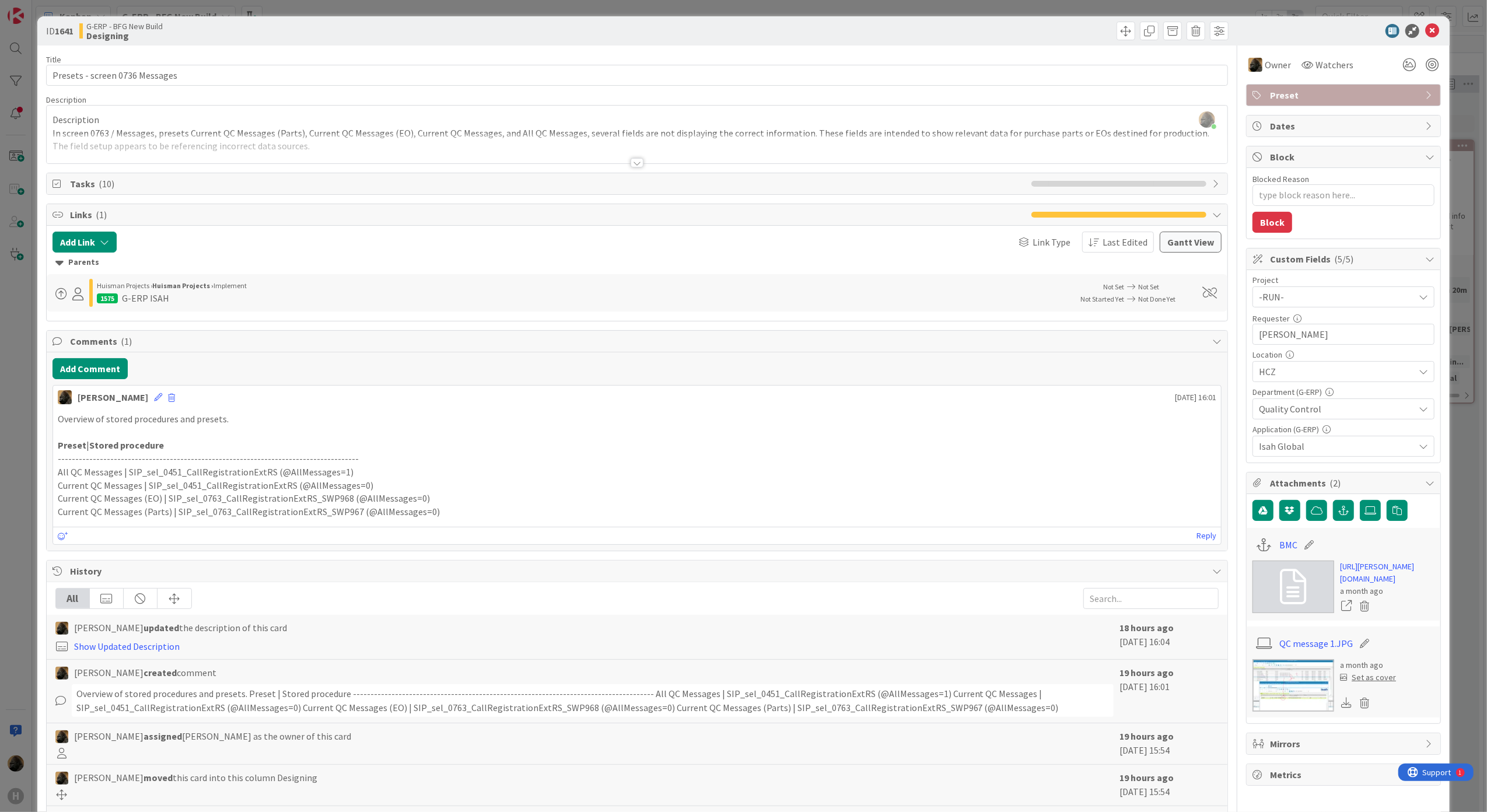
click at [624, 163] on div at bounding box center [637, 149] width 1181 height 30
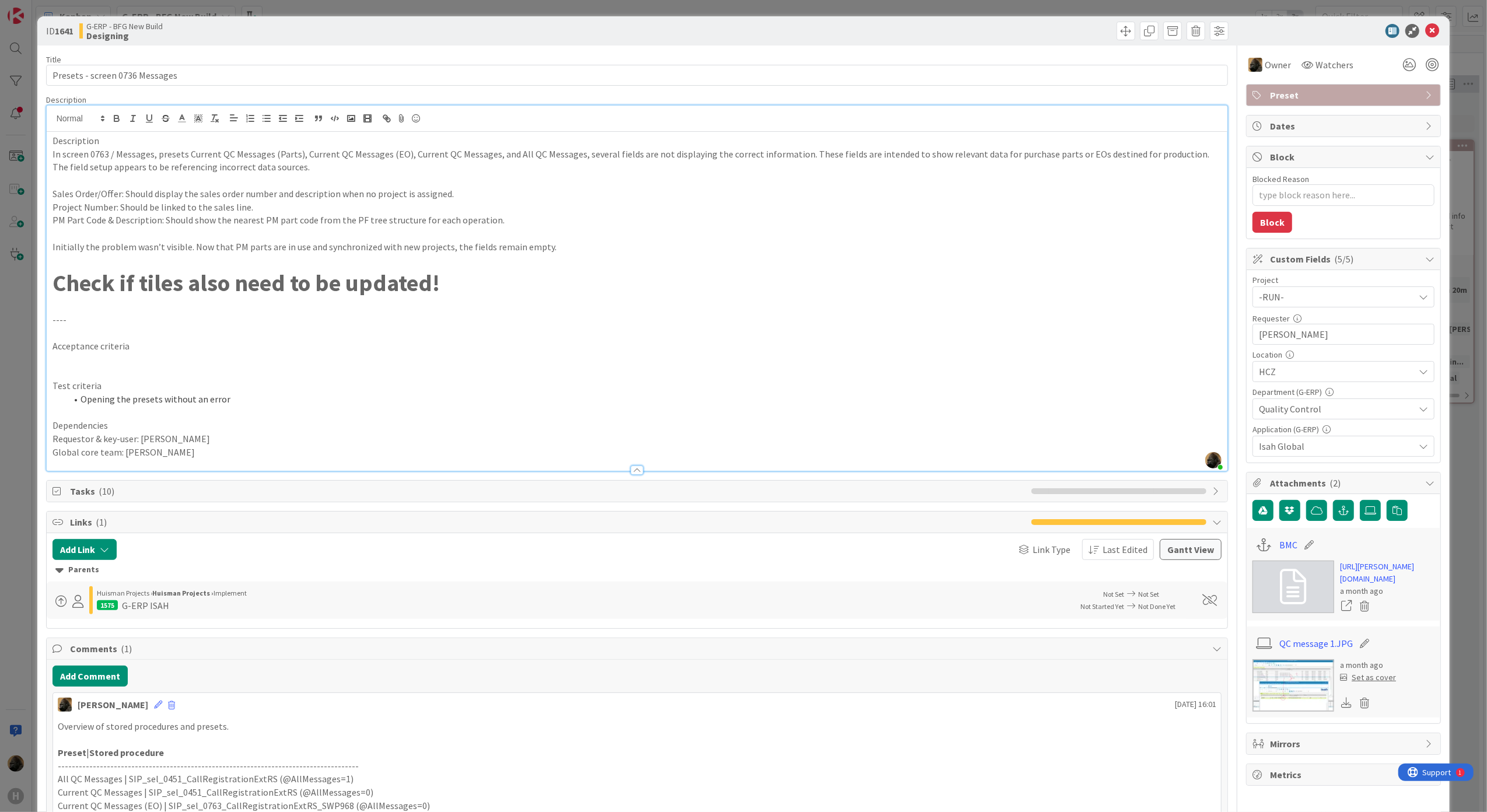
click at [491, 297] on p "Check if tiles also need to be updated!" at bounding box center [637, 283] width 1170 height 33
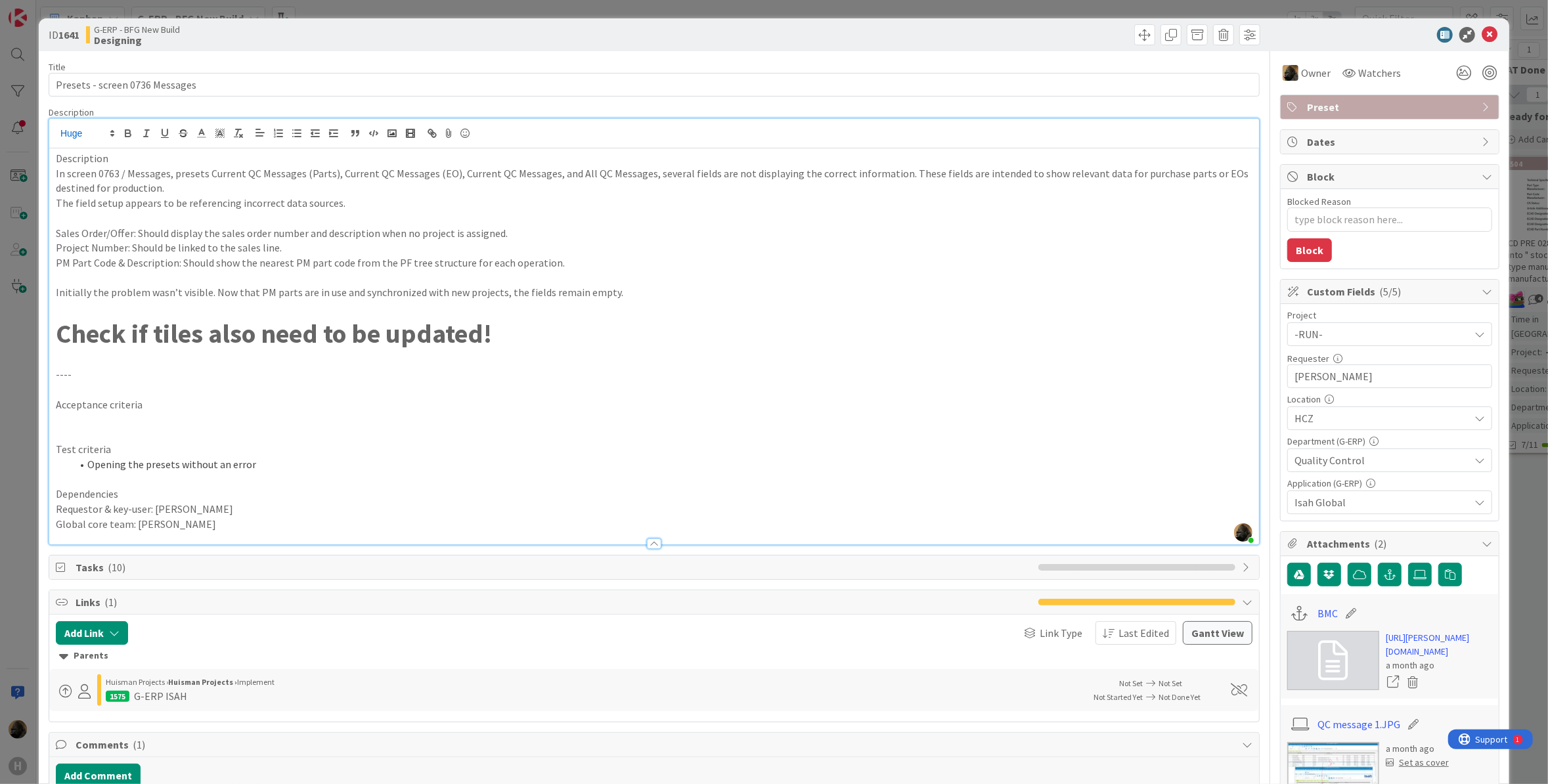
type textarea "x"
